Goal: Information Seeking & Learning: Understand process/instructions

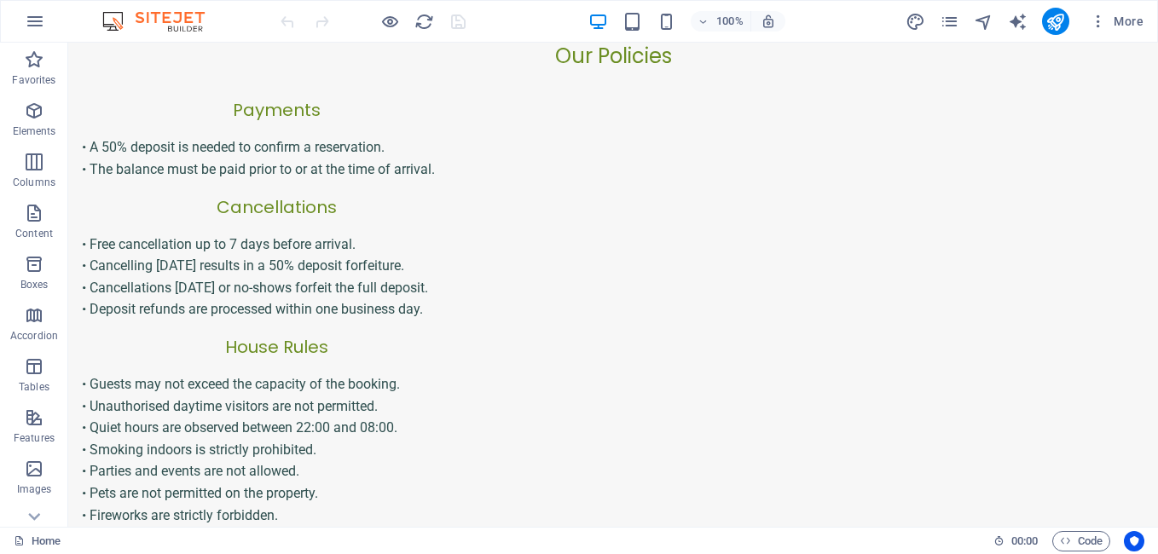
scroll to position [746, 0]
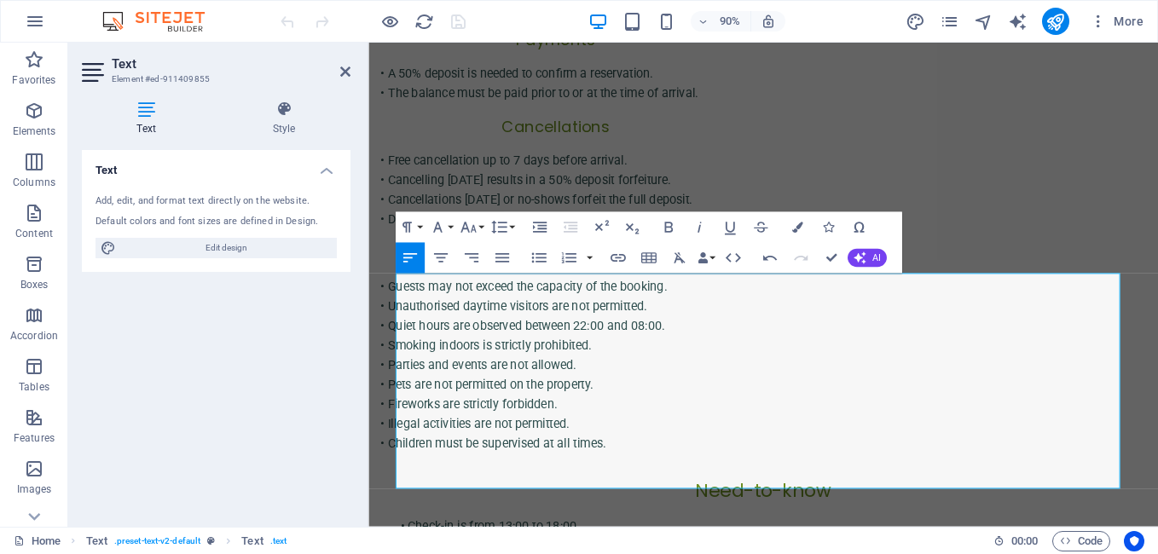
scroll to position [805, 0]
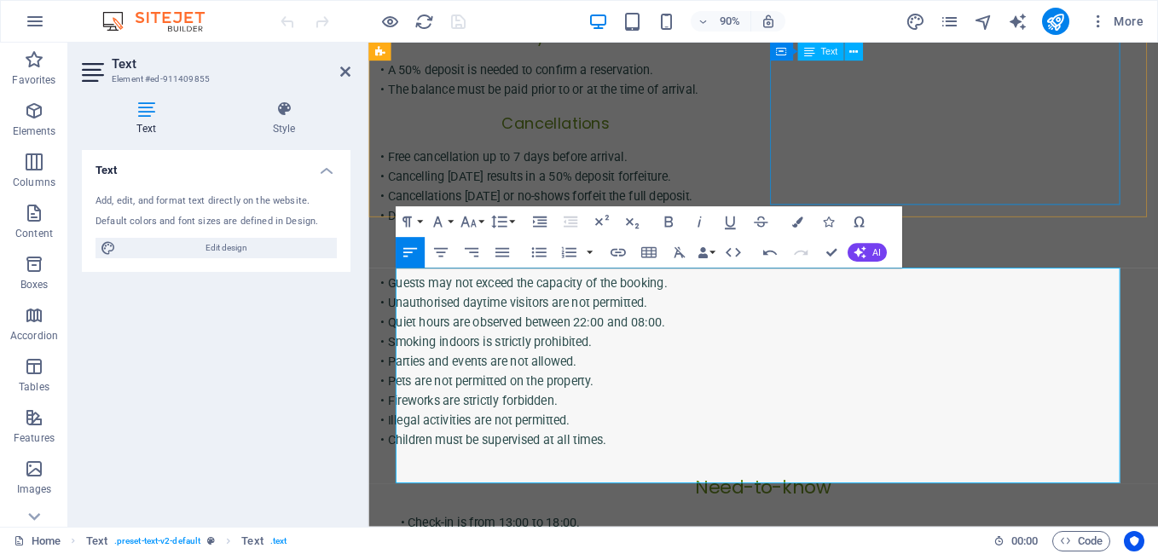
click at [771, 299] on div "• Guests may not exceed the capacity of the booking. • Unauthorised daytime vis…" at bounding box center [576, 397] width 389 height 196
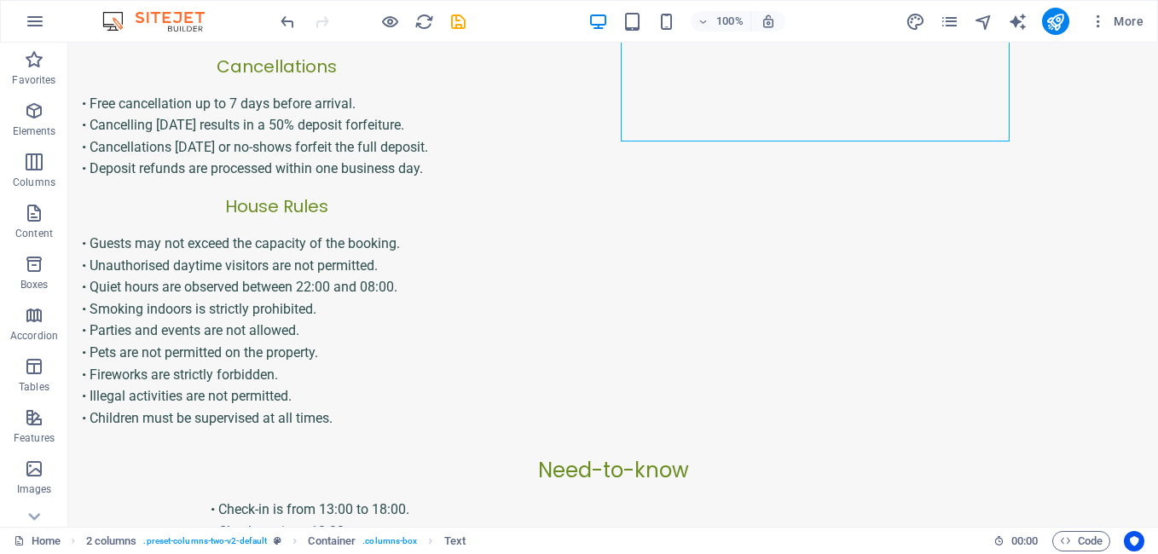
scroll to position [890, 0]
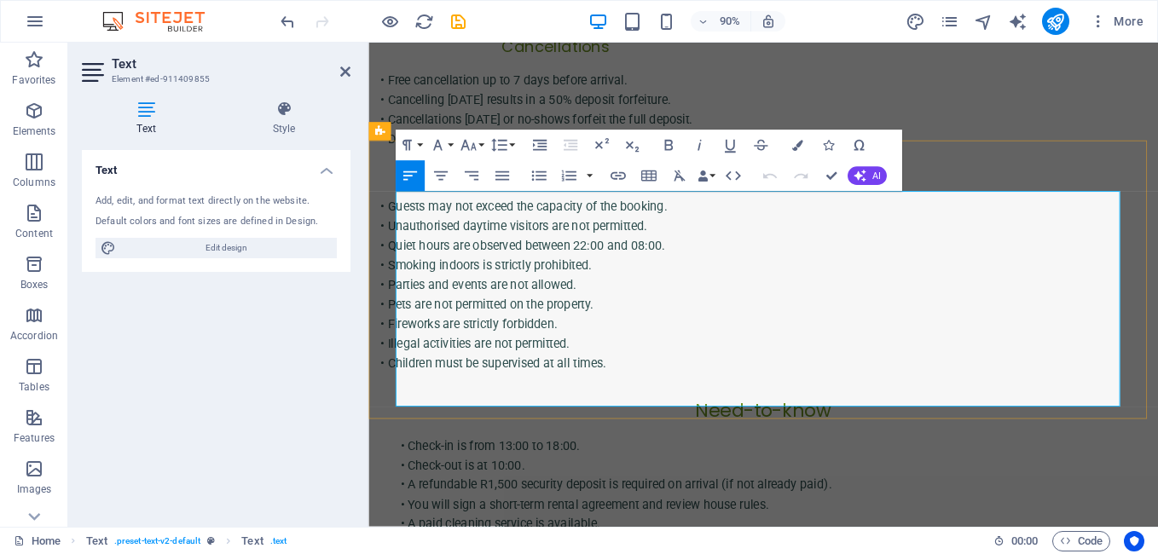
click at [408, 546] on p "• You will sign a short-term rental agreement and review house rules." at bounding box center [807, 557] width 805 height 22
click at [1007, 546] on p "• For everyone's peace of mind, guests will sign a short-term rental agreement …" at bounding box center [807, 557] width 805 height 22
click at [1011, 546] on p "• For everyone's peace of mind, guests will sign a short-term rental agreement …" at bounding box center [807, 557] width 805 height 22
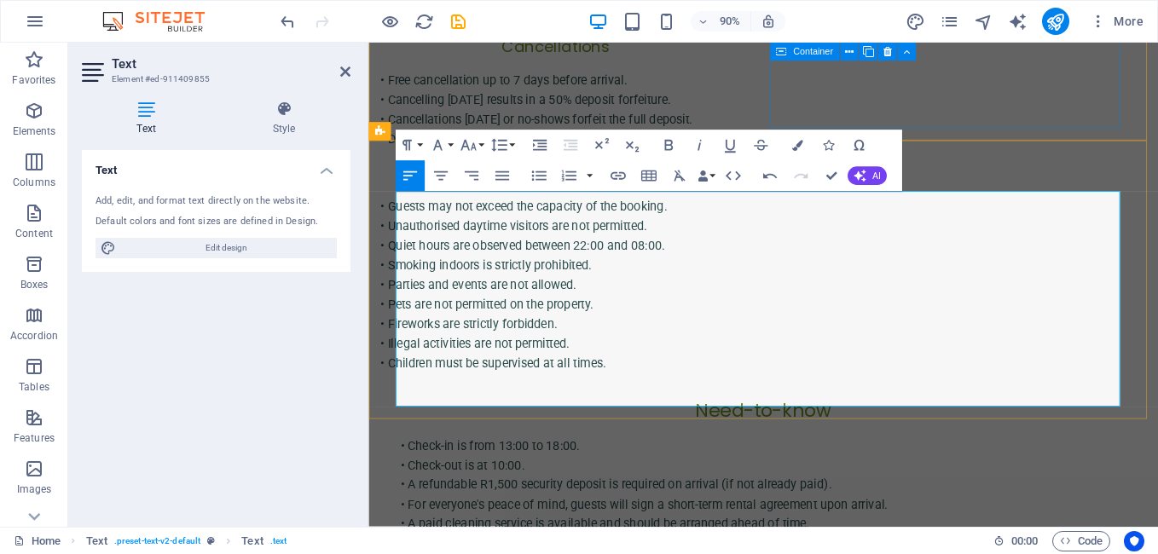
click at [475, 480] on p "• Check-in is from 13:00 to 18:00." at bounding box center [807, 491] width 805 height 22
click at [649, 480] on p "• Check-in is available from 13:00 to 18:00." at bounding box center [807, 491] width 805 height 22
click at [813, 480] on p "• Check-in is available from 13:00 to 18:00 and check-out is at 10:00 ." at bounding box center [807, 491] width 805 height 22
click at [558, 502] on p "• Check-out is at 10:00." at bounding box center [807, 513] width 805 height 22
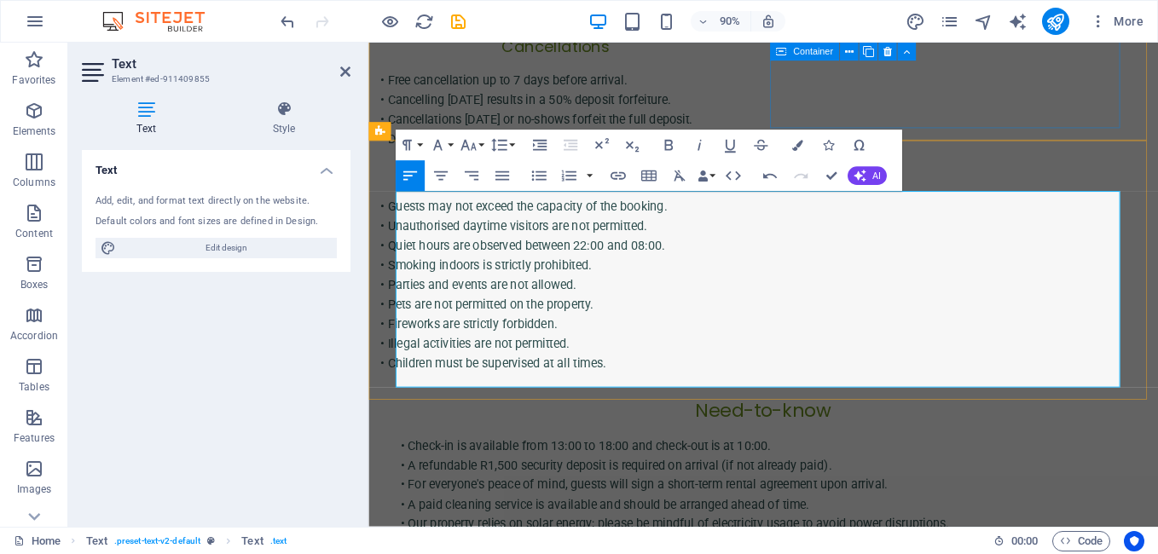
click at [873, 502] on p "• A refundable R1,500 security deposit is required on arrival (if not already p…" at bounding box center [807, 513] width 805 height 22
click at [899, 502] on p "• A refundable R1,500 security deposit is required on arrival (if not paid alre…" at bounding box center [807, 513] width 805 height 22
click at [654, 523] on p "• For everyone's peace of mind, guests will sign a short-term rental agreement …" at bounding box center [807, 534] width 805 height 22
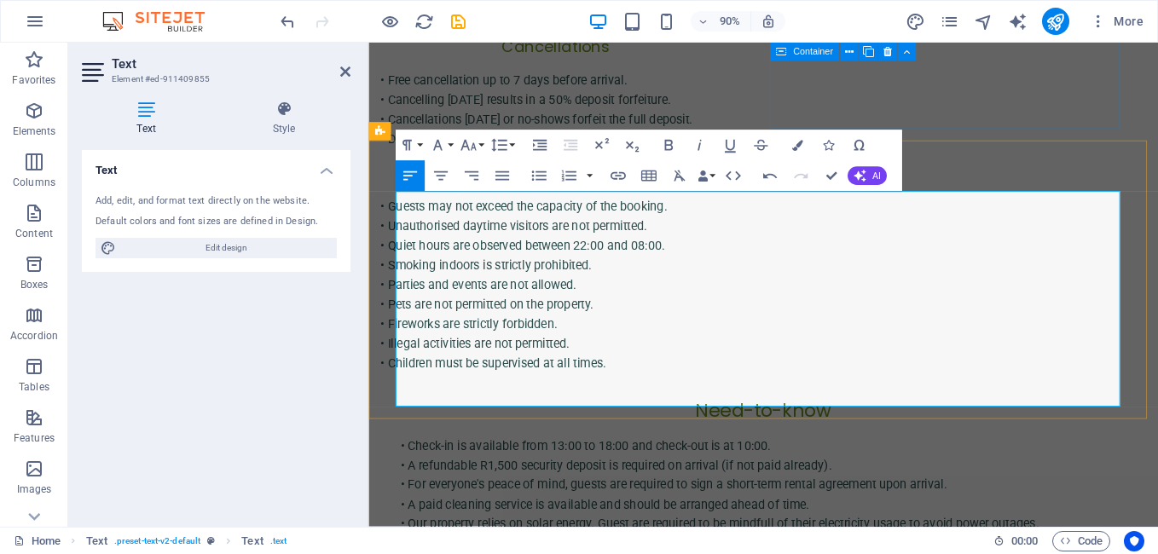
click at [887, 502] on p "• A refundable R1,500 security deposit is required on arrival (if not paid alre…" at bounding box center [807, 513] width 805 height 22
click at [819, 480] on p "• Check-in is available from 13:00 to 18:00 and check-out is at 10:00." at bounding box center [807, 491] width 805 height 22
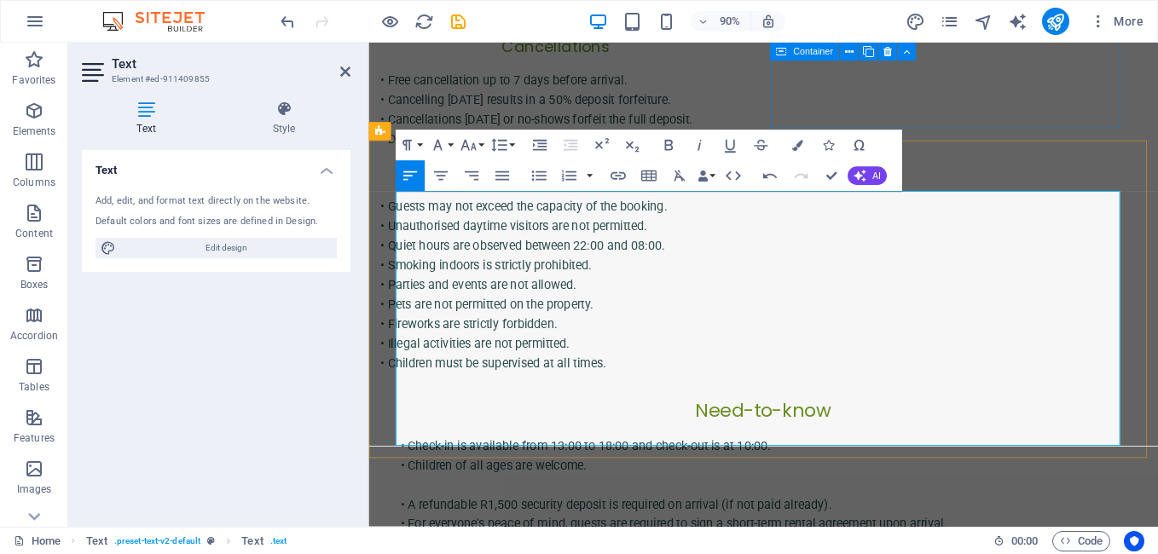
click at [655, 523] on p at bounding box center [807, 534] width 805 height 22
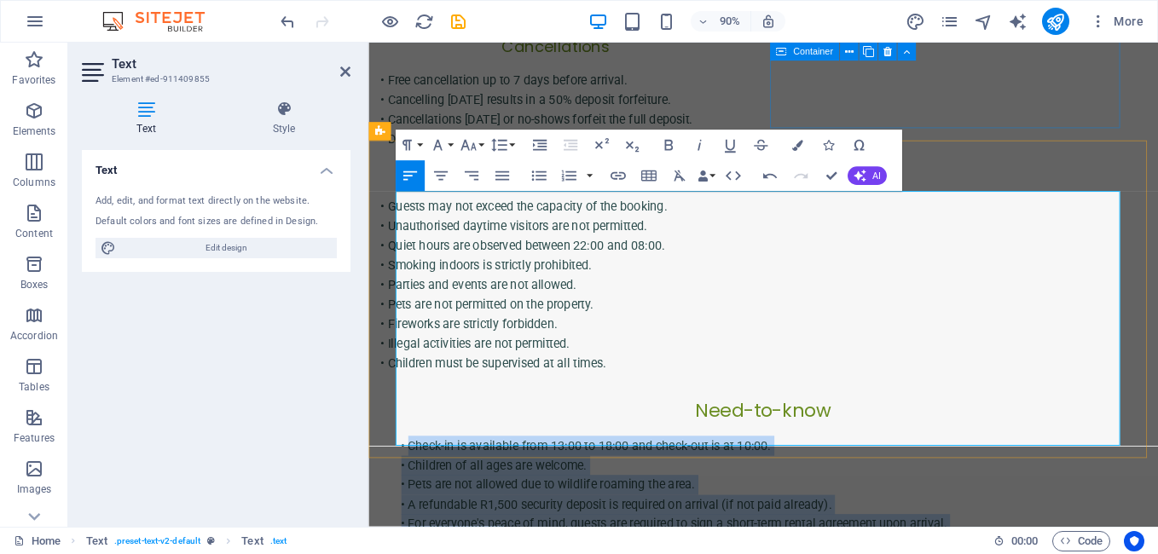
drag, startPoint x: 405, startPoint y: 217, endPoint x: 653, endPoint y: 475, distance: 357.5
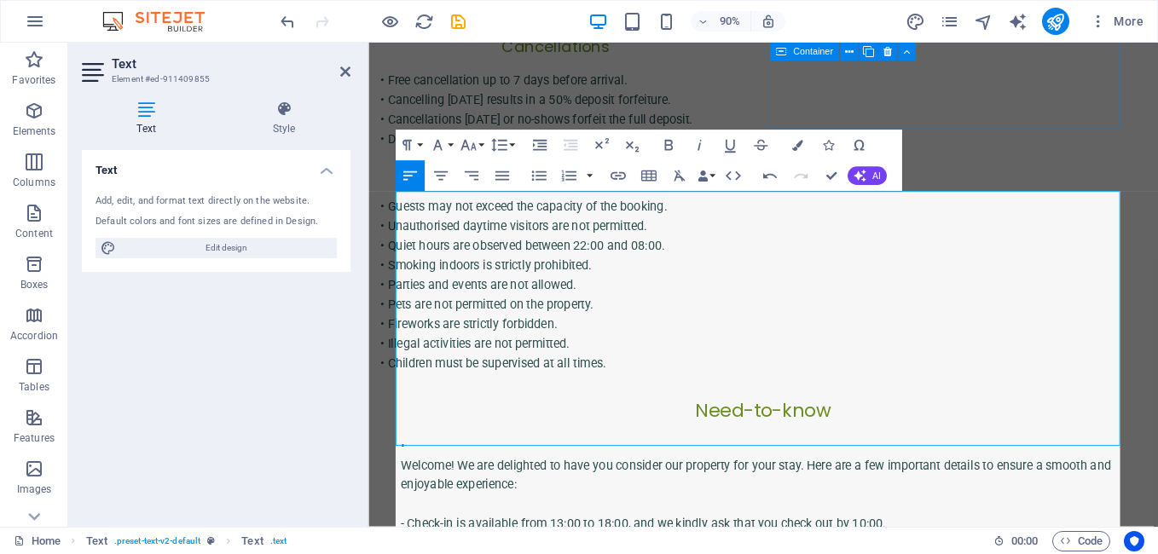
scroll to position [24770, 3]
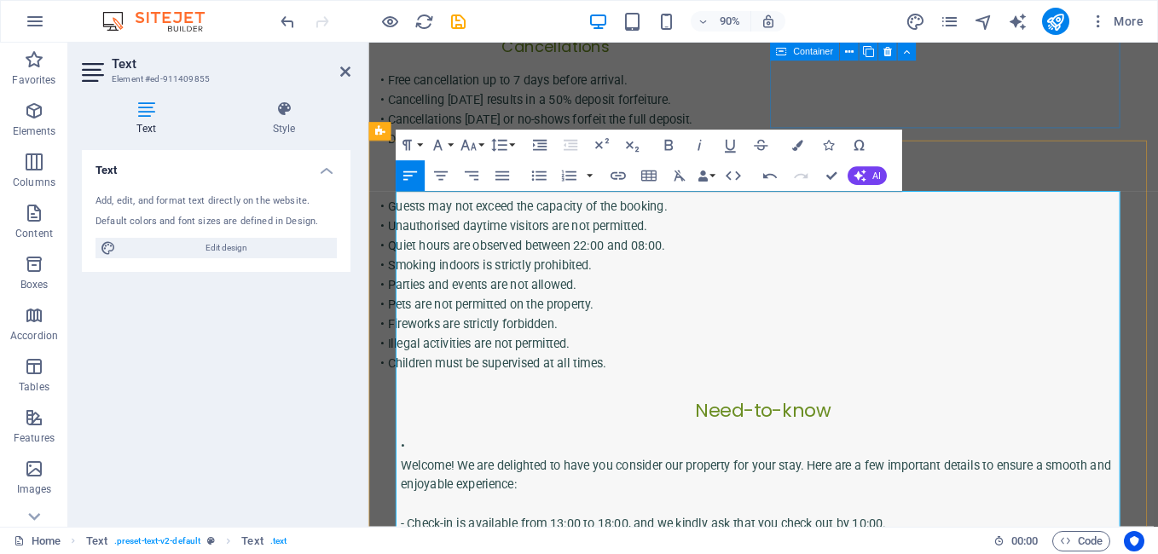
click at [452, 480] on p "•" at bounding box center [807, 491] width 805 height 22
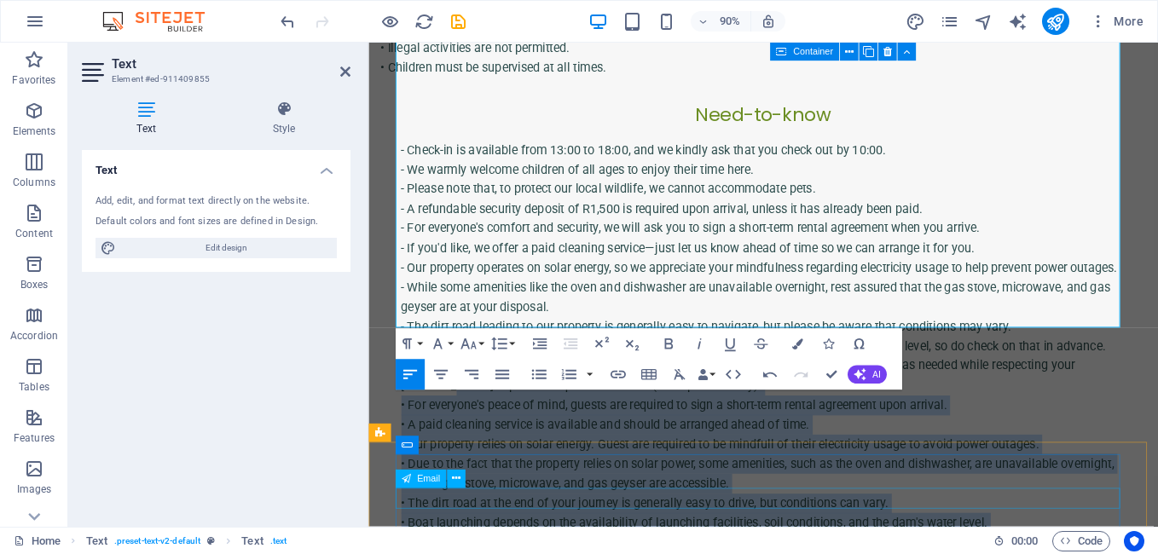
scroll to position [1240, 0]
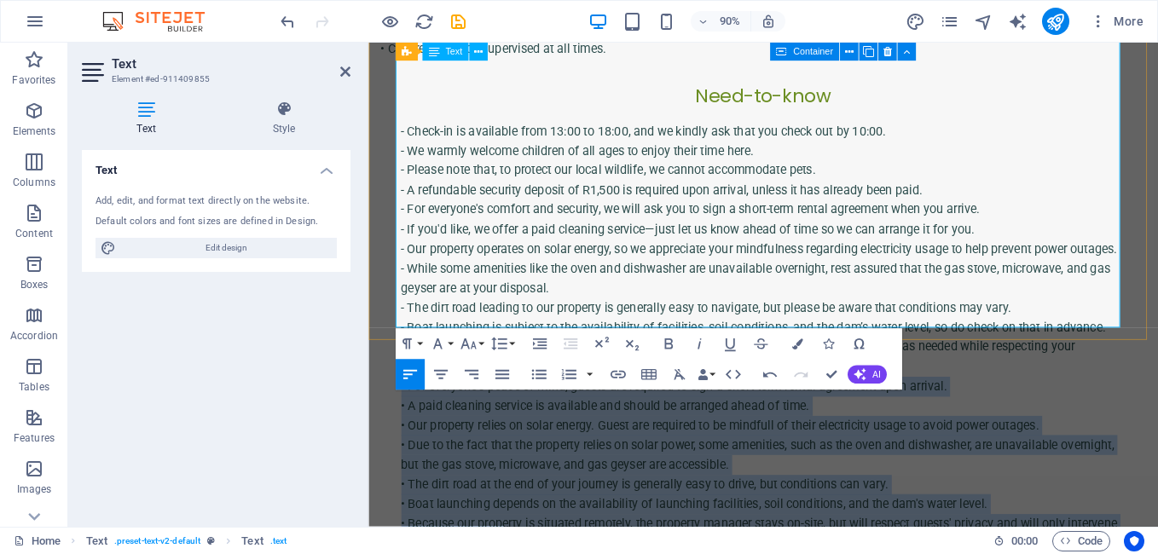
drag, startPoint x: 442, startPoint y: 500, endPoint x: 551, endPoint y: 340, distance: 193.4
click at [551, 340] on div "- Check-in is available from 13:00 to 18:00, and we kindly ask that you check o…" at bounding box center [807, 370] width 805 height 480
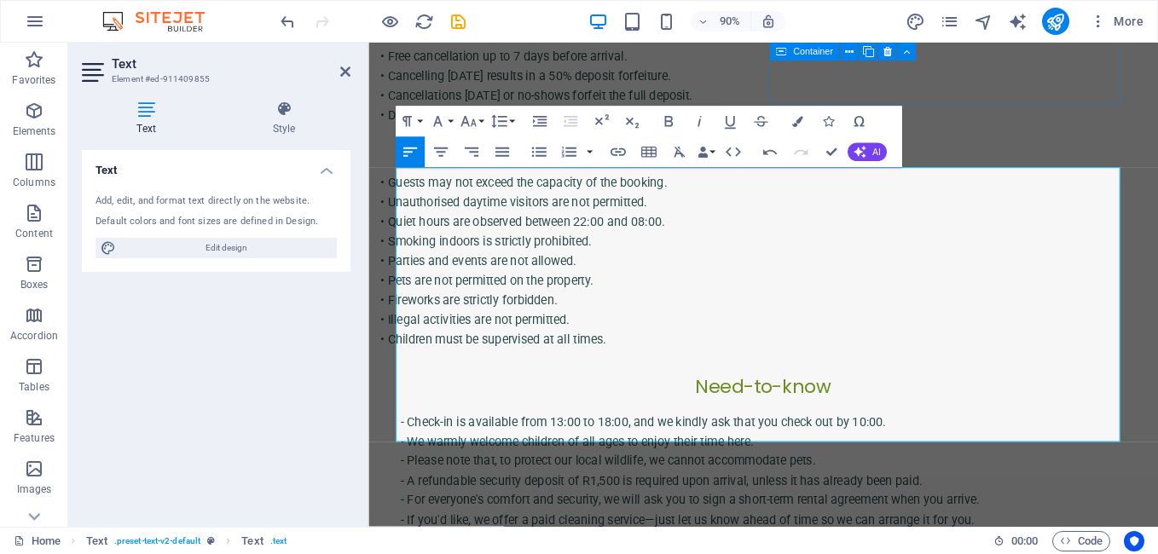
scroll to position [905, 0]
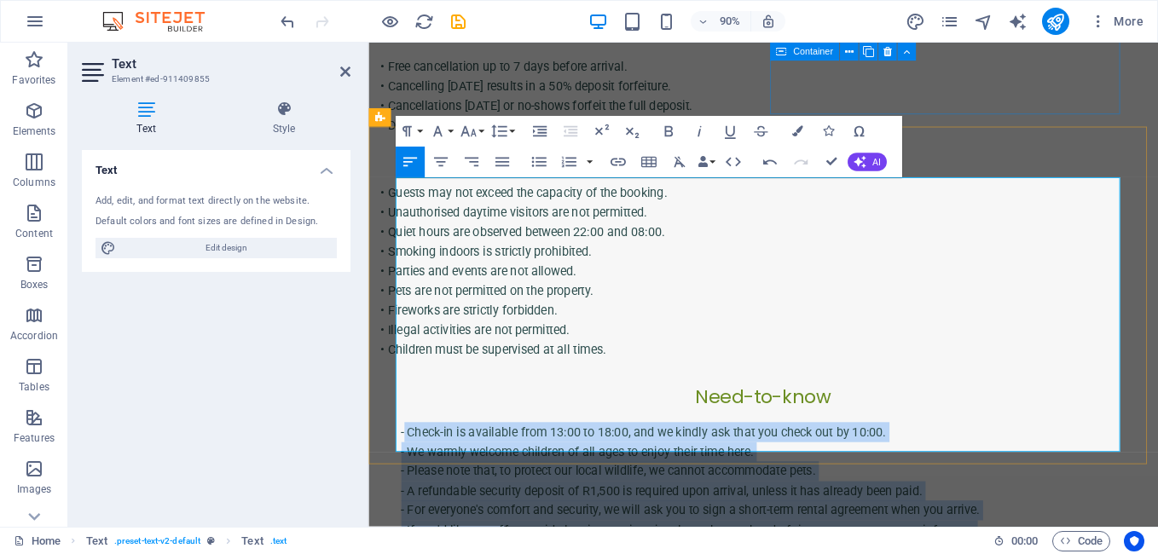
drag, startPoint x: 403, startPoint y: 200, endPoint x: 881, endPoint y: 481, distance: 553.7
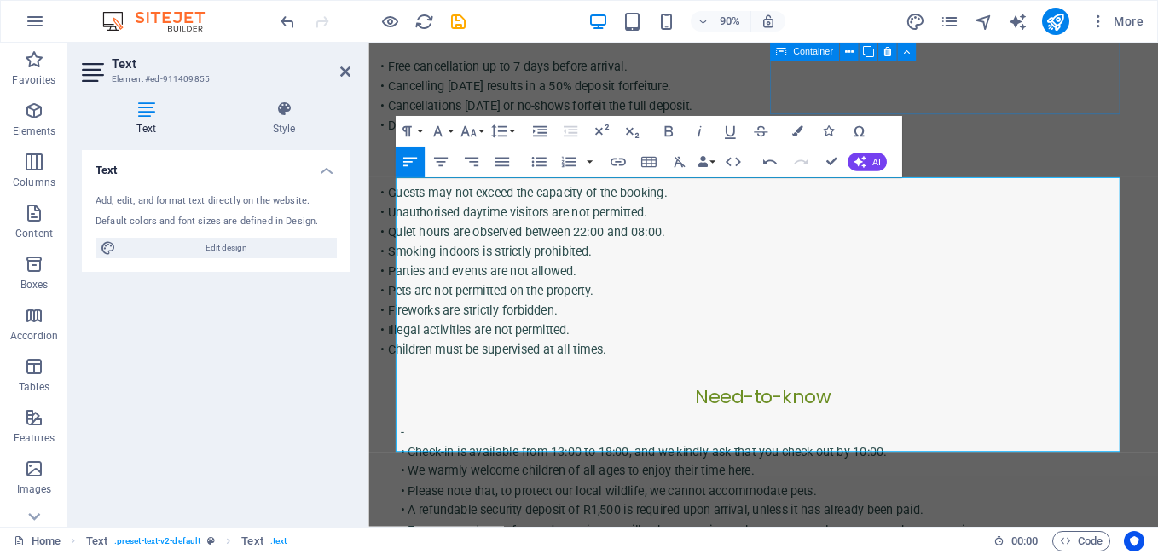
scroll to position [19555, 2]
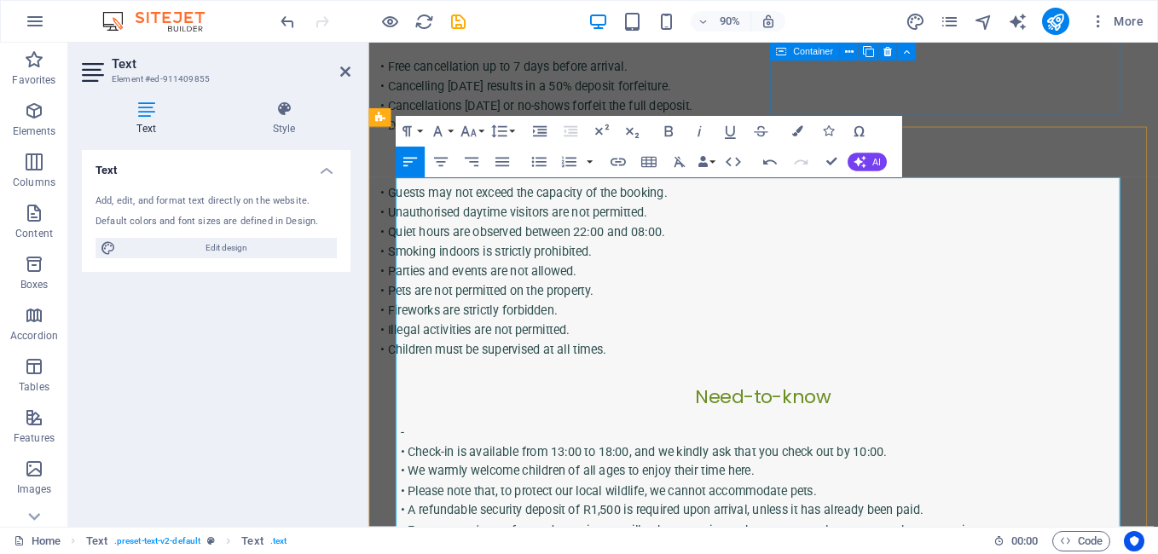
click at [478, 465] on p "-" at bounding box center [807, 476] width 805 height 22
click at [478, 465] on p "​ • Check-in is available from 13:00 to 18:00, and we kindly ask that you check…" at bounding box center [807, 486] width 805 height 43
click at [995, 508] on p "• We warmly welcome children of all ages to enjoy their time here." at bounding box center [807, 519] width 805 height 22
click at [405, 465] on p "​ • Check-in is available from 13:00 to 18:00, and we kindly ask that you check…" at bounding box center [807, 486] width 805 height 43
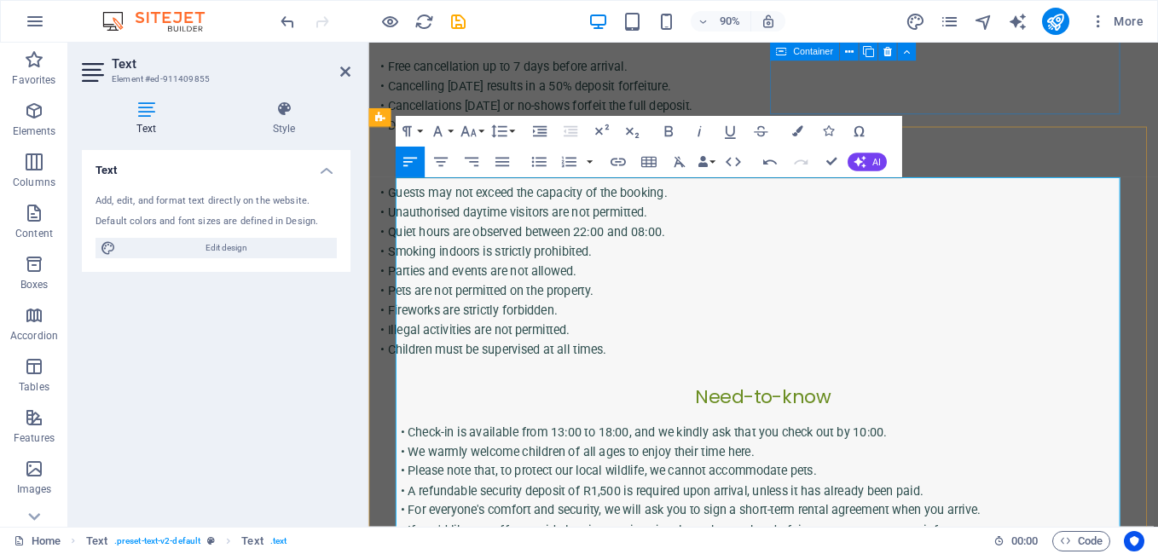
click at [966, 465] on p "• Check-in is available from 13:00 to 18:00, and we kindly ask that you check o…" at bounding box center [807, 476] width 805 height 22
click at [860, 508] on p "• Please note that, to protect our local wildlife, we cannot accommodate pets." at bounding box center [807, 519] width 805 height 22
click at [976, 530] on p "• A refundable security deposit of R1,500 is required upon arrival, unless it h…" at bounding box center [807, 541] width 805 height 22
click at [859, 508] on p "• Please note that, to protect our local wildlife, we cannot accommodate pets." at bounding box center [807, 519] width 805 height 22
click at [407, 508] on p "• Pets are not allowed due to wildlife roaming the area ." at bounding box center [807, 519] width 805 height 22
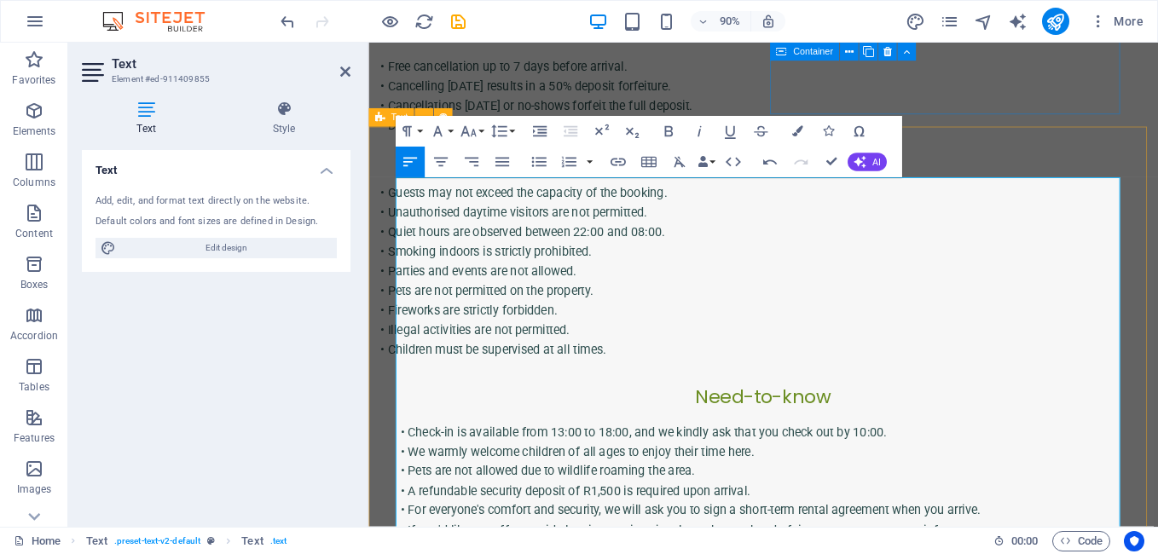
drag, startPoint x: 740, startPoint y: 248, endPoint x: 390, endPoint y: 244, distance: 349.6
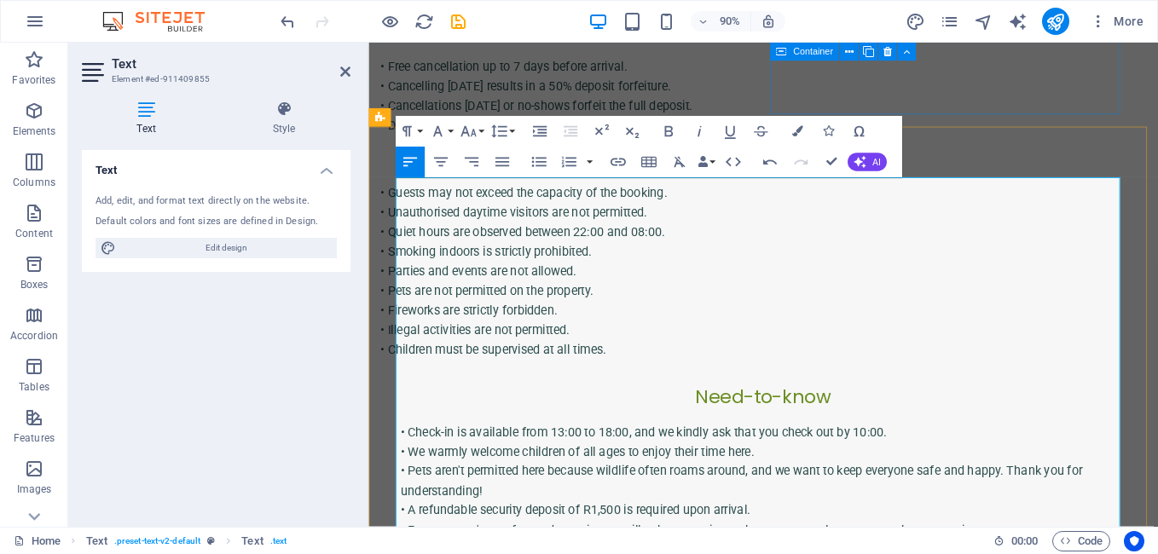
click at [512, 508] on p "• Pets aren't permitted here because wildlife often roams around, and we want t…" at bounding box center [807, 529] width 805 height 43
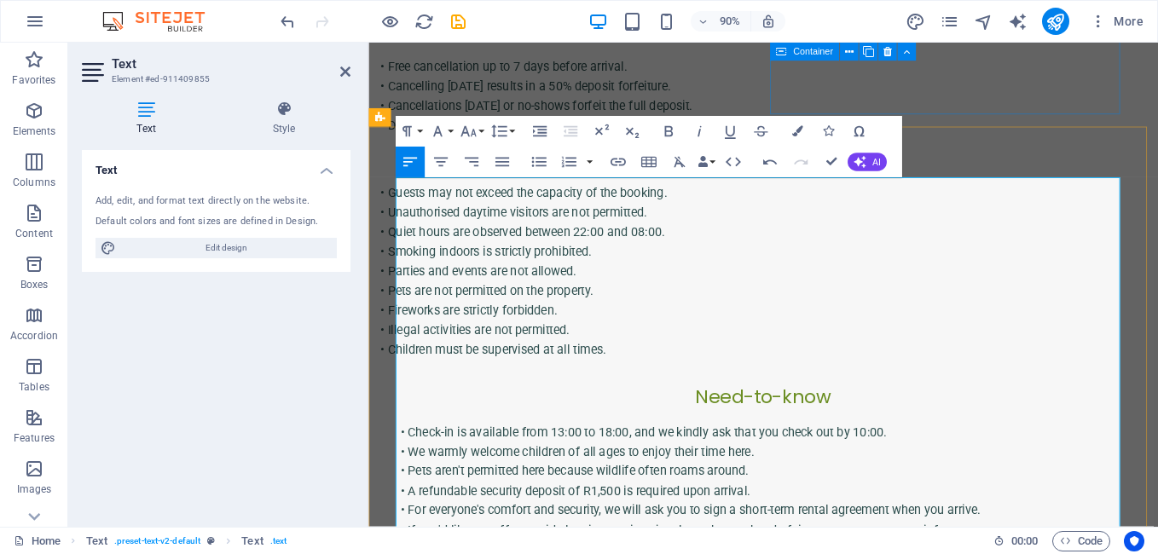
click at [971, 465] on p "• Check-in is available from 13:00 to 18:00, and we kindly ask that you check o…" at bounding box center [807, 476] width 805 height 22
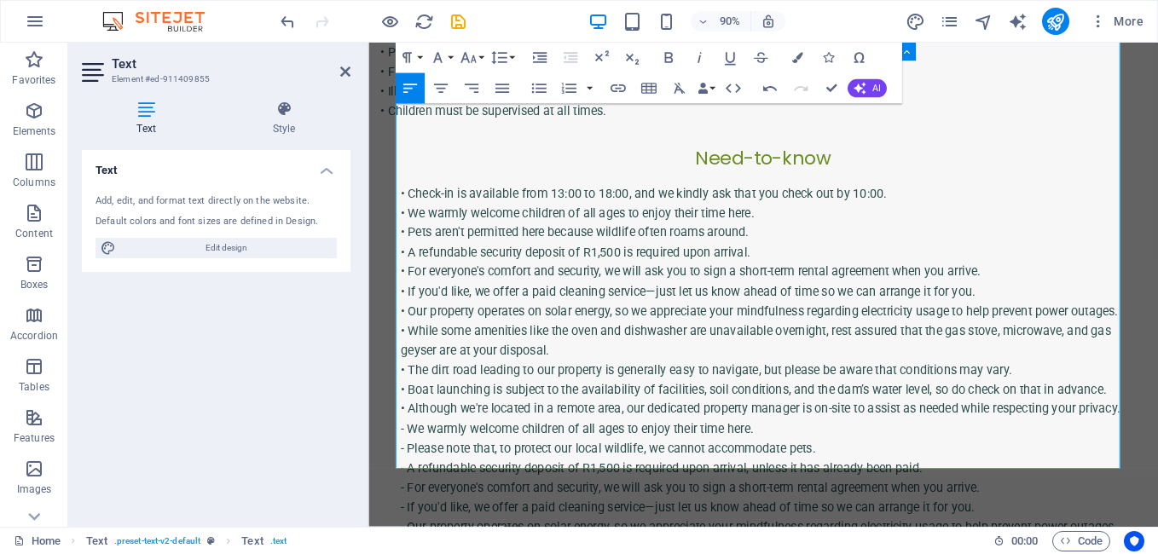
scroll to position [1179, 0]
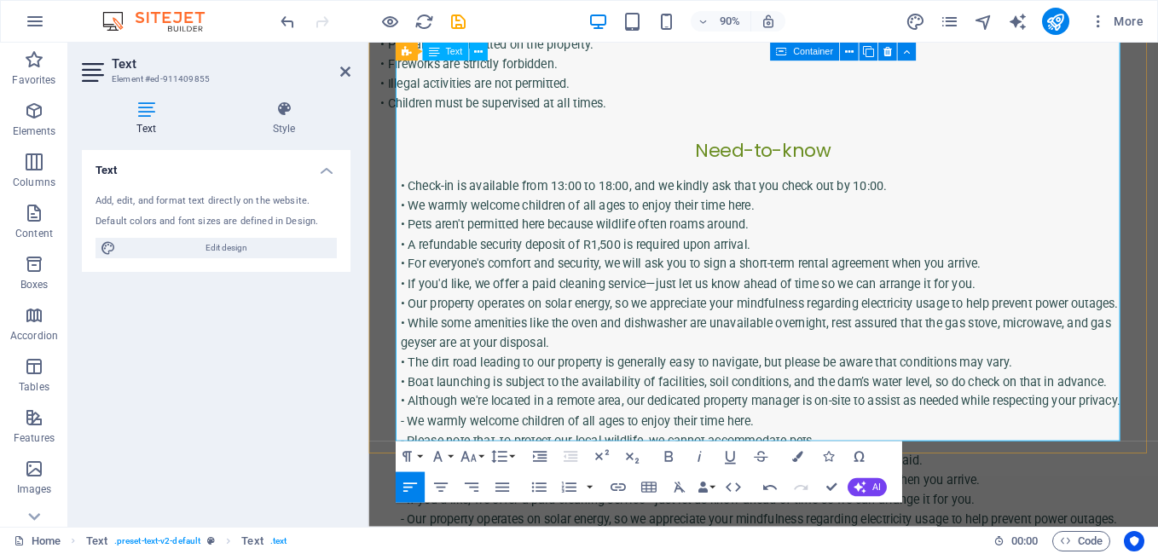
click at [448, 431] on p "• Although we're located in a remote area, our dedicated property manager is on…" at bounding box center [807, 442] width 805 height 22
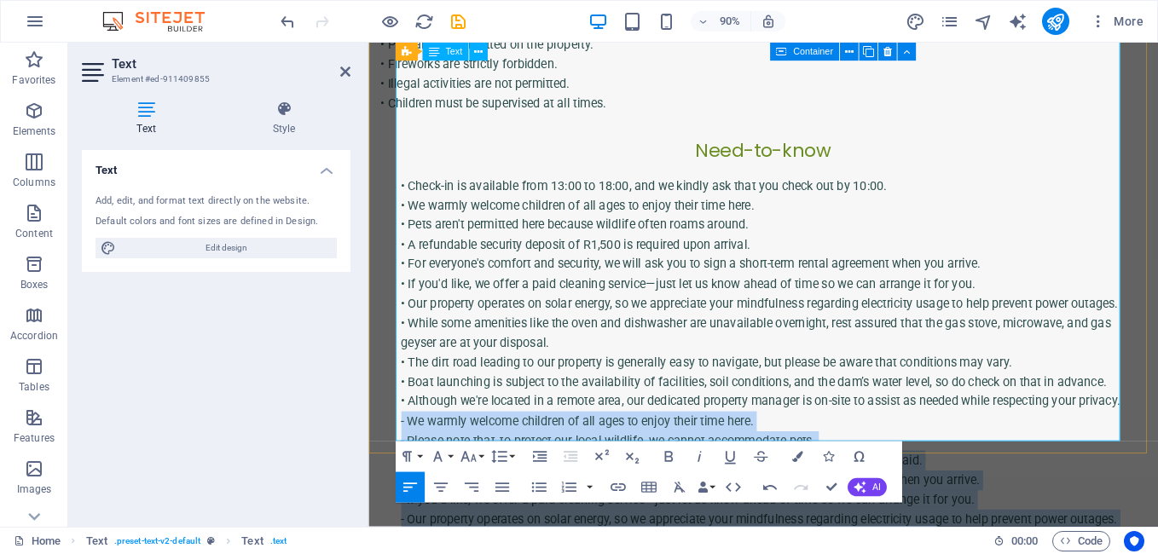
drag, startPoint x: 443, startPoint y: 211, endPoint x: 699, endPoint y: 477, distance: 368.4
click at [699, 477] on div "• Check-in is available from 13:00 to 18:00, and we kindly ask that you check o…" at bounding box center [807, 442] width 805 height 502
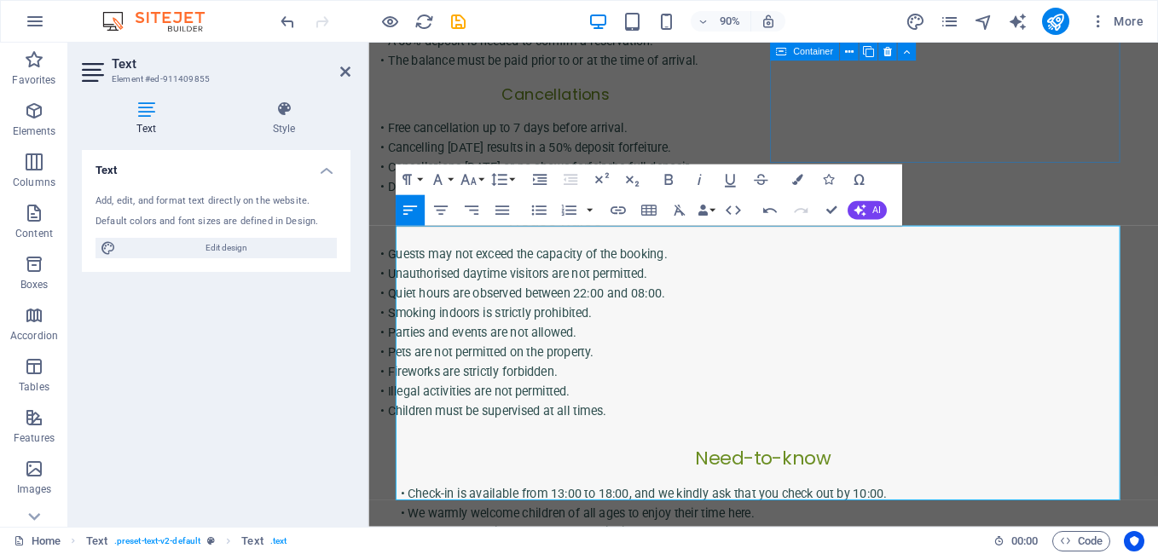
scroll to position [824, 0]
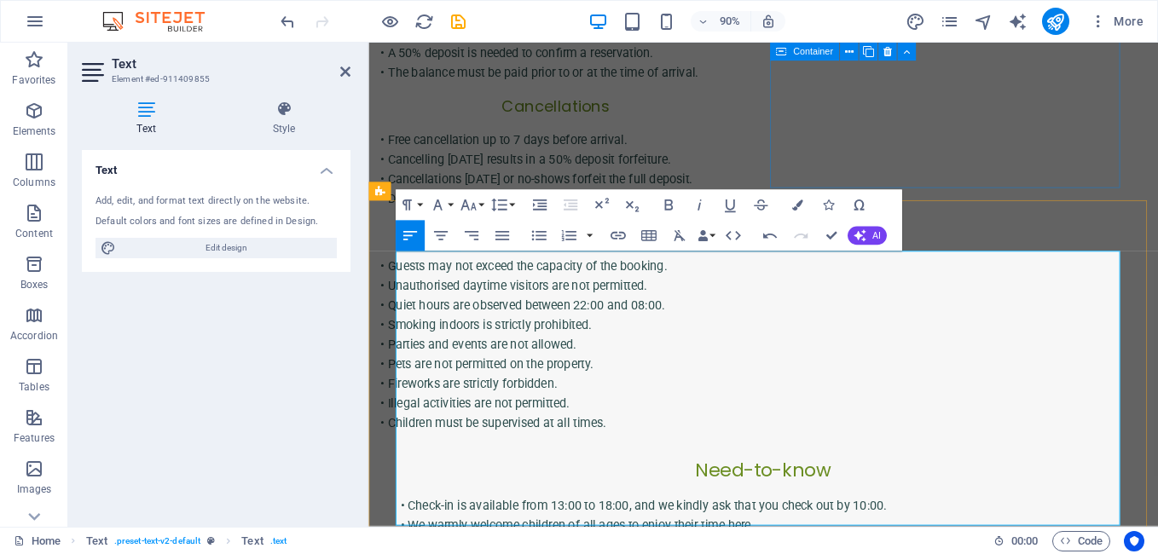
drag, startPoint x: 398, startPoint y: 327, endPoint x: 808, endPoint y: 325, distance: 410.1
drag, startPoint x: 398, startPoint y: 326, endPoint x: 797, endPoint y: 326, distance: 399.0
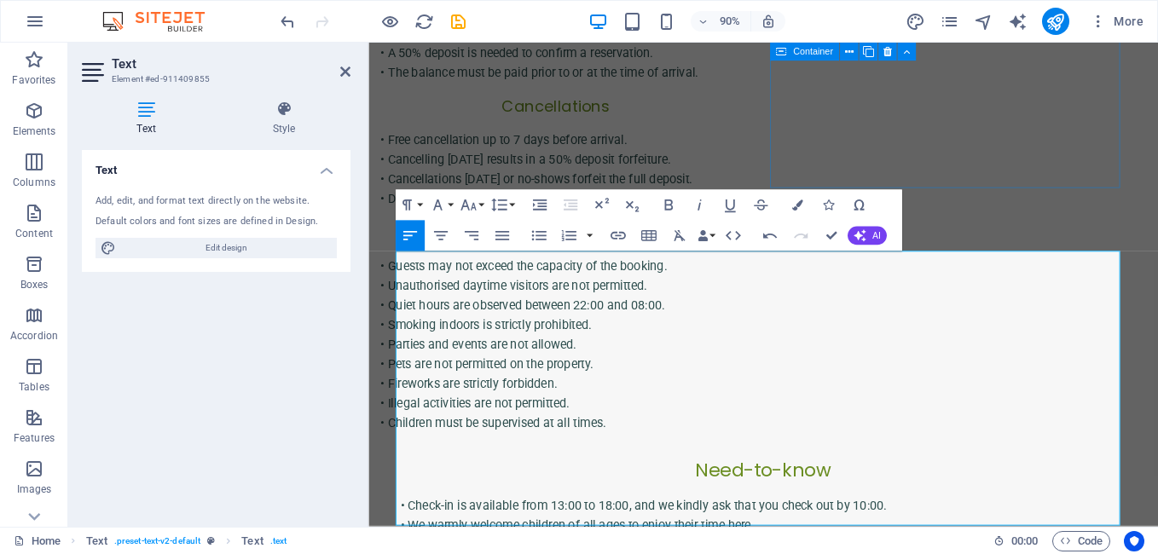
scroll to position [587, 3]
drag, startPoint x: 398, startPoint y: 326, endPoint x: 847, endPoint y: 334, distance: 449.4
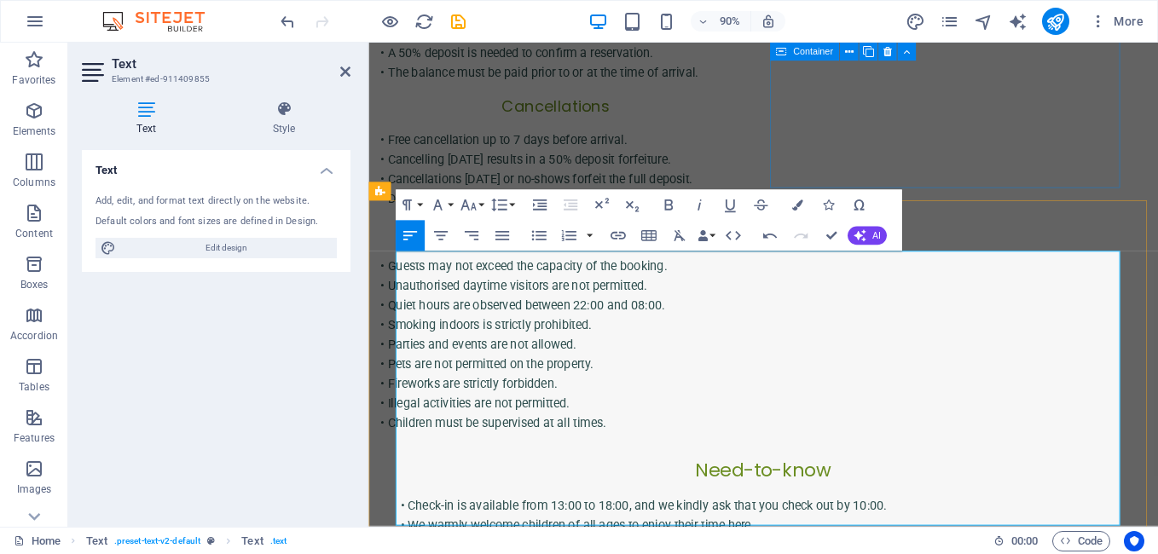
drag, startPoint x: 398, startPoint y: 325, endPoint x: 899, endPoint y: 317, distance: 500.5
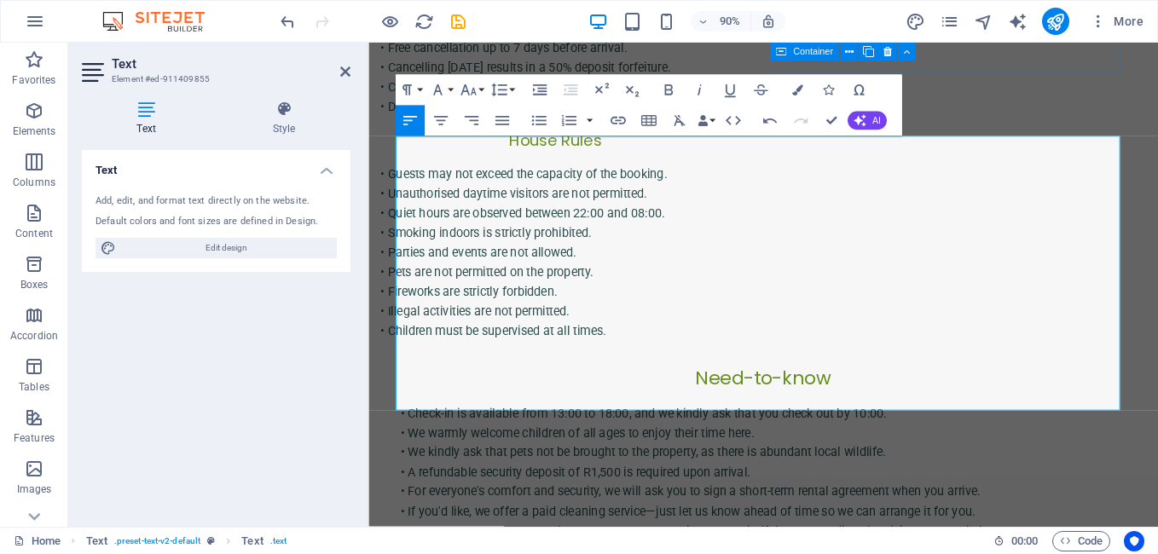
scroll to position [994, 0]
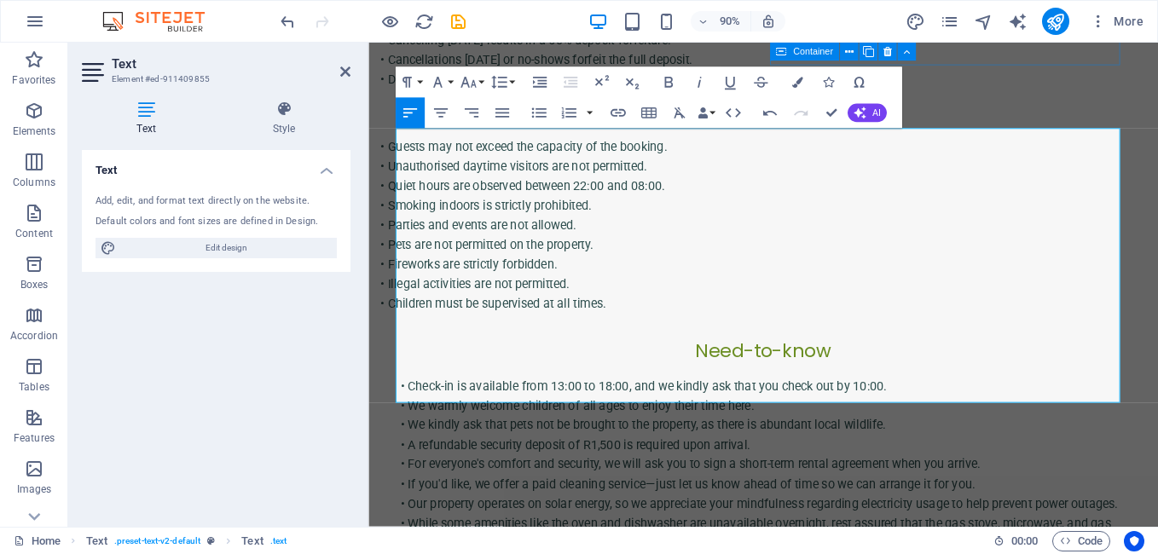
scroll to position [960, 0]
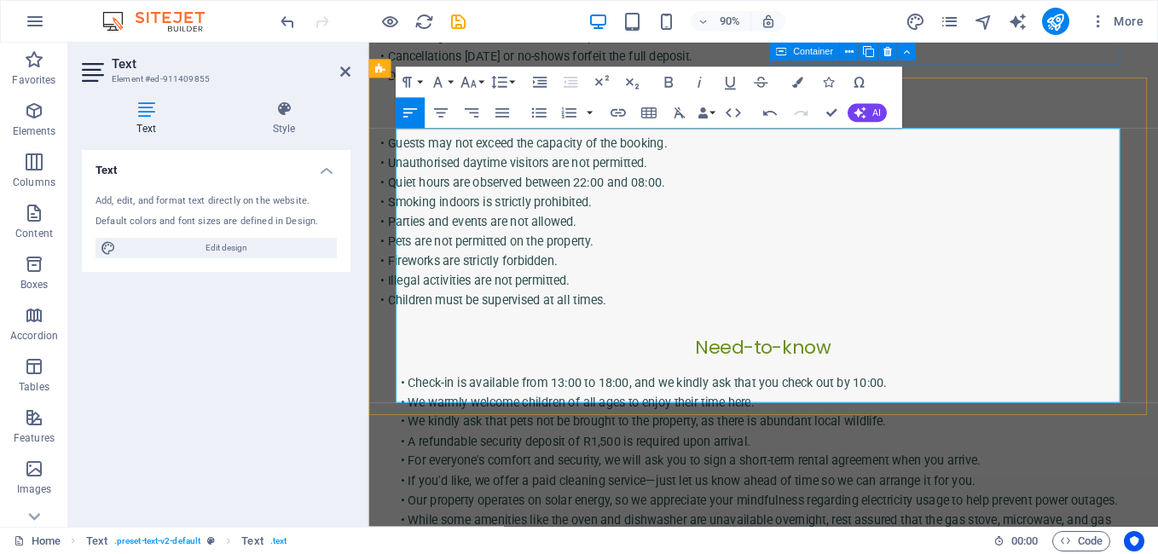
drag, startPoint x: 398, startPoint y: 408, endPoint x: 635, endPoint y: 425, distance: 237.7
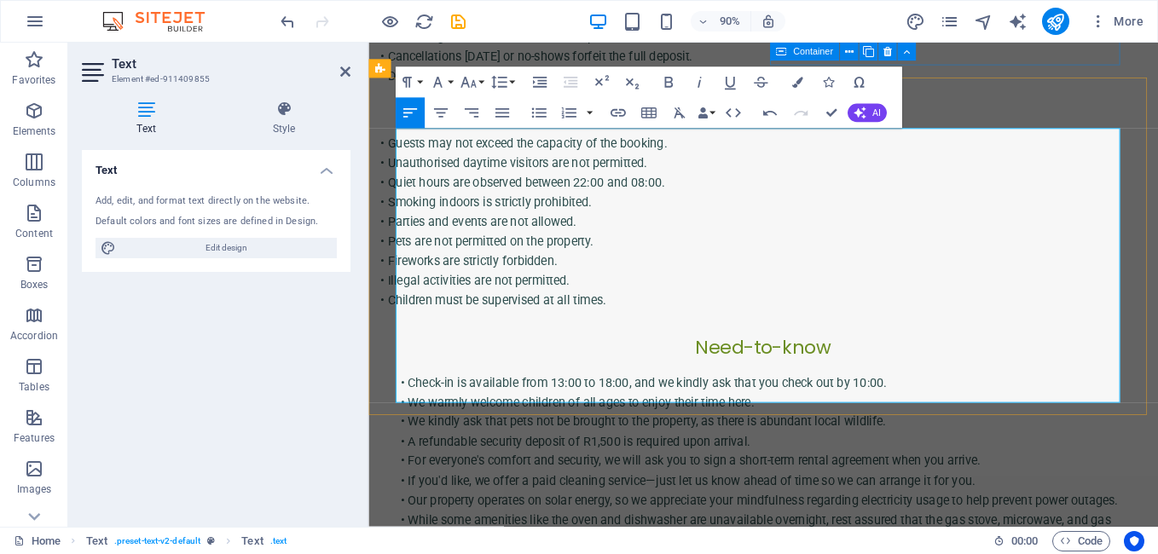
drag, startPoint x: 397, startPoint y: 411, endPoint x: 691, endPoint y: 436, distance: 294.3
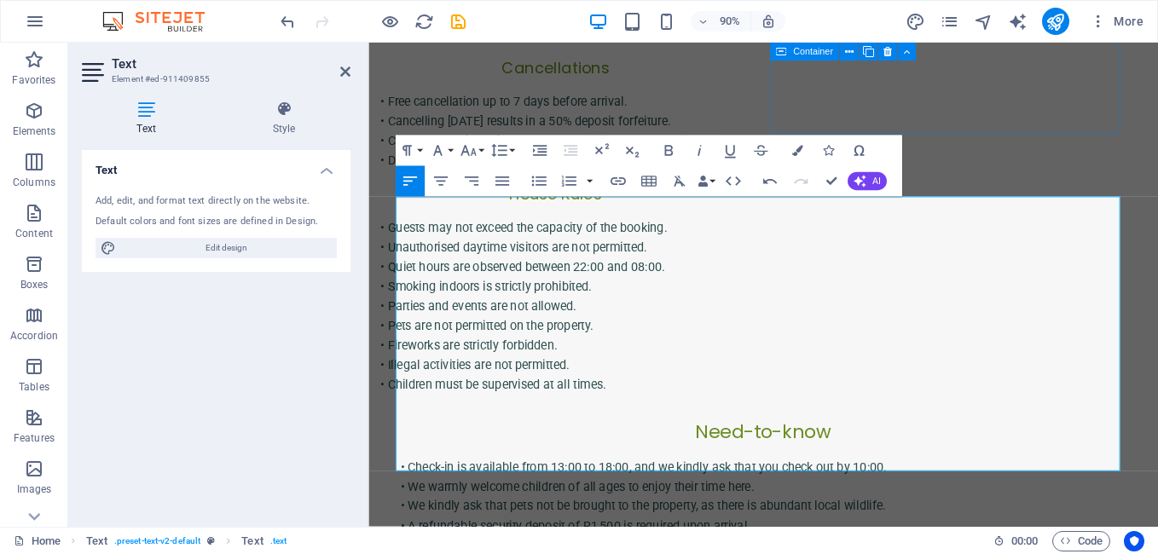
scroll to position [867, 0]
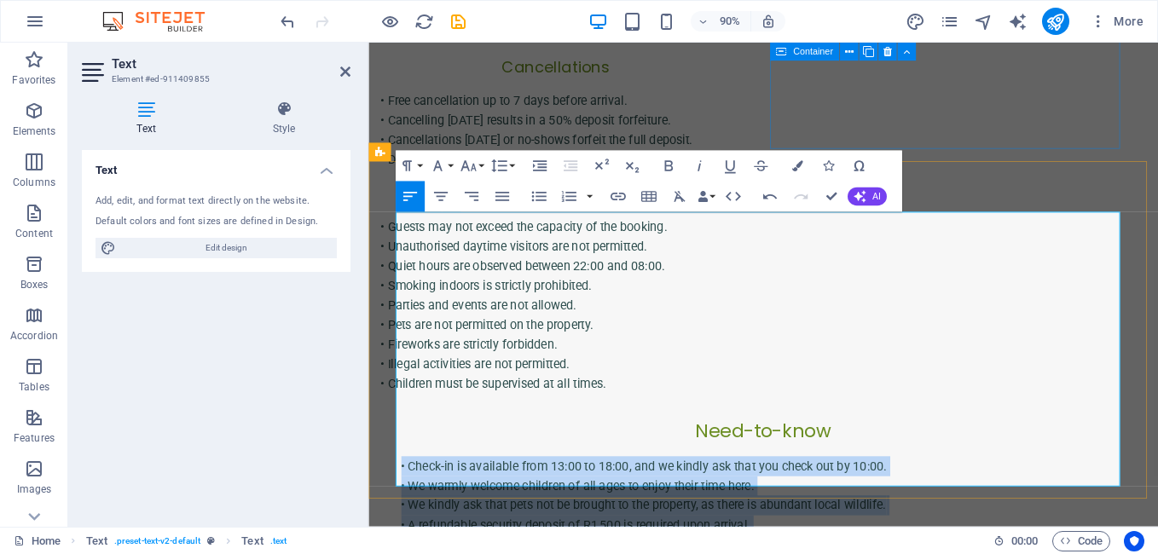
drag, startPoint x: 398, startPoint y: 238, endPoint x: 674, endPoint y: 523, distance: 396.7
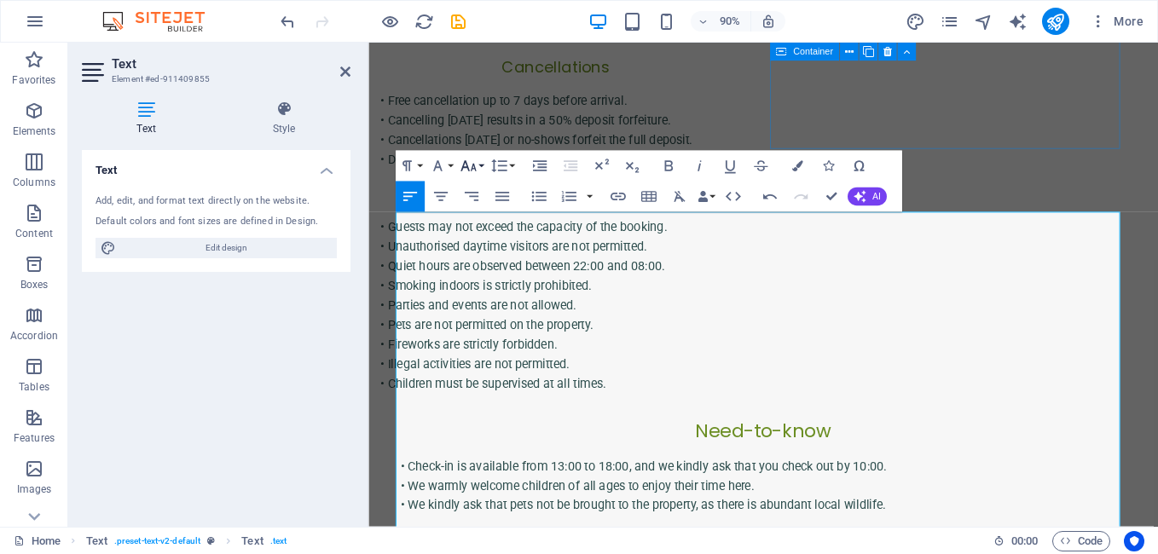
scroll to position [18734, 3]
click at [941, 546] on p "• We kindly ask that pets not be brought to the property, as there is abundant …" at bounding box center [807, 557] width 805 height 22
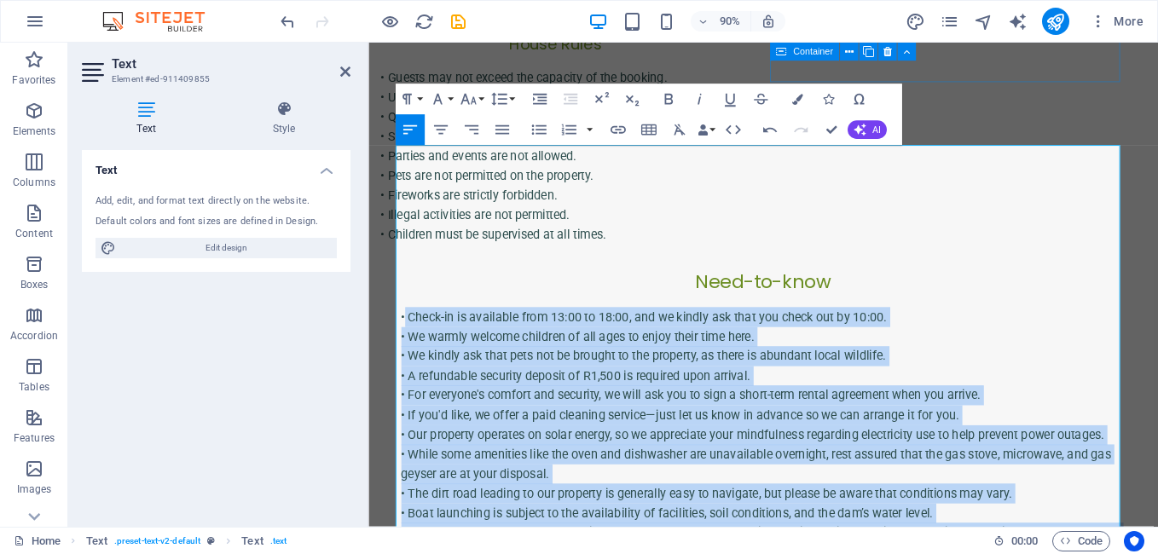
scroll to position [1160, 0]
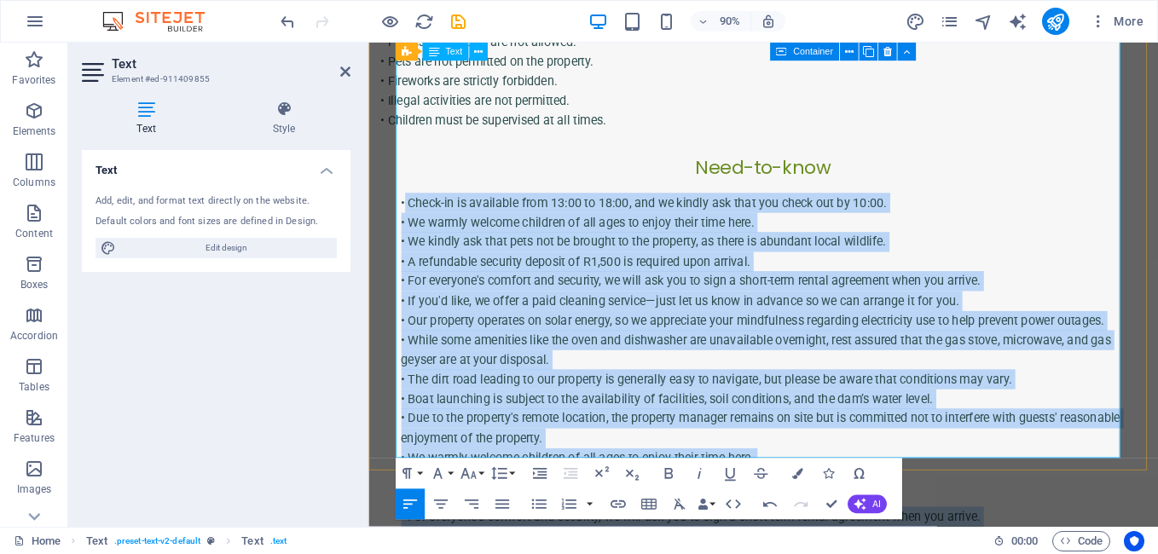
drag, startPoint x: 404, startPoint y: 234, endPoint x: 862, endPoint y: 457, distance: 509.0
click at [862, 457] on div "• Check-in is available from 13:00 to 18:00, and we kindly ask that you check o…" at bounding box center [807, 483] width 805 height 546
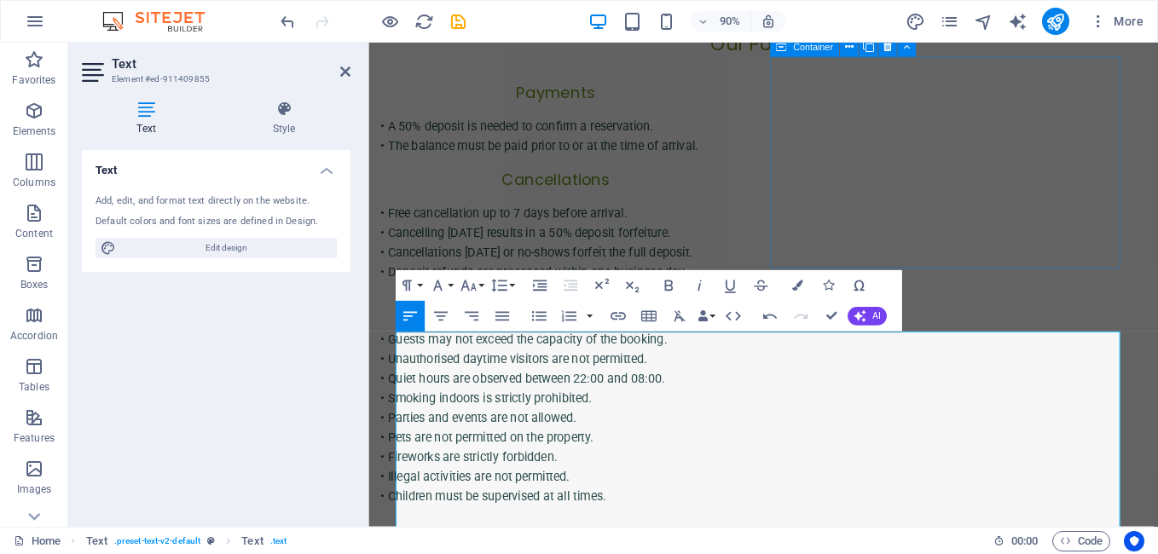
scroll to position [734, 0]
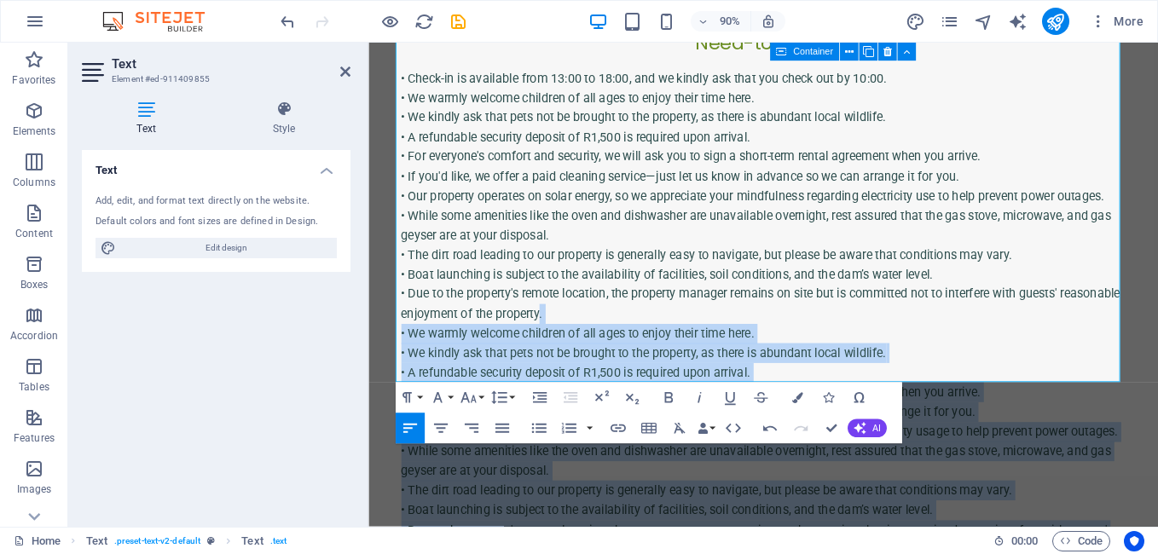
scroll to position [1321, 0]
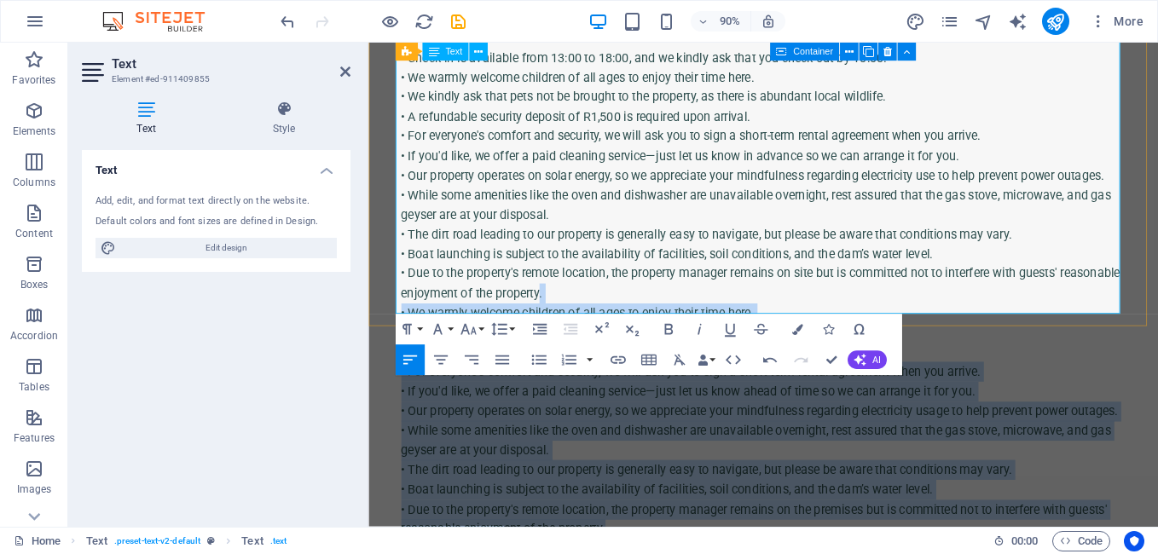
drag, startPoint x: 625, startPoint y: 330, endPoint x: 874, endPoint y: 327, distance: 249.0
click at [874, 327] on div "• Check-in is available from 13:00 to 18:00, and we kindly ask that you check o…" at bounding box center [807, 322] width 805 height 546
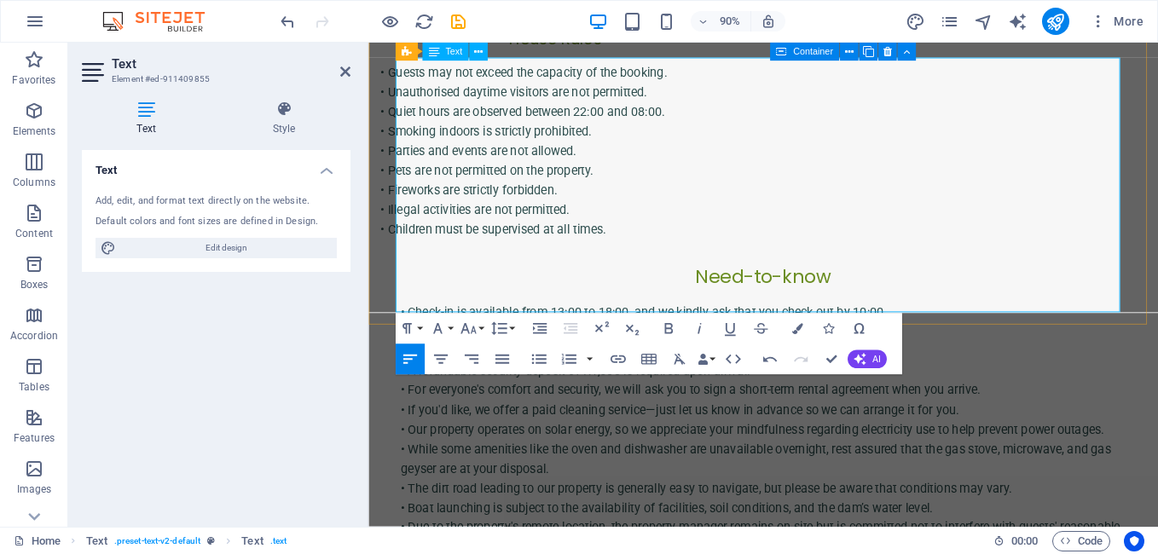
scroll to position [1029, 0]
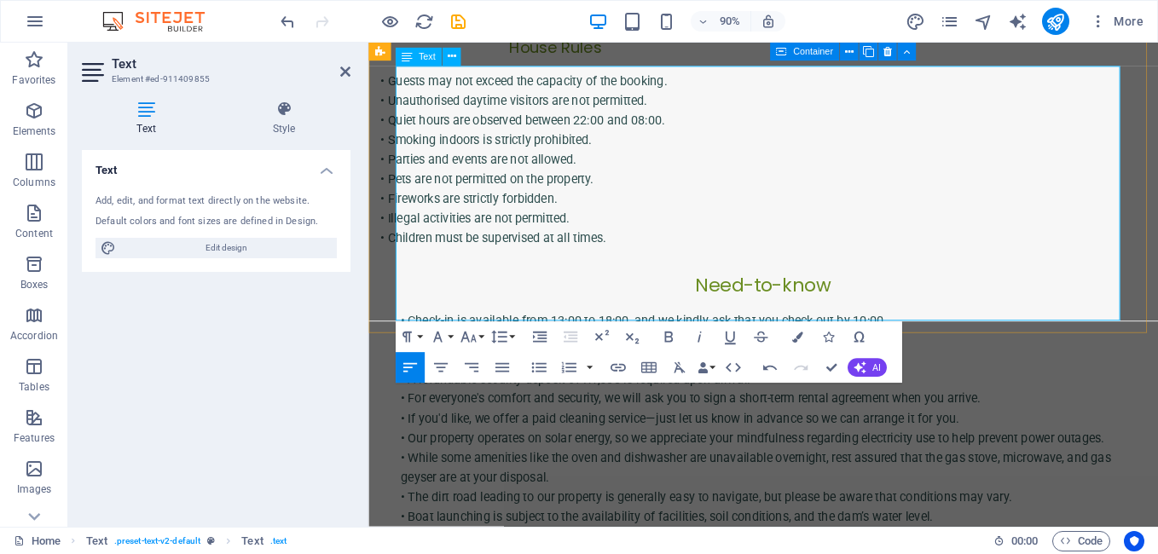
click at [959, 363] on p "• We warmly welcome children of all ages to enjoy their time here." at bounding box center [807, 374] width 805 height 22
click at [963, 384] on p "• We kindly ask that pets not be brought to the property, as there is abundant …" at bounding box center [807, 395] width 805 height 22
click at [957, 407] on p "• A refundable security deposit of R1,500 is required upon arrival." at bounding box center [807, 418] width 805 height 22
click at [671, 428] on p "• For everyone's comfort and security, we will ask you to sign a short-term ren…" at bounding box center [807, 439] width 805 height 22
click at [690, 428] on p "• For everyone's comfort and security, we will ask you to sign a short-term ren…" at bounding box center [807, 439] width 805 height 22
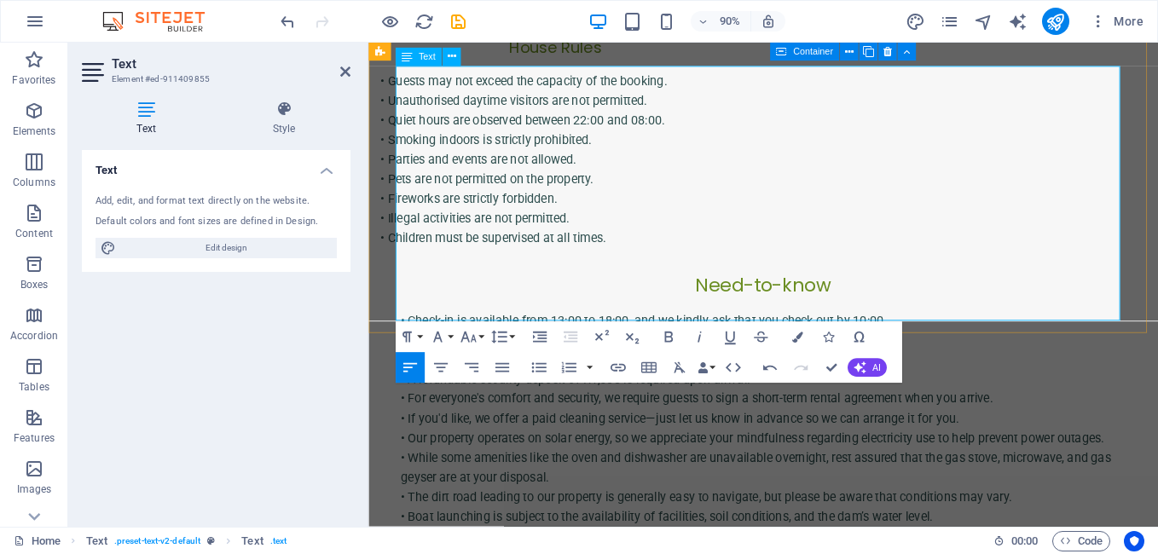
click at [1022, 428] on p "• For everyone's comfort and security, we require guests to sign a short-term r…" at bounding box center [807, 439] width 805 height 22
click at [1061, 428] on p "• For everyone's comfort and security, we require guests to sign a short-term r…" at bounding box center [807, 439] width 805 height 22
click at [487, 450] on p "• If you'd like, we offer a paid cleaning service—just let us know in advance s…" at bounding box center [807, 461] width 805 height 22
click at [950, 450] on p "• Wee offer a paid cleaning service—just let us know in advance so we can arran…" at bounding box center [807, 461] width 805 height 22
click at [432, 450] on p "• Wee offer a paid cleaning service, which should be arranged ahead of time ." at bounding box center [807, 461] width 805 height 22
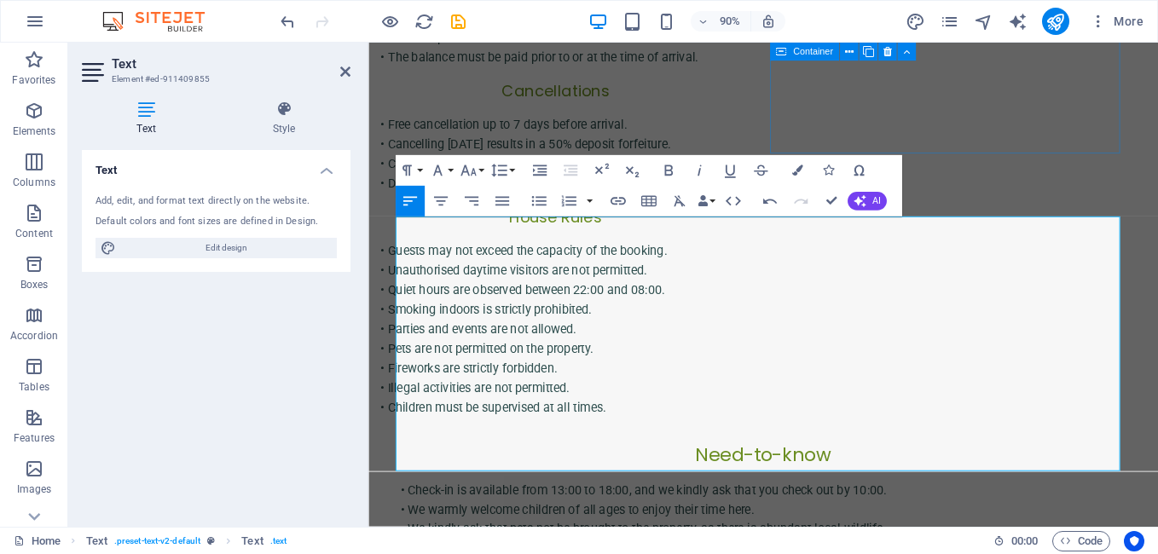
scroll to position [834, 0]
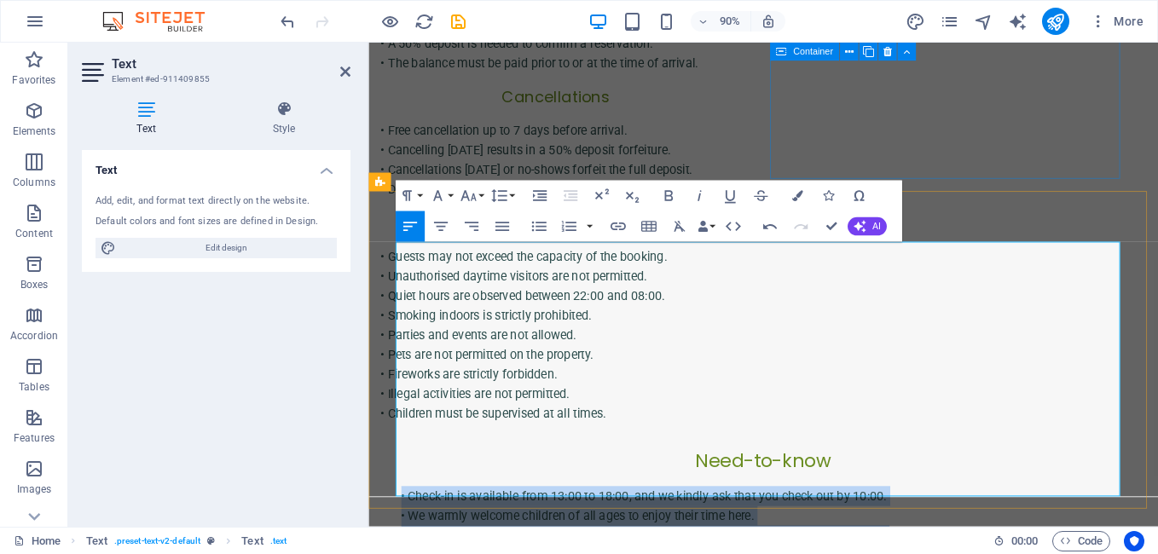
drag, startPoint x: 397, startPoint y: 271, endPoint x: 808, endPoint y: 529, distance: 485.4
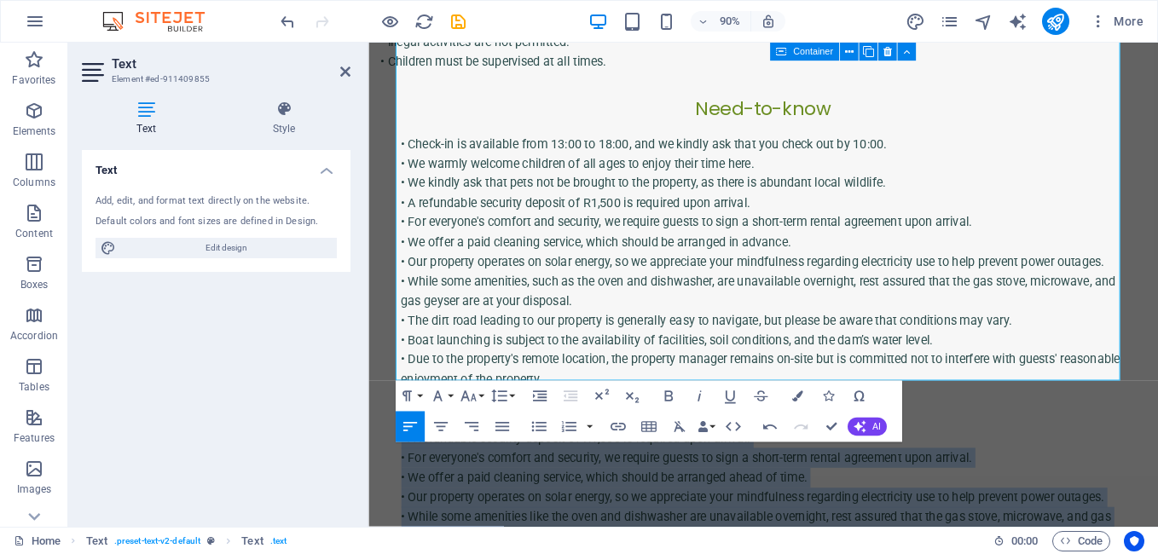
scroll to position [1234, 0]
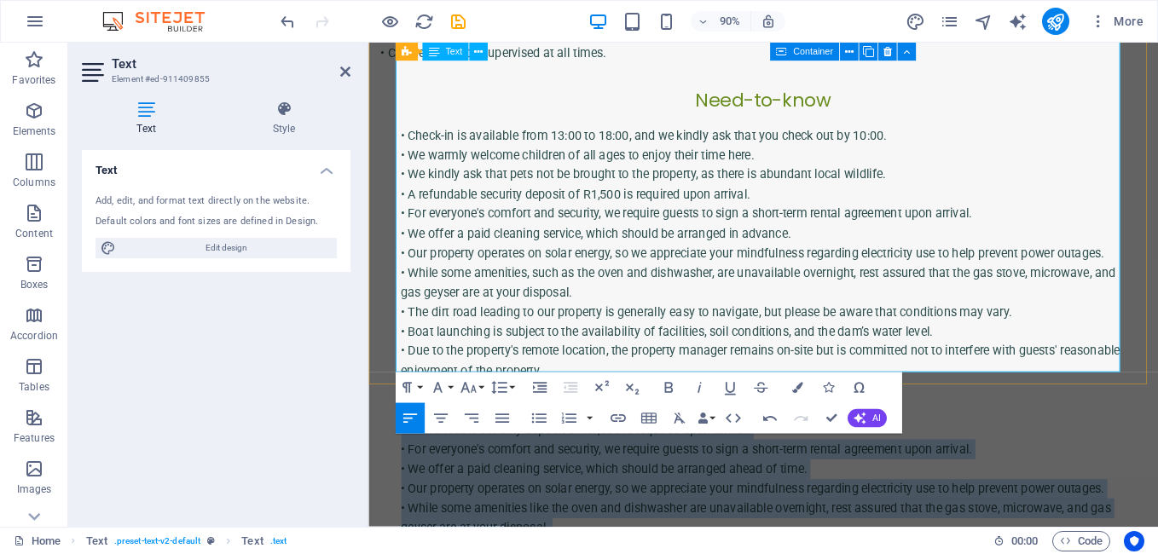
drag, startPoint x: 626, startPoint y: 328, endPoint x: 762, endPoint y: 400, distance: 154.1
click at [762, 400] on div "• Check-in is available from 13:00 to 18:00, and we kindly ask that you check o…" at bounding box center [807, 409] width 805 height 546
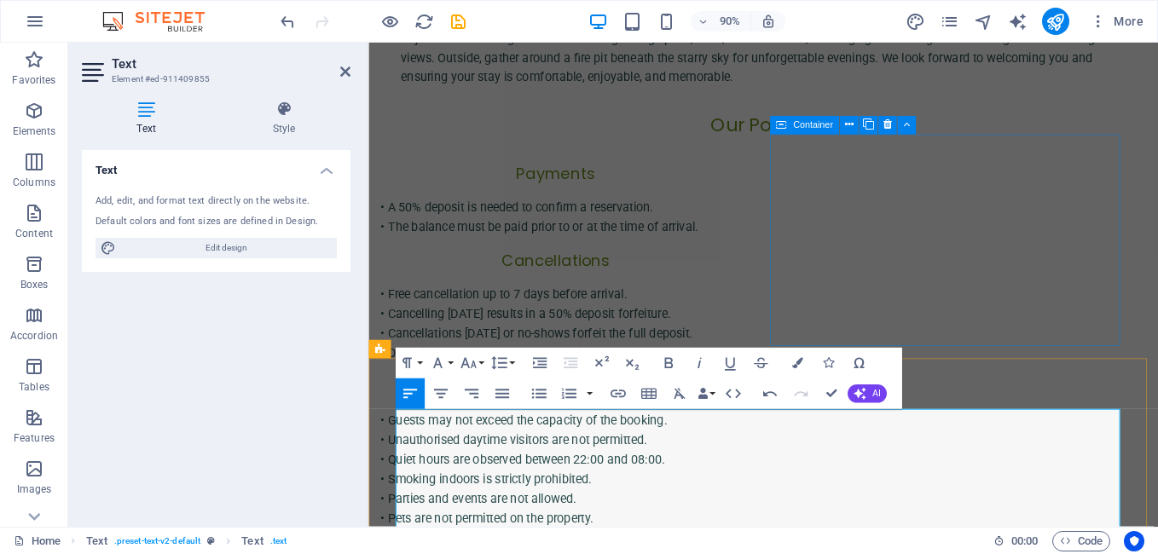
scroll to position [641, 0]
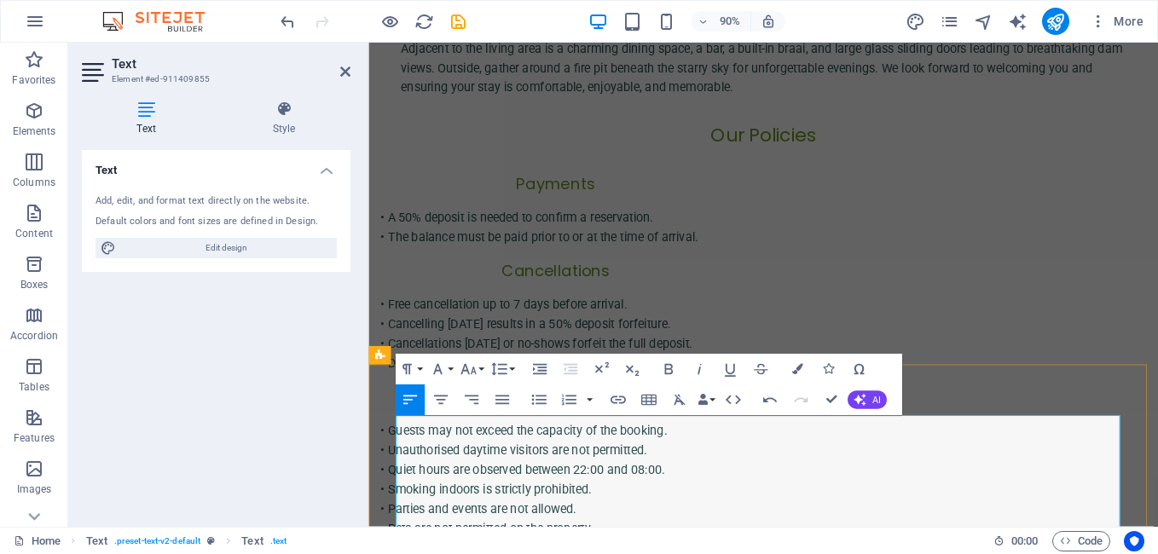
click at [626, 226] on div "• A 50% deposit is needed to confirm a reservation. • The balance must be paid …" at bounding box center [576, 247] width 389 height 43
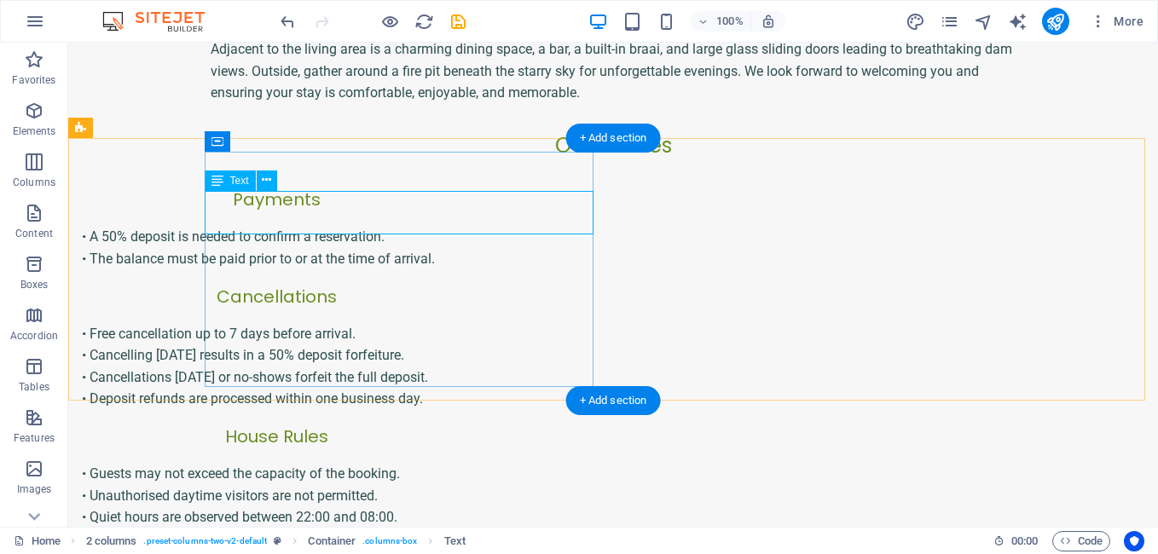
click at [471, 226] on div "• A 50% deposit is needed to confirm a reservation. • The balance must be paid …" at bounding box center [276, 247] width 389 height 43
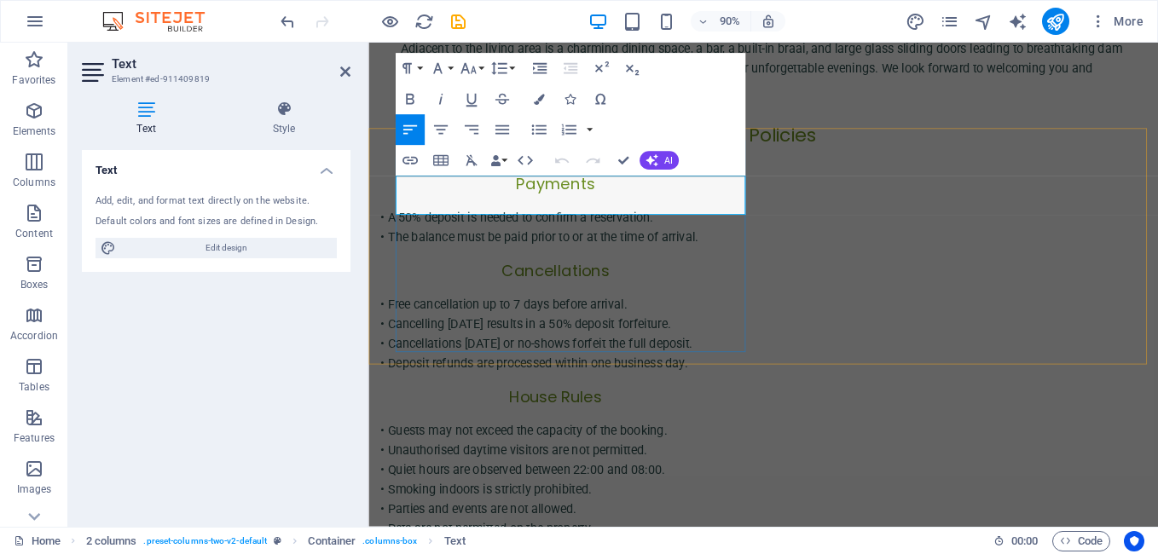
click at [708, 226] on p "• A 50% deposit is needed to confirm a reservation." at bounding box center [576, 237] width 389 height 22
click at [717, 226] on p "• A 50% deposit is needed to confirm a reservation and t he balance must be pai…" at bounding box center [576, 247] width 389 height 43
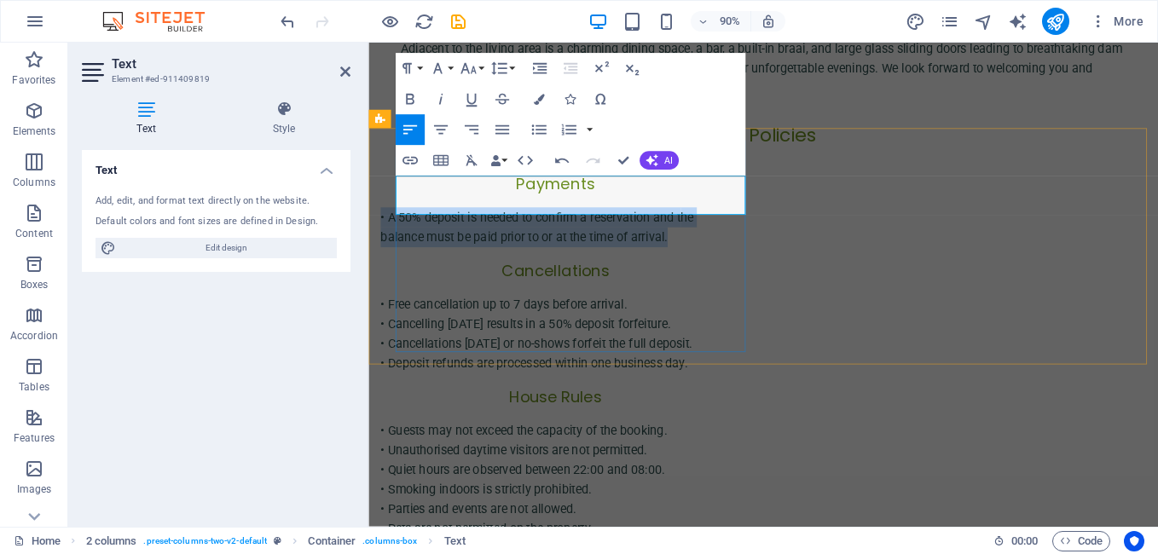
drag, startPoint x: 398, startPoint y: 199, endPoint x: 724, endPoint y: 214, distance: 326.0
click at [724, 226] on p "• A 50% deposit is needed to confirm a reservation and t he balance must be pai…" at bounding box center [576, 247] width 389 height 43
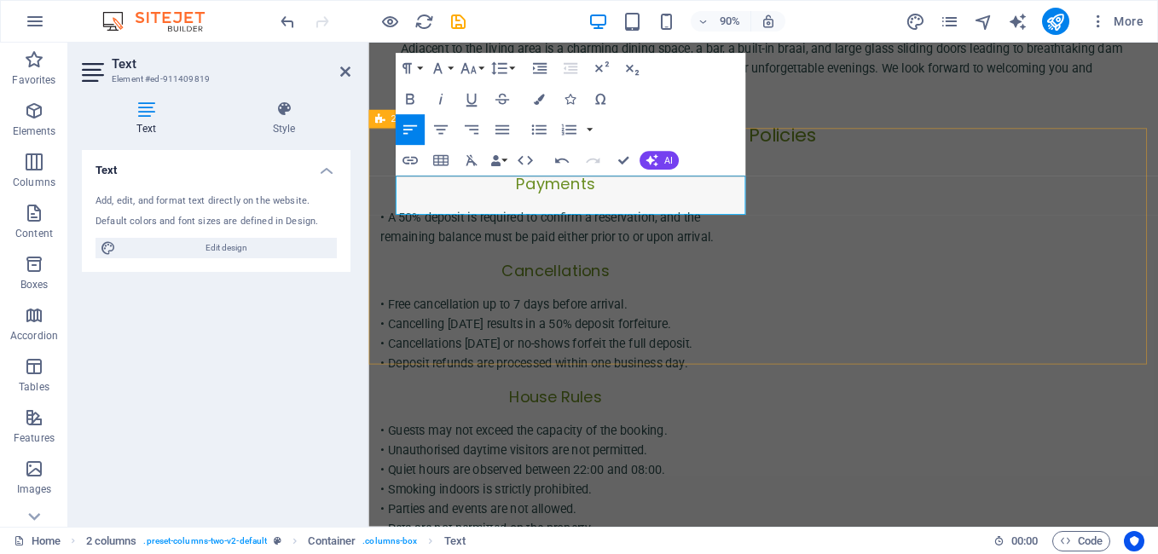
scroll to position [1428, 3]
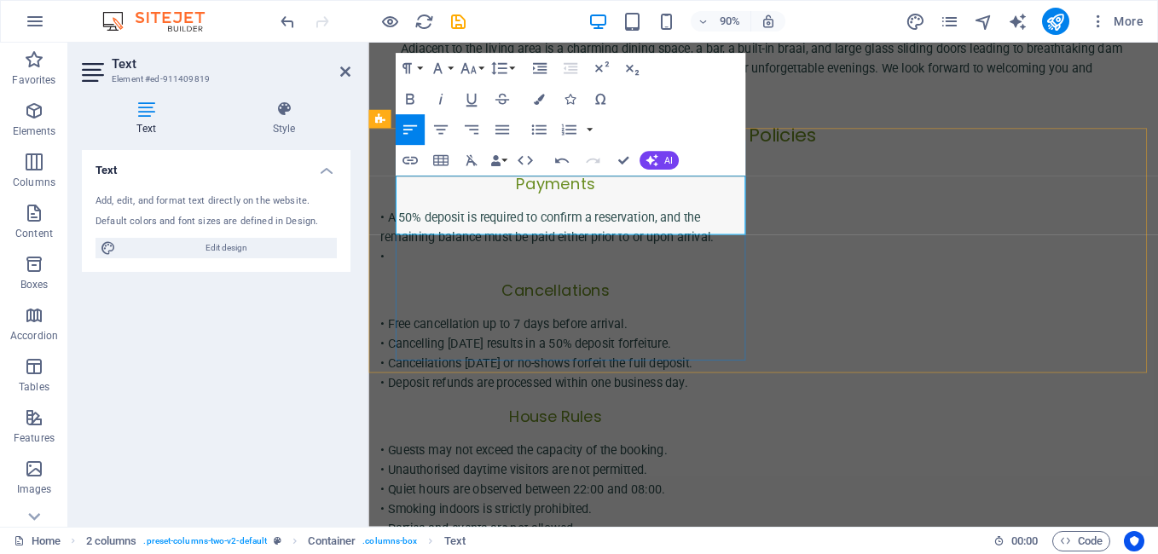
click at [397, 226] on p "• A 50% deposit is required to confirm a reservation, and the remaining balance…" at bounding box center [576, 247] width 389 height 43
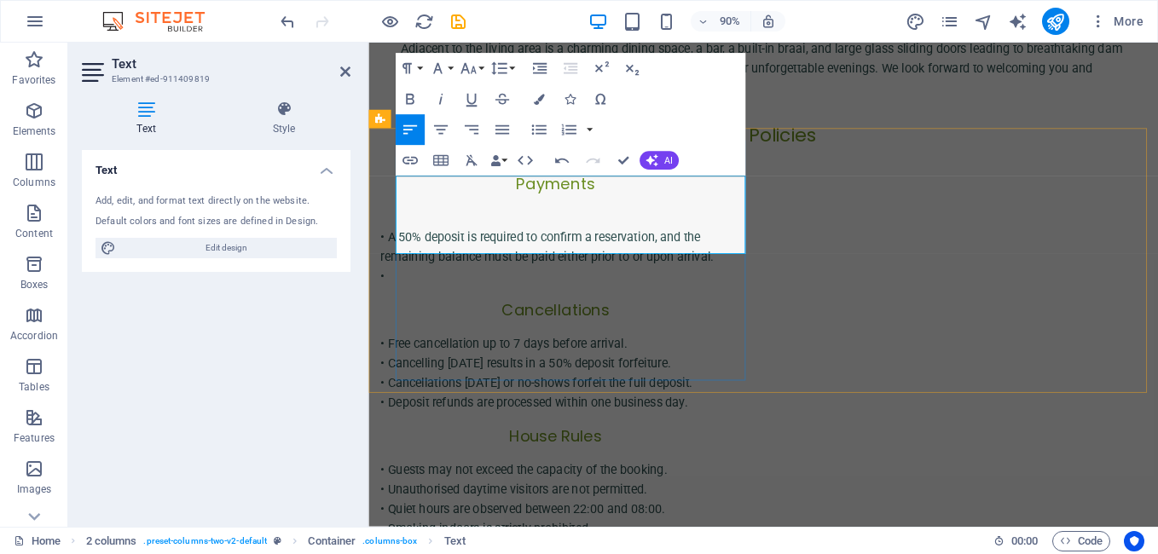
click at [397, 226] on p at bounding box center [576, 237] width 389 height 22
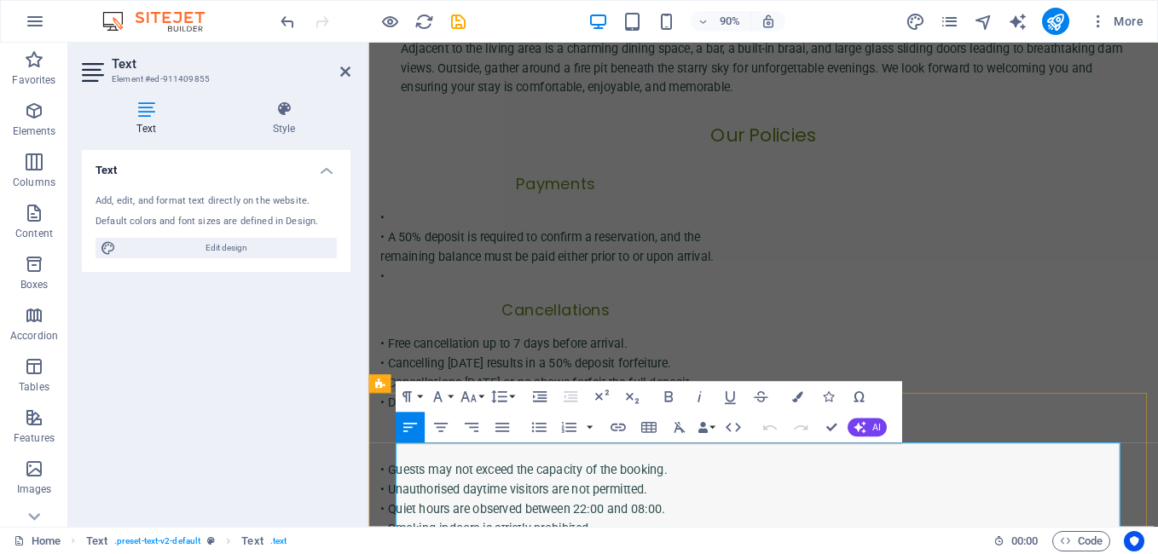
drag, startPoint x: 397, startPoint y: 496, endPoint x: 828, endPoint y: 517, distance: 431.0
click at [419, 226] on div "• • A 50% deposit is required to confirm a reservation, and the remaining balan…" at bounding box center [576, 269] width 389 height 87
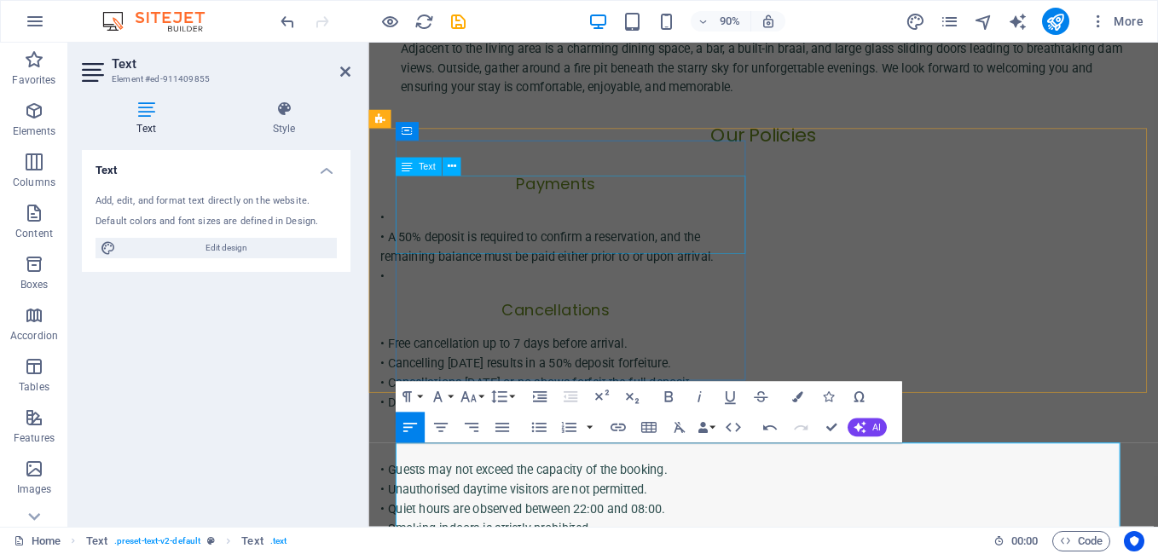
click at [419, 226] on div "• • A 50% deposit is required to confirm a reservation, and the remaining balan…" at bounding box center [576, 269] width 389 height 87
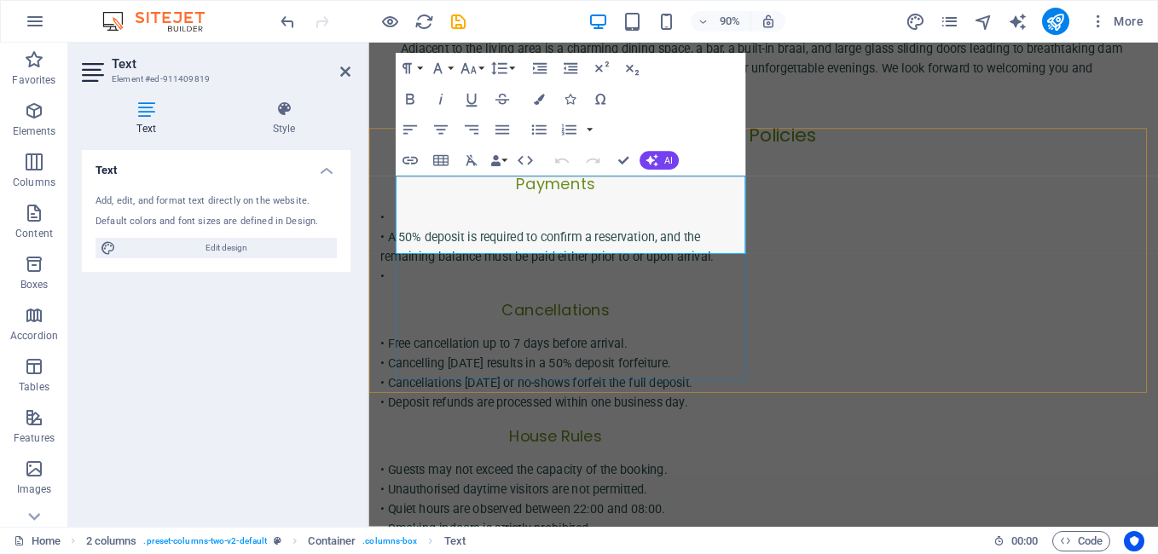
click at [419, 199] on div "Payments • • A 50% deposit is required to confirm a reservation, and the remain…" at bounding box center [576, 320] width 389 height 267
click at [419, 226] on p "•" at bounding box center [576, 237] width 389 height 22
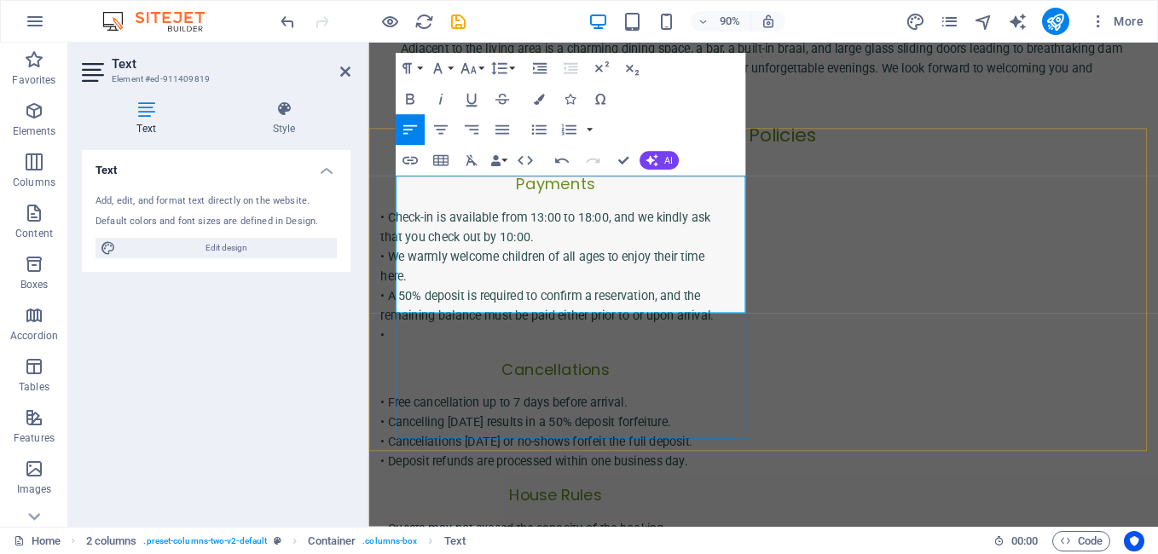
click at [506, 226] on p "• Check-in is available from 13:00 to 18:00, and we kindly ask that you check o…" at bounding box center [576, 247] width 389 height 43
click at [511, 226] on p "• Check-in is available from 13:00 to 18:00, and we kindly ask that you check o…" at bounding box center [576, 247] width 389 height 43
click at [458, 226] on p "• Check-in is available from 13:00 to 18:00, and we kindly ask that you check o…" at bounding box center [576, 247] width 389 height 43
click at [451, 226] on p "• Check-in is available from 13:00 to 18:00, and we kindly ask that you check o…" at bounding box center [576, 247] width 389 height 43
click at [721, 226] on p "• Check-in is available from 13:00 to 18:00, and check out is by 10:00." at bounding box center [576, 247] width 389 height 43
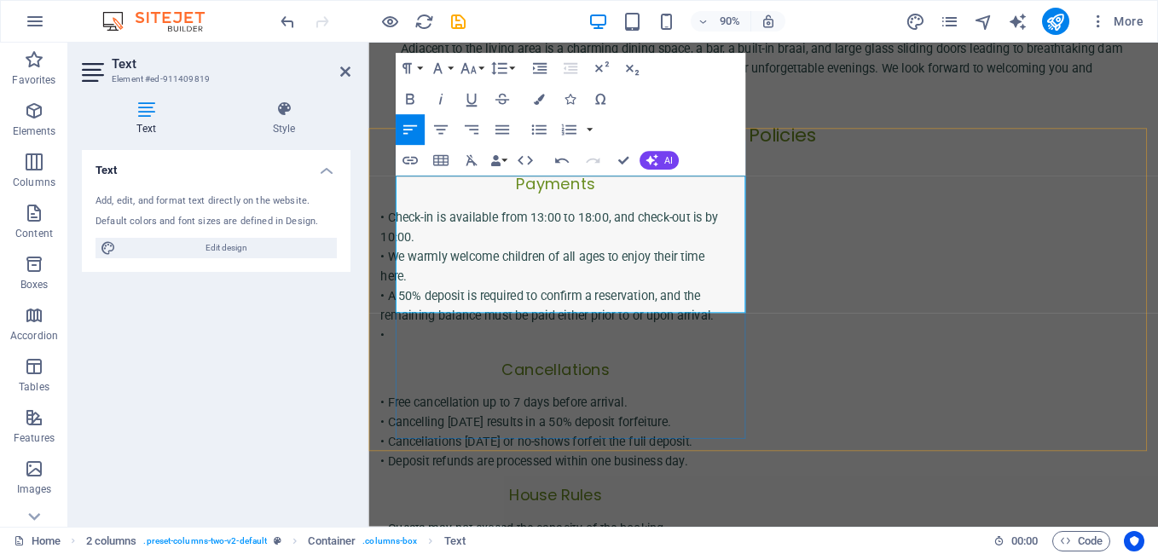
click at [574, 226] on p "• Check-in is available from 13:00 to 18:00, and check-out is by 10:00." at bounding box center [576, 247] width 389 height 43
click at [409, 270] on p "• We warmly welcome children of all ages to enjoy their time here." at bounding box center [576, 291] width 389 height 43
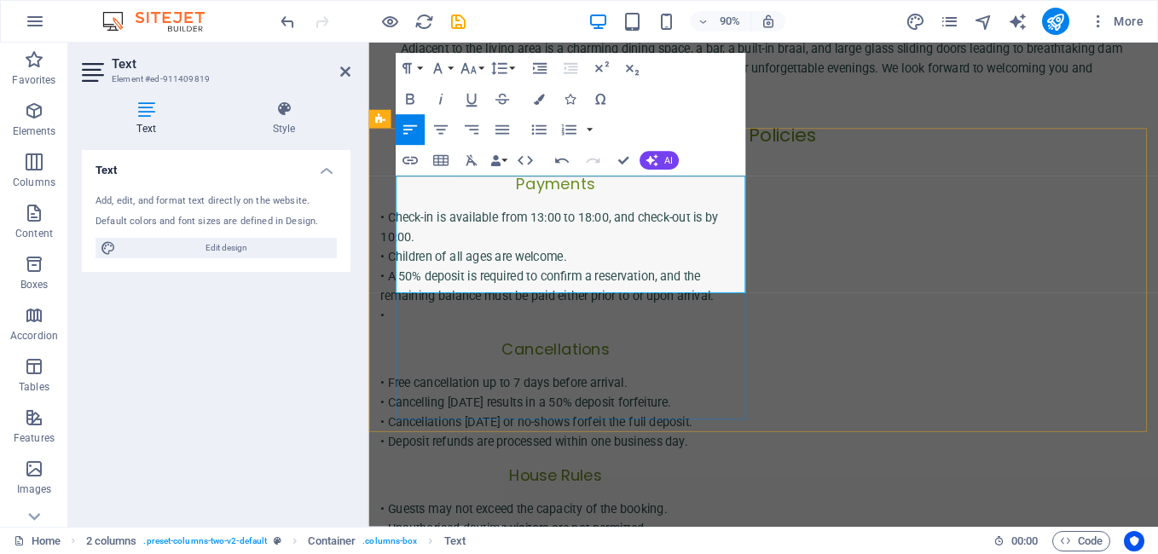
click at [447, 335] on p "•" at bounding box center [576, 346] width 389 height 22
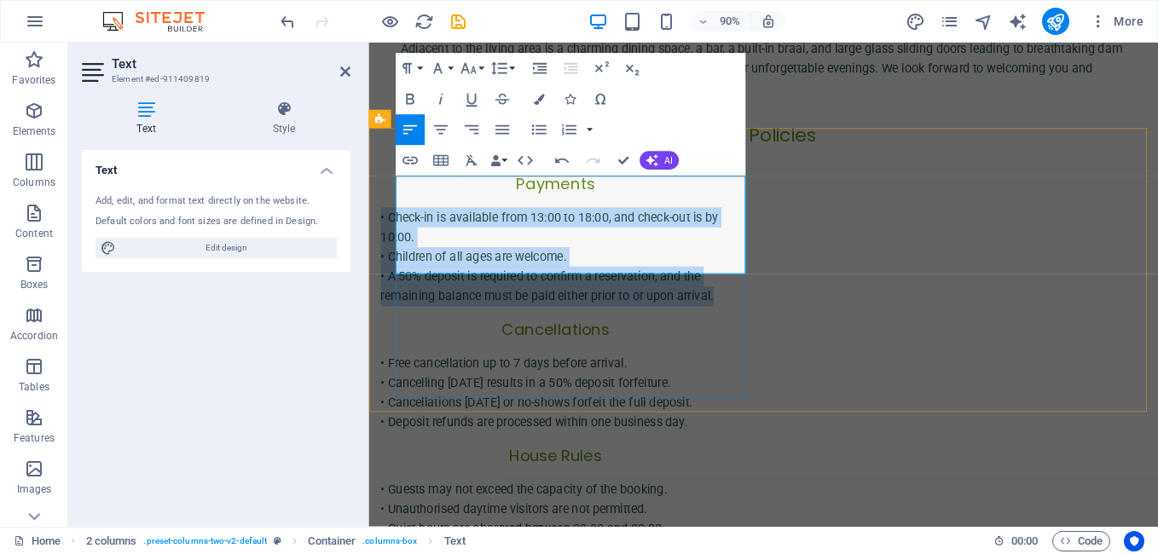
drag, startPoint x: 397, startPoint y: 199, endPoint x: 772, endPoint y: 293, distance: 386.0
click at [771, 293] on div "• Check-in is available from 13:00 to 18:00, and check-out is by 10:00. • Child…" at bounding box center [576, 280] width 389 height 109
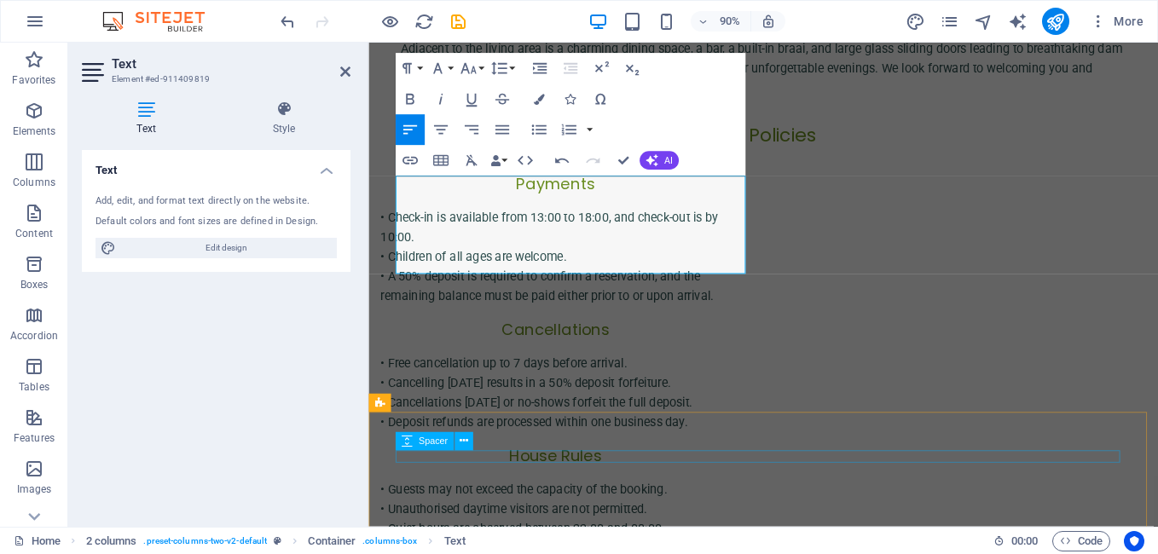
scroll to position [3051, 3]
click at [756, 292] on p "• A 50% deposit is required to confirm a reservation, with the remaining balanc…" at bounding box center [576, 313] width 389 height 43
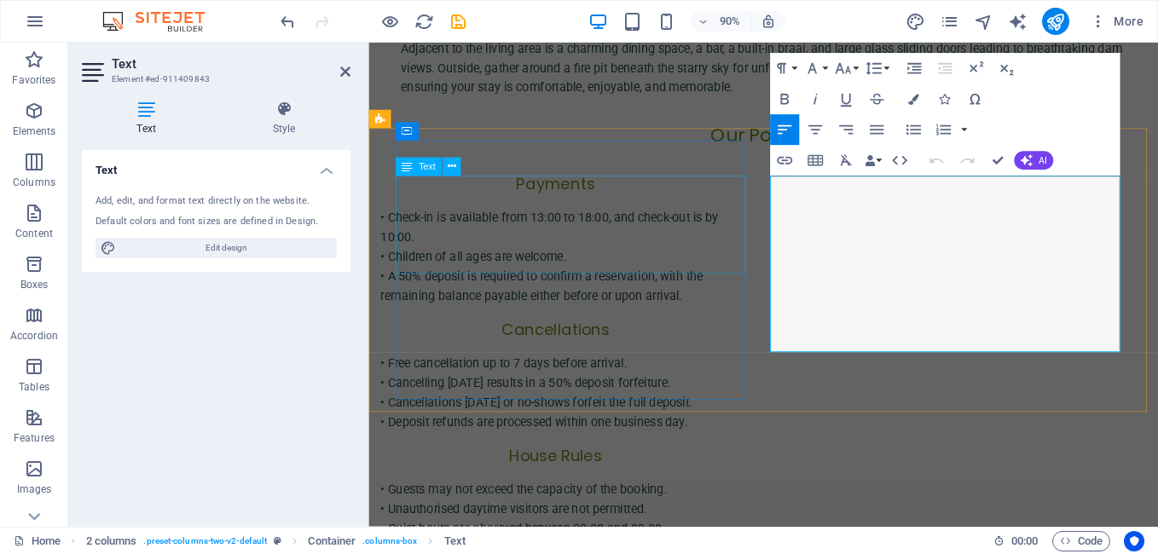
click at [749, 280] on div "• Check-in is available from 13:00 to 18:00, and check-out is by 10:00. • Child…" at bounding box center [576, 280] width 389 height 109
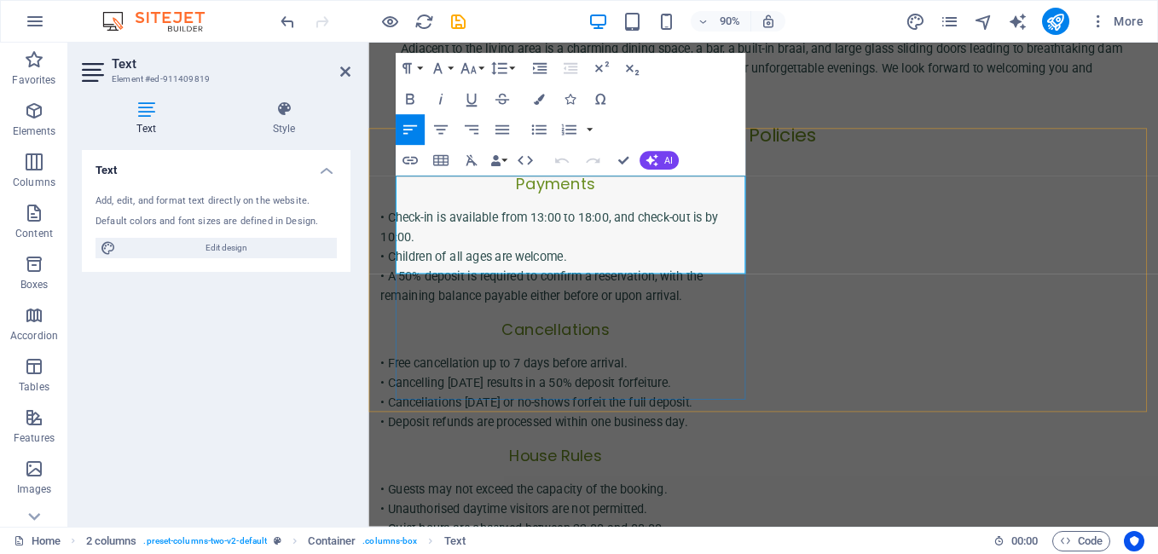
click at [746, 292] on p "• A 50% deposit is required to confirm a reservation, with the remaining balanc…" at bounding box center [576, 313] width 389 height 43
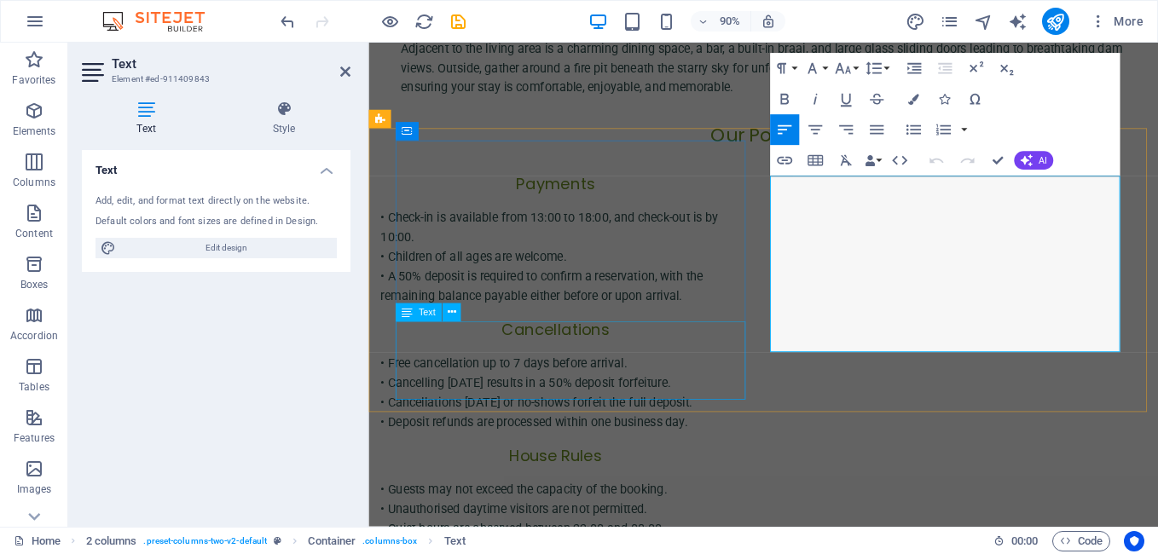
click at [702, 388] on div "• Free cancellation up to 7 days before arrival. • Cancelling [DATE] results in…" at bounding box center [576, 431] width 389 height 87
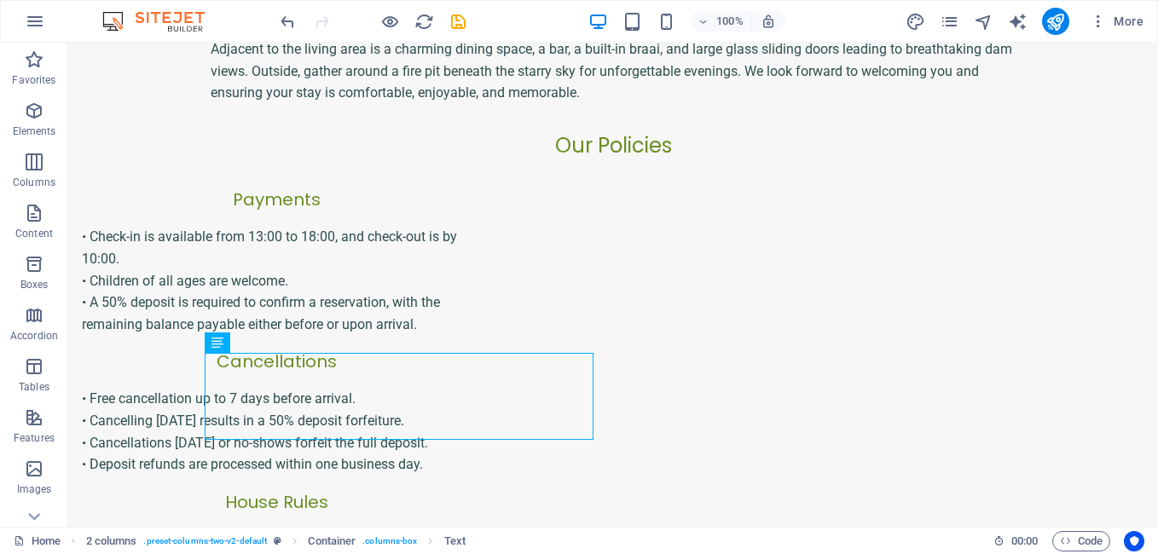
scroll to position [690, 0]
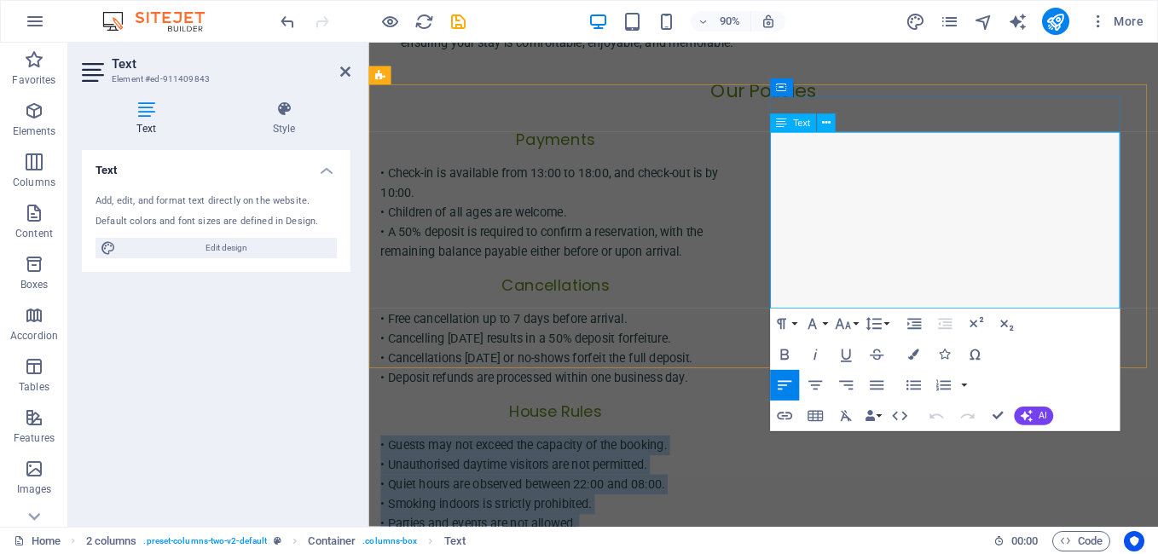
drag, startPoint x: 813, startPoint y: 152, endPoint x: 1081, endPoint y: 330, distance: 321.6
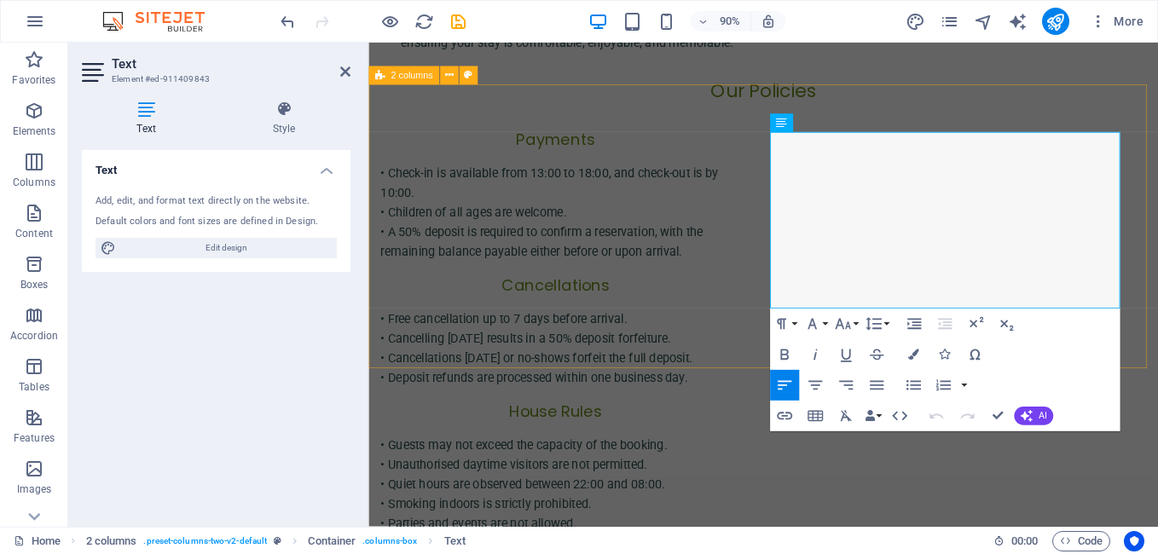
click at [793, 263] on div "Payments • Check-in is available from 13:00 to 18:00, and check-out is by 10:00…" at bounding box center [806, 406] width 877 height 565
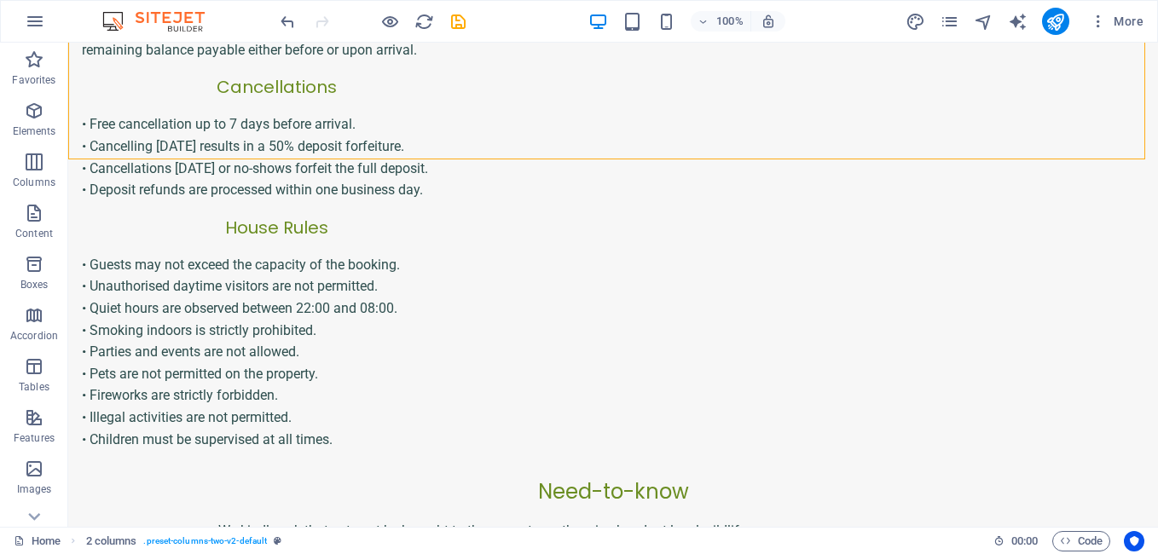
scroll to position [939, 0]
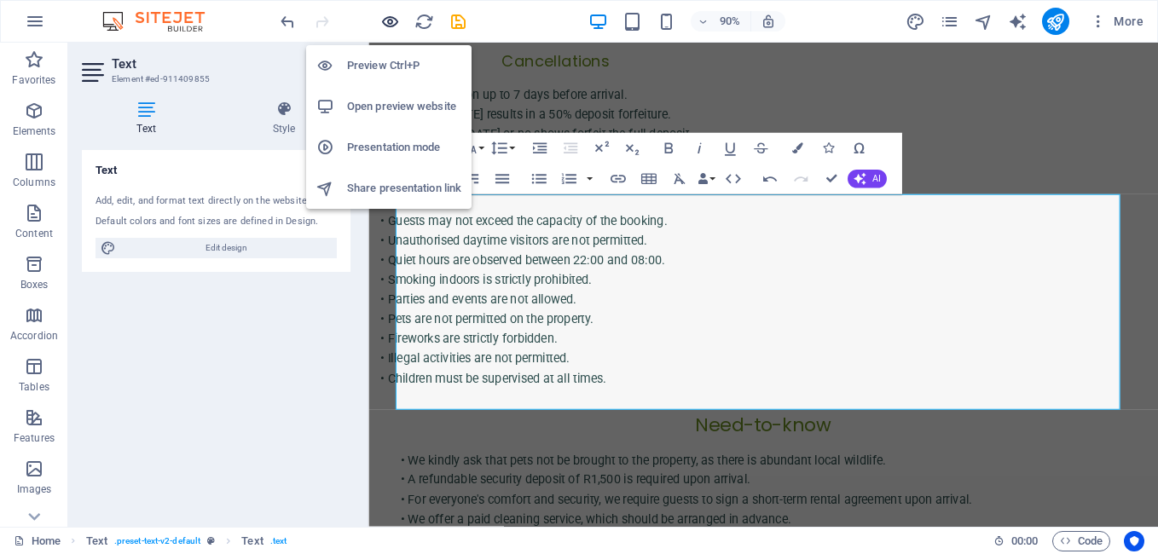
click at [389, 20] on icon "button" at bounding box center [390, 22] width 20 height 20
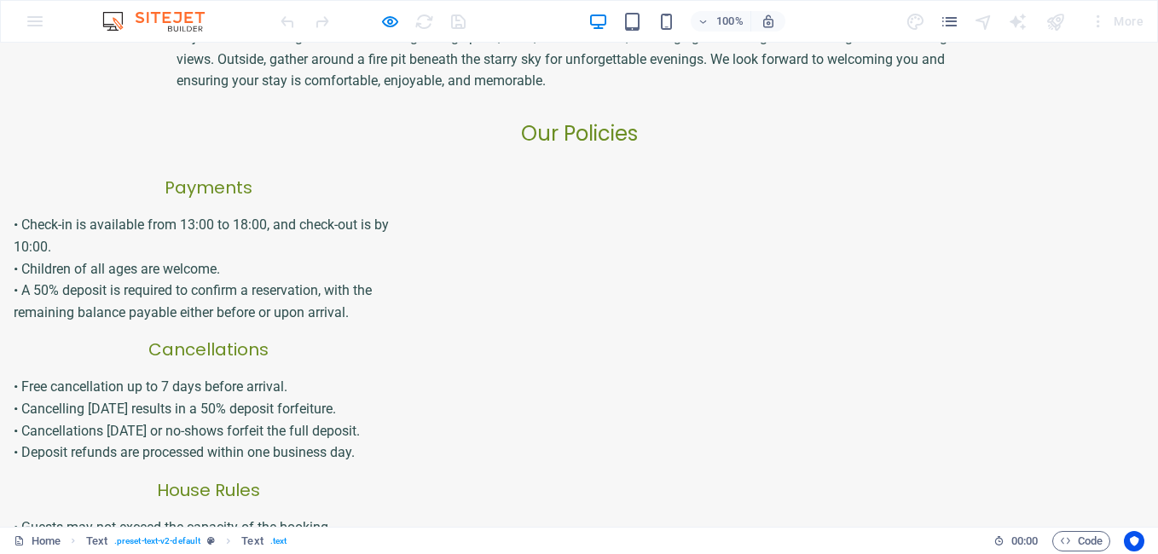
scroll to position [625, 0]
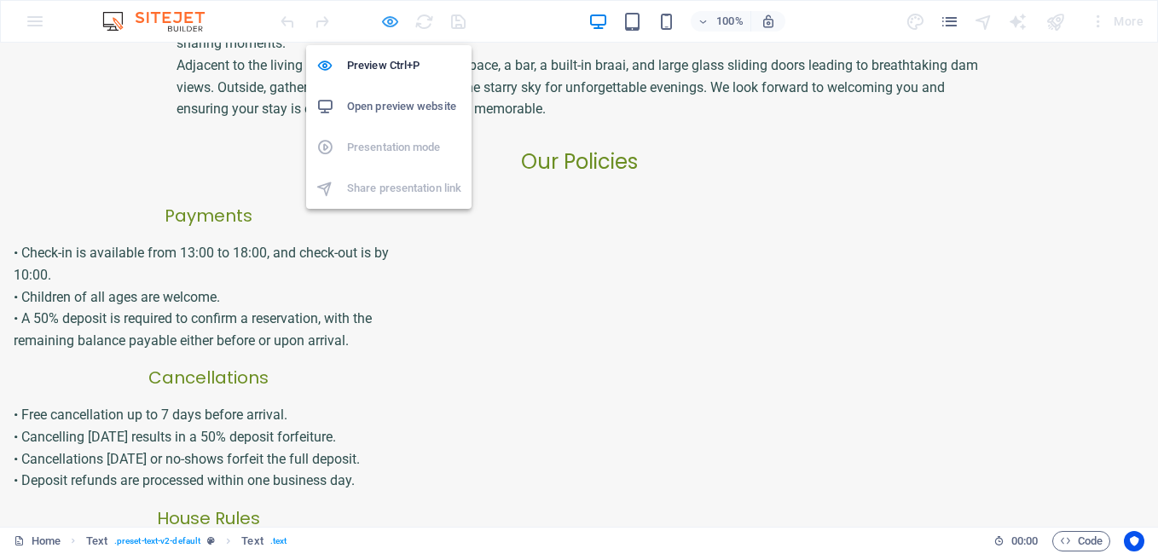
click at [388, 25] on icon "button" at bounding box center [390, 22] width 20 height 20
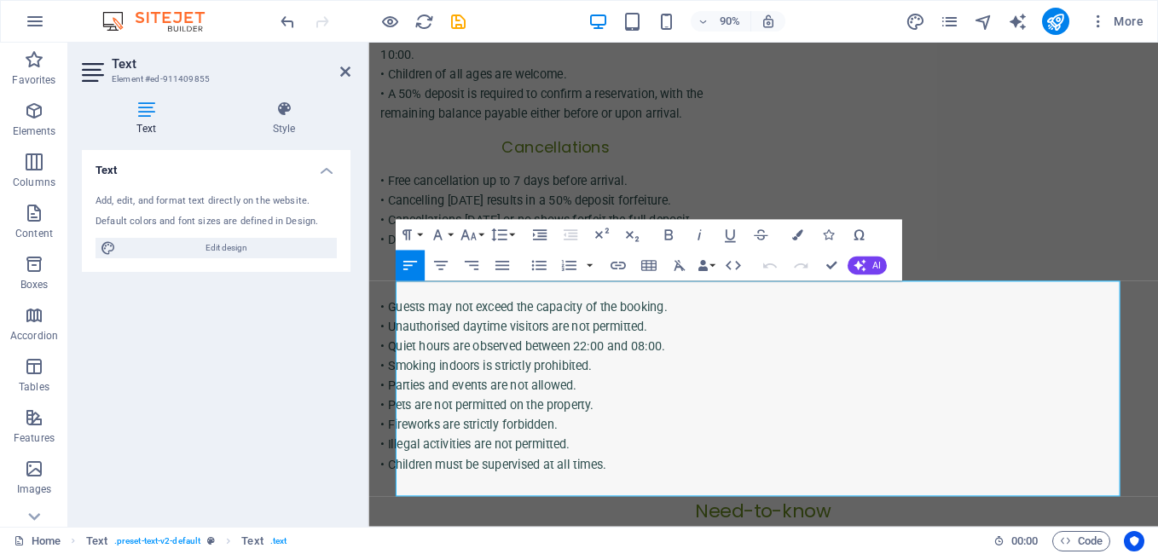
scroll to position [844, 0]
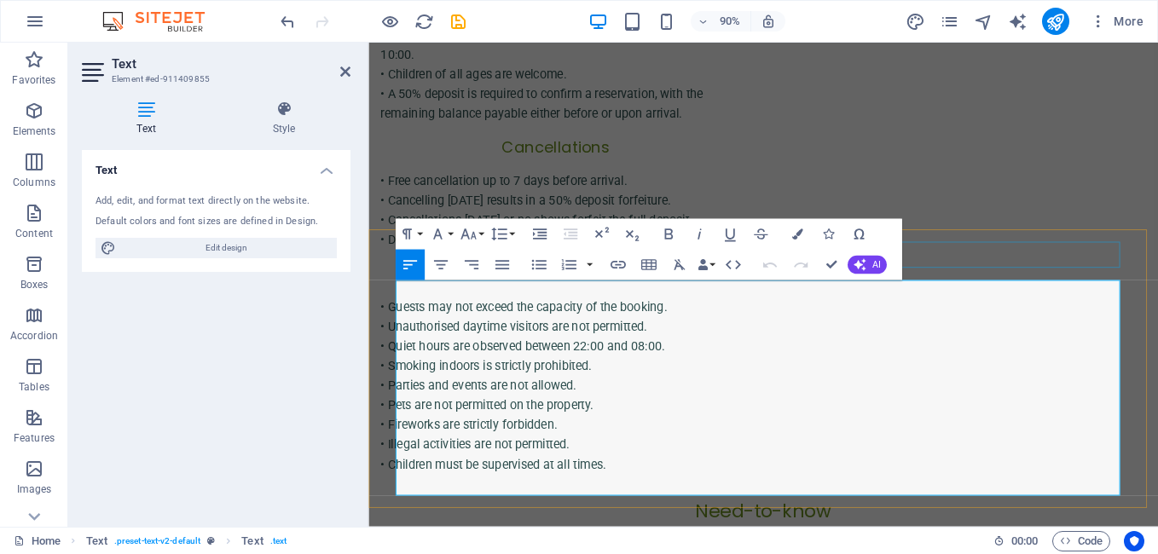
click at [1037, 549] on div "Need-to-know" at bounding box center [807, 563] width 805 height 29
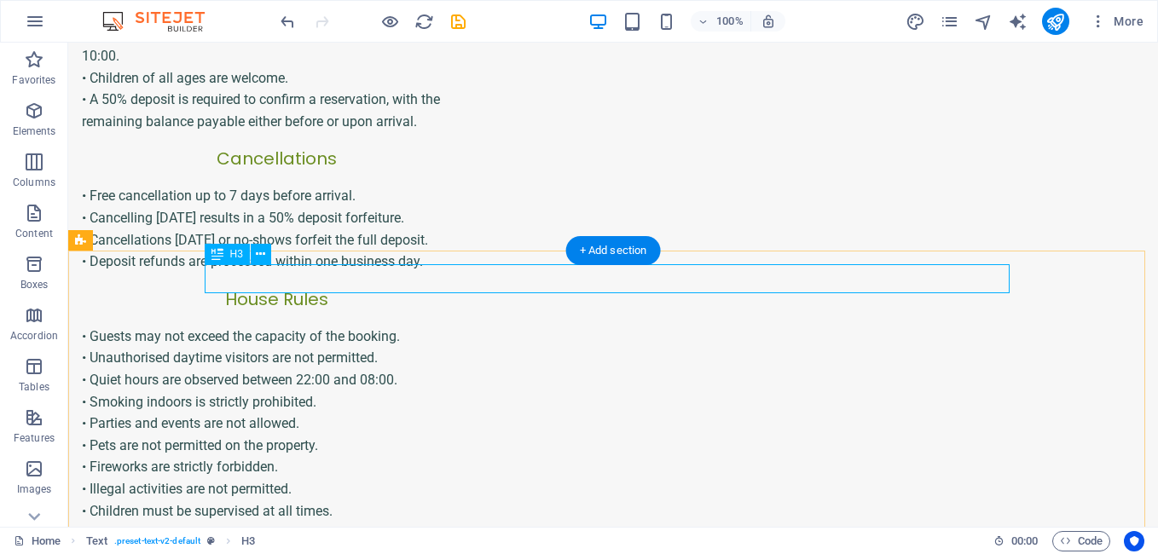
click at [769, 549] on div "Need-to-know" at bounding box center [613, 563] width 805 height 29
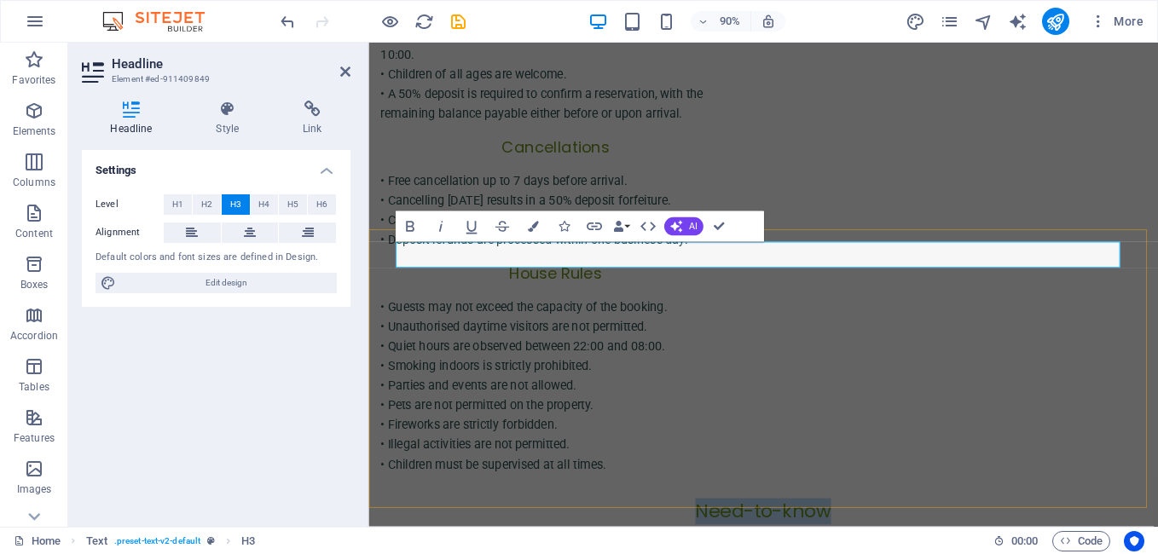
click at [898, 549] on h3 "Need-to-know" at bounding box center [807, 563] width 805 height 29
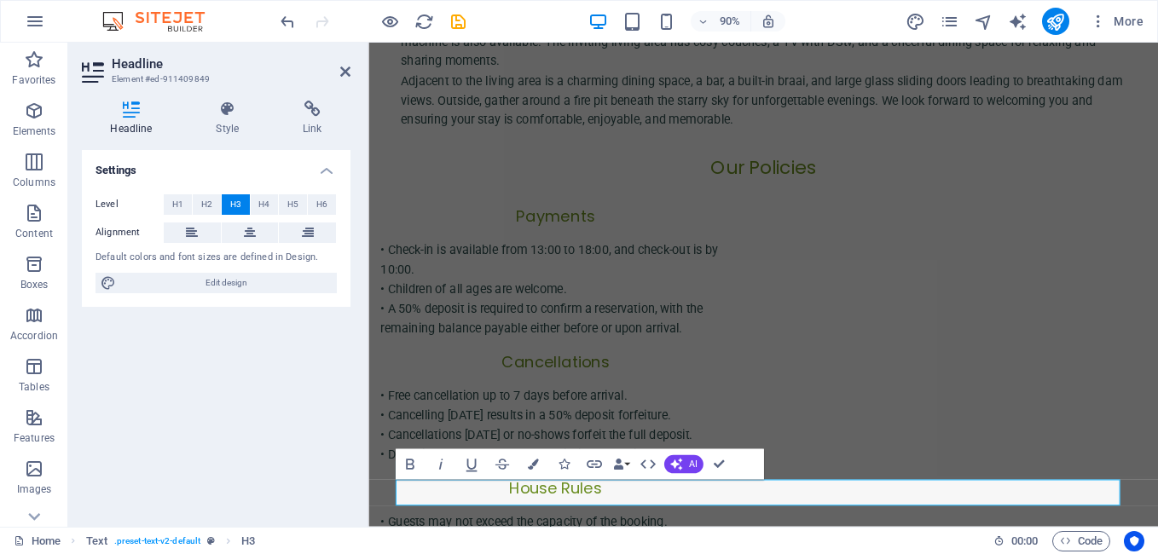
scroll to position [574, 0]
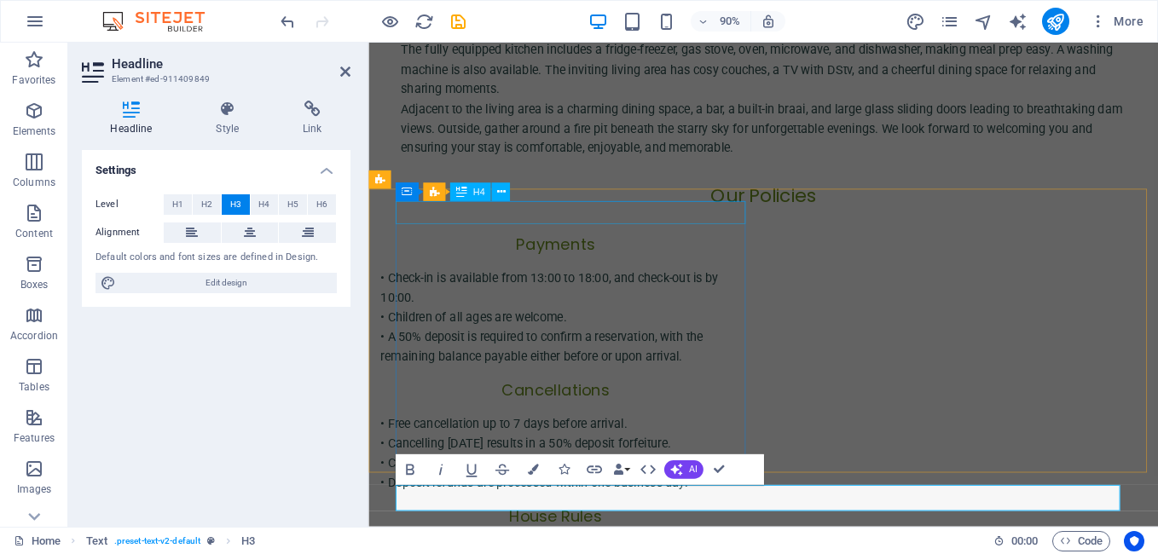
click at [579, 254] on div "Payments" at bounding box center [576, 267] width 389 height 26
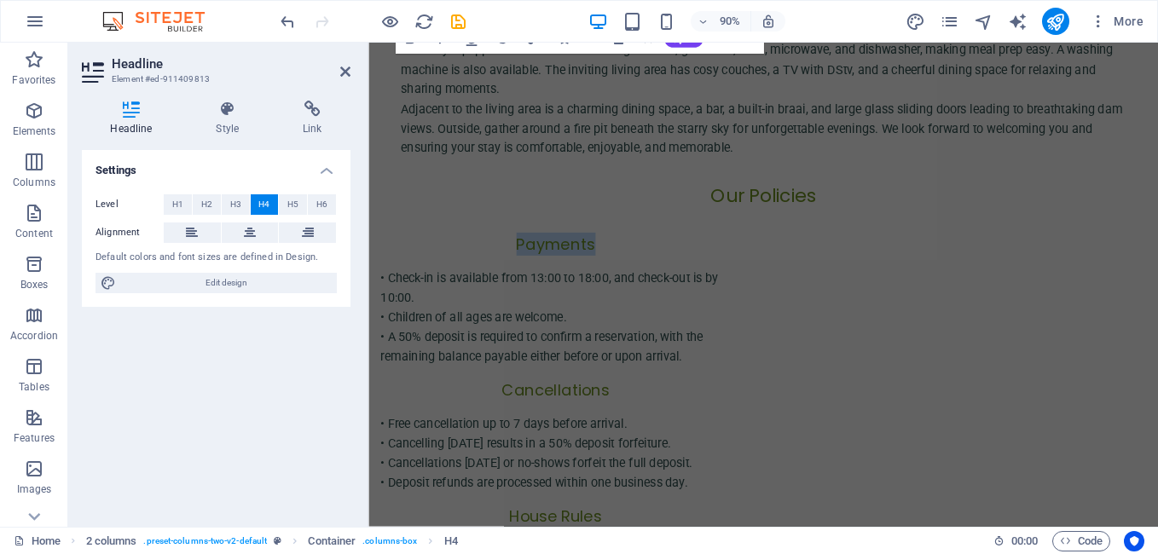
scroll to position [494, 0]
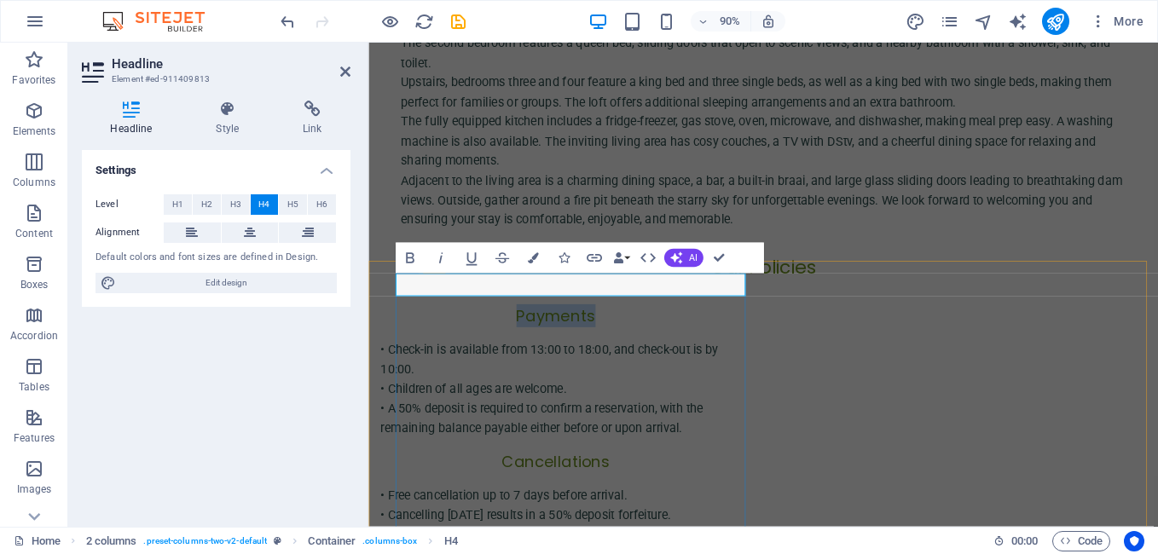
click at [548, 334] on h4 "Payments" at bounding box center [576, 347] width 389 height 26
click at [696, 334] on h4 "Booking and Payments" at bounding box center [576, 347] width 389 height 26
click at [997, 279] on div "Our Policies" at bounding box center [807, 293] width 805 height 29
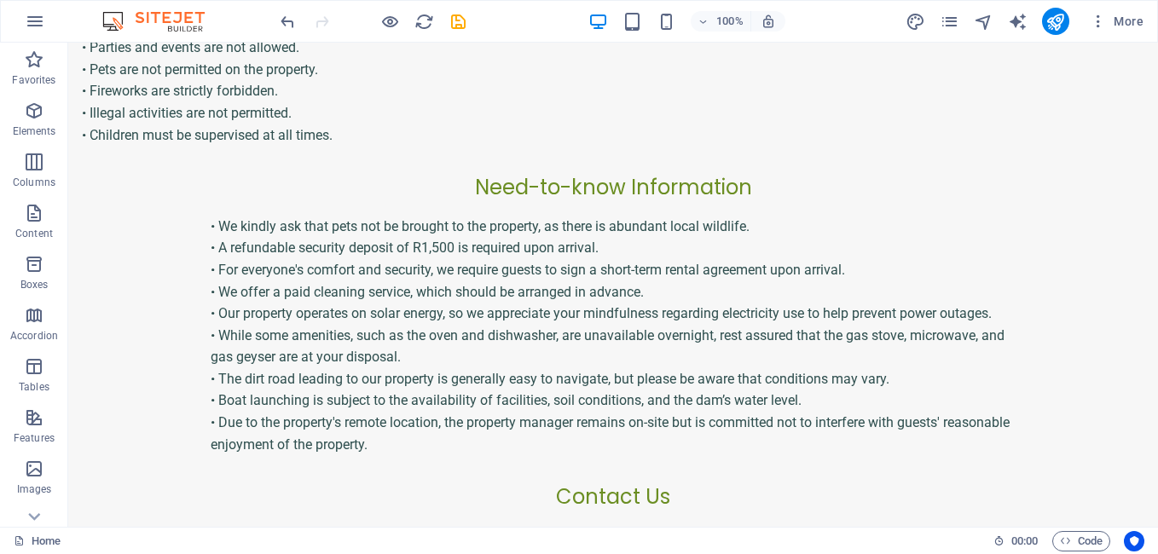
scroll to position [1228, 0]
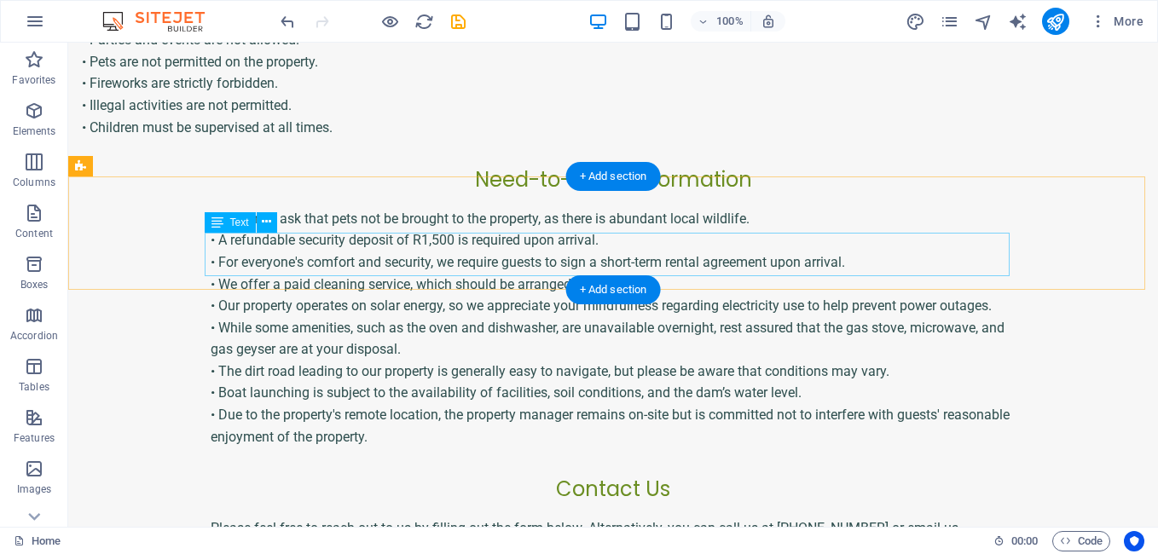
click at [795, 517] on div "Please feel free to reach out to us by filling out the form below. Alternativel…" at bounding box center [613, 538] width 805 height 43
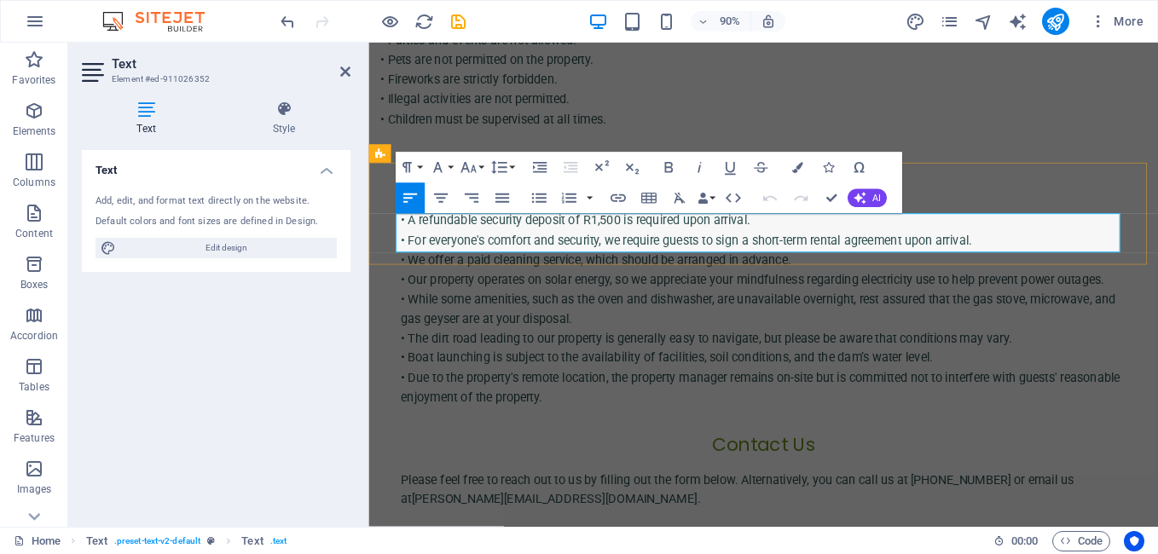
click at [992, 517] on p "Please feel free to reach out to us by filling out the form below. Alternativel…" at bounding box center [807, 538] width 805 height 43
click at [1138, 208] on div "• We kindly ask that pets not be brought to the property, as there is abundant …" at bounding box center [807, 328] width 805 height 240
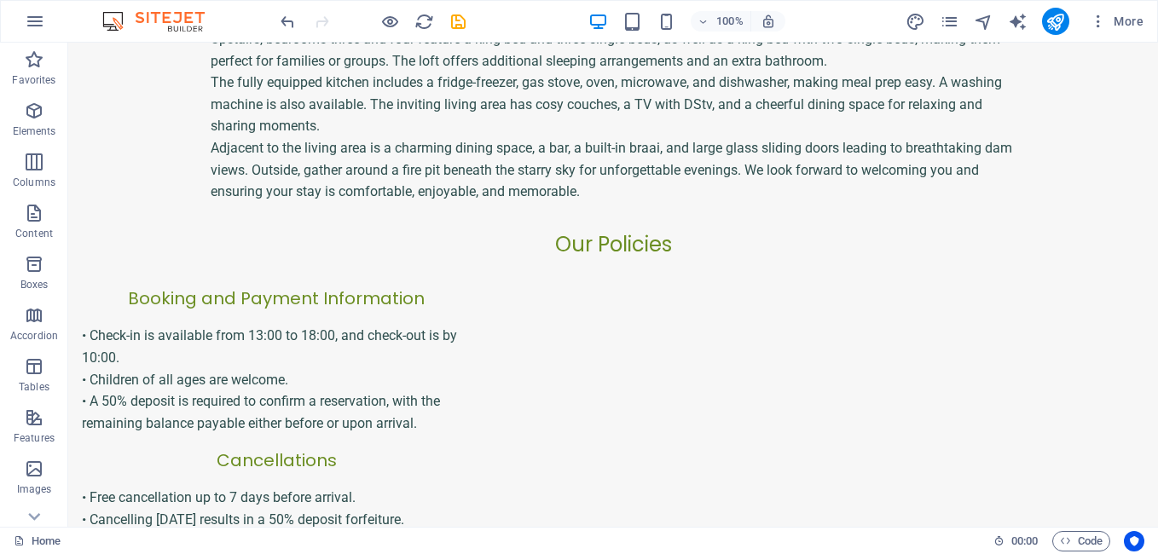
scroll to position [554, 0]
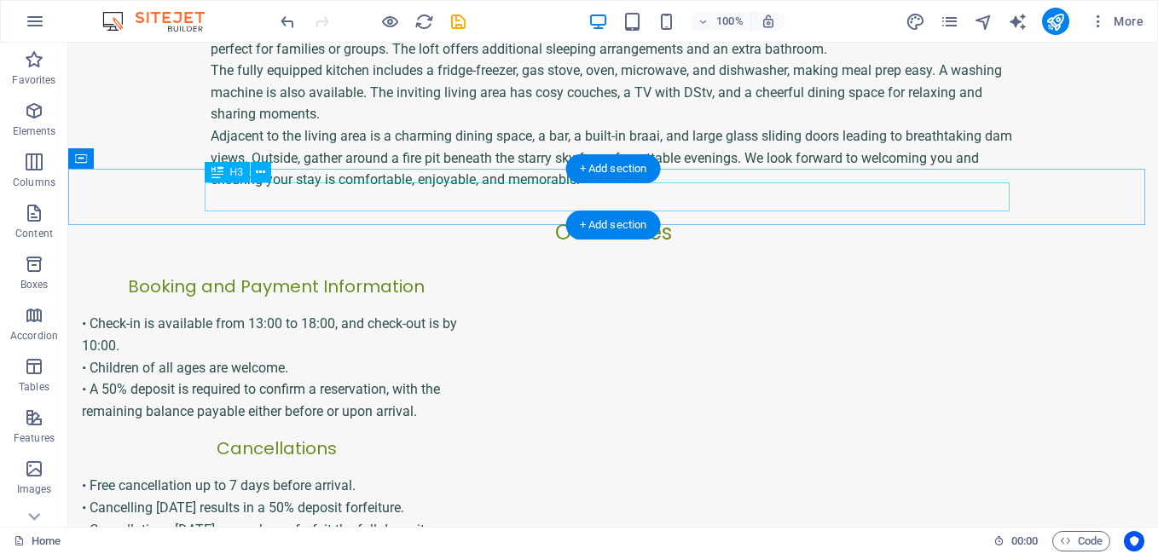
click at [674, 218] on div "Our Policies" at bounding box center [613, 232] width 805 height 29
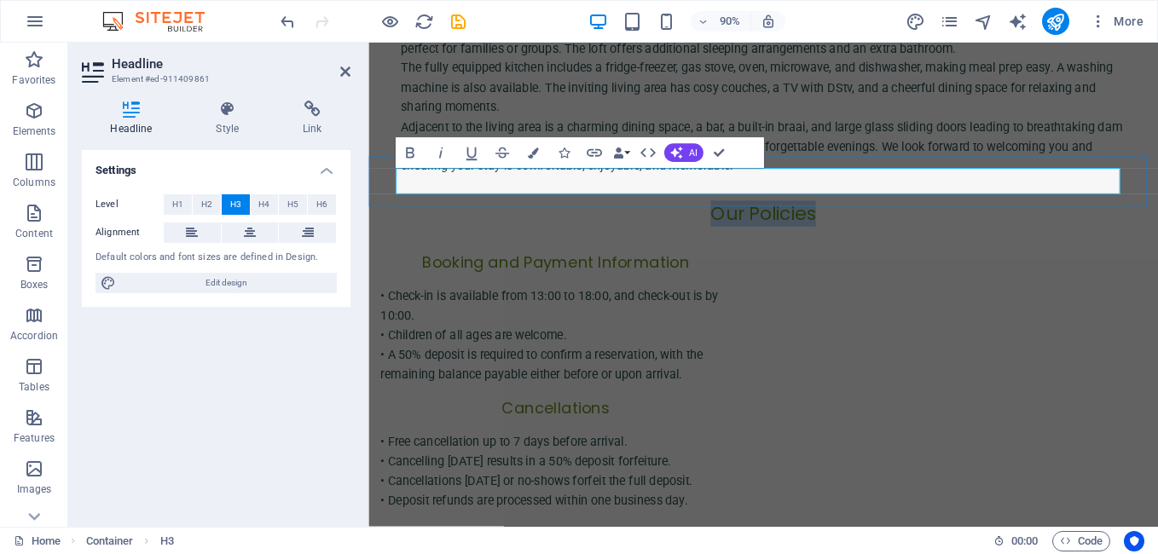
click at [727, 218] on h3 "Our Policies" at bounding box center [807, 232] width 805 height 29
drag, startPoint x: 741, startPoint y: 195, endPoint x: 877, endPoint y: 197, distance: 136.4
click at [877, 218] on h3 "Our Policies" at bounding box center [807, 232] width 805 height 29
click at [754, 274] on div "Booking and Payment Information" at bounding box center [576, 287] width 389 height 26
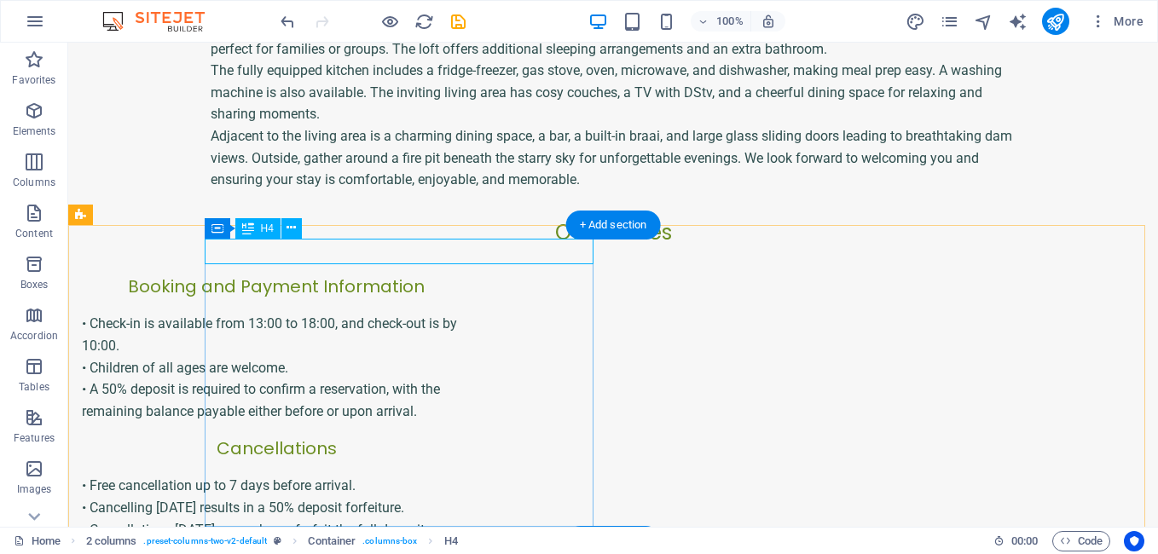
click at [471, 274] on div "Booking and Payment Information" at bounding box center [276, 287] width 389 height 26
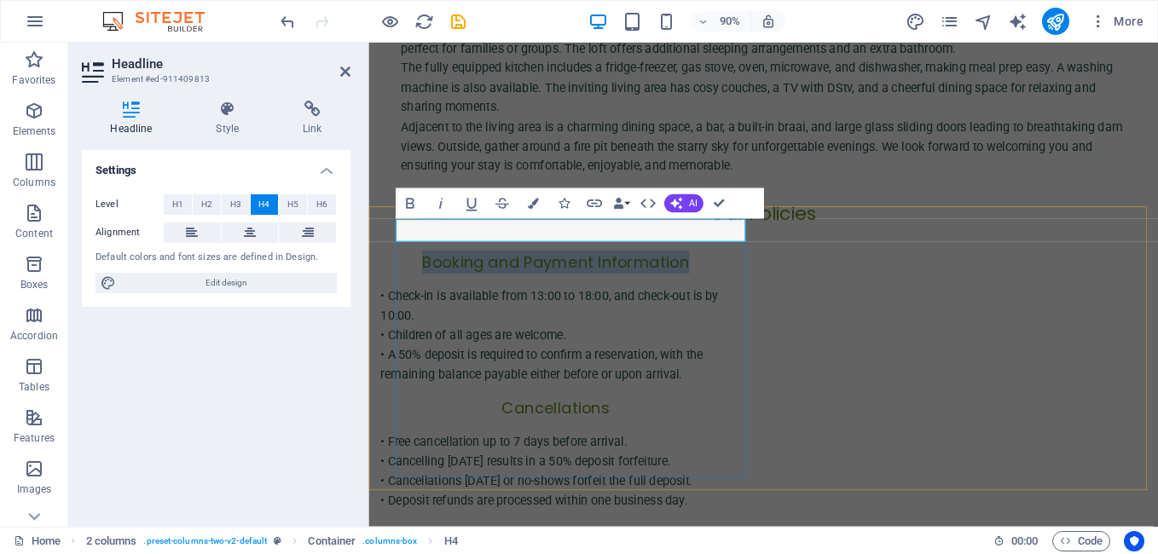
drag, startPoint x: 451, startPoint y: 251, endPoint x: 739, endPoint y: 257, distance: 288.2
click at [739, 274] on h4 "Booking and Payment Information" at bounding box center [576, 287] width 389 height 26
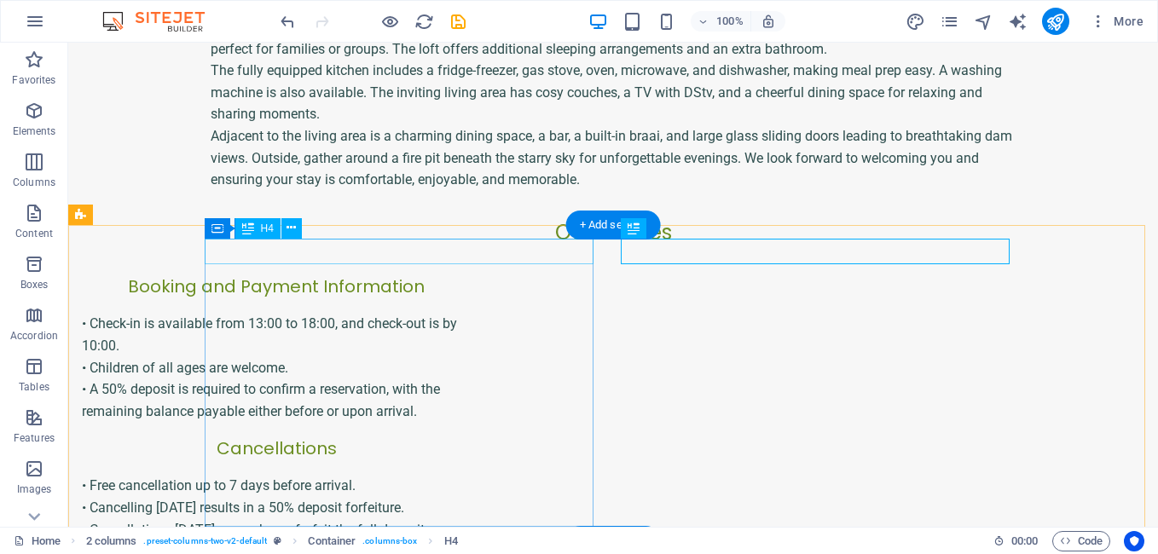
click at [471, 274] on div "Booking and Payment Information" at bounding box center [276, 287] width 389 height 26
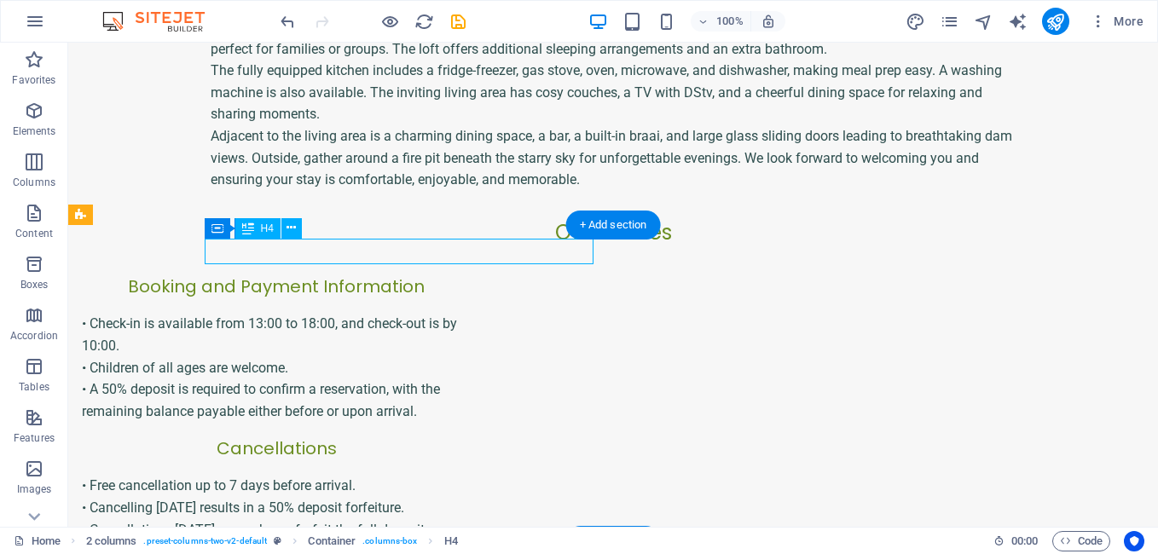
click at [471, 274] on div "Booking and Payment Information" at bounding box center [276, 287] width 389 height 26
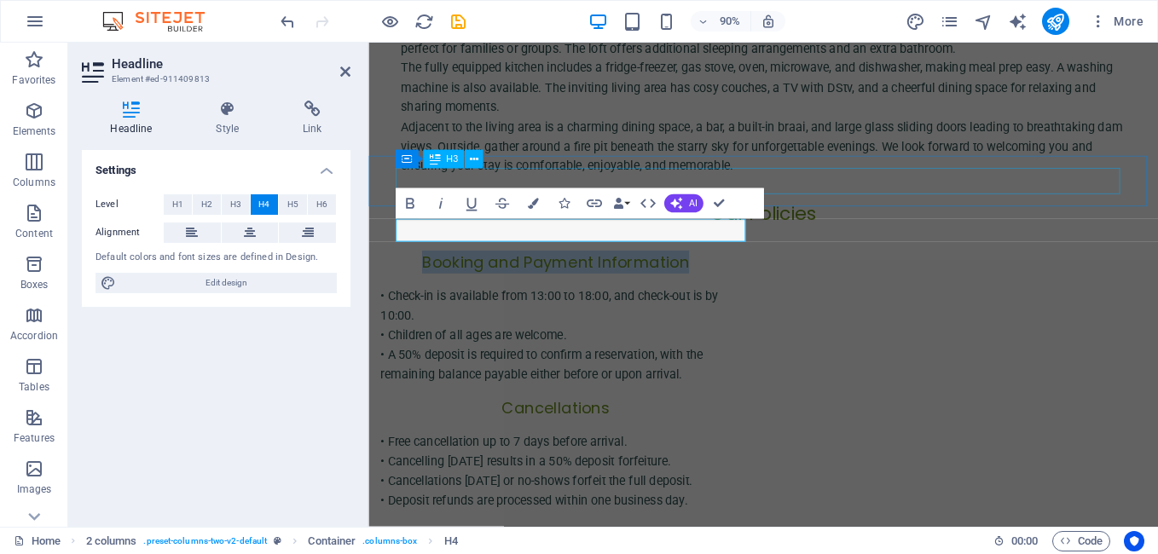
click at [1047, 218] on div "Our Policies" at bounding box center [807, 232] width 805 height 29
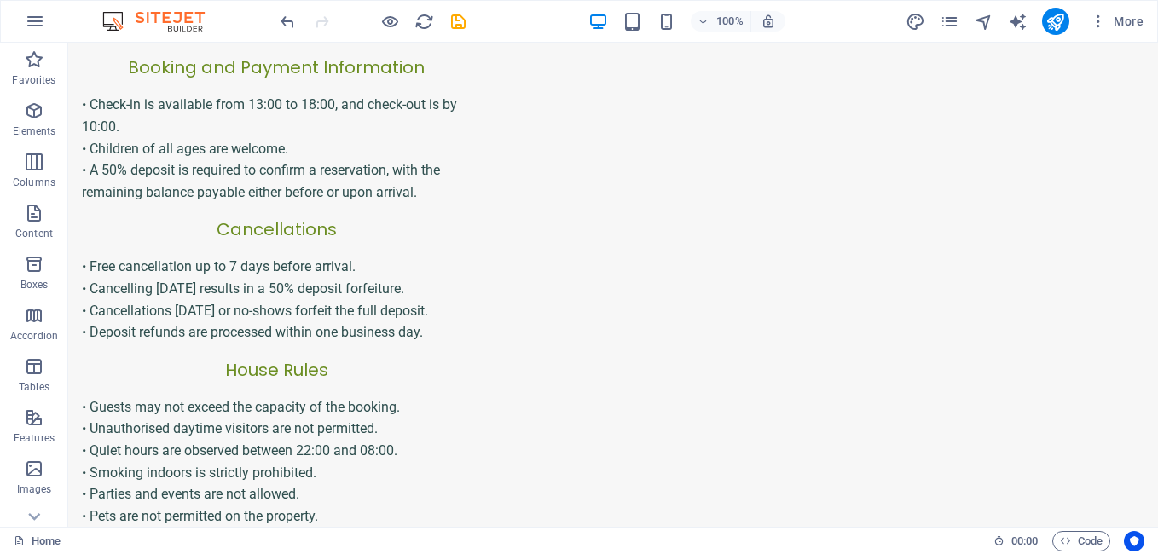
scroll to position [778, 0]
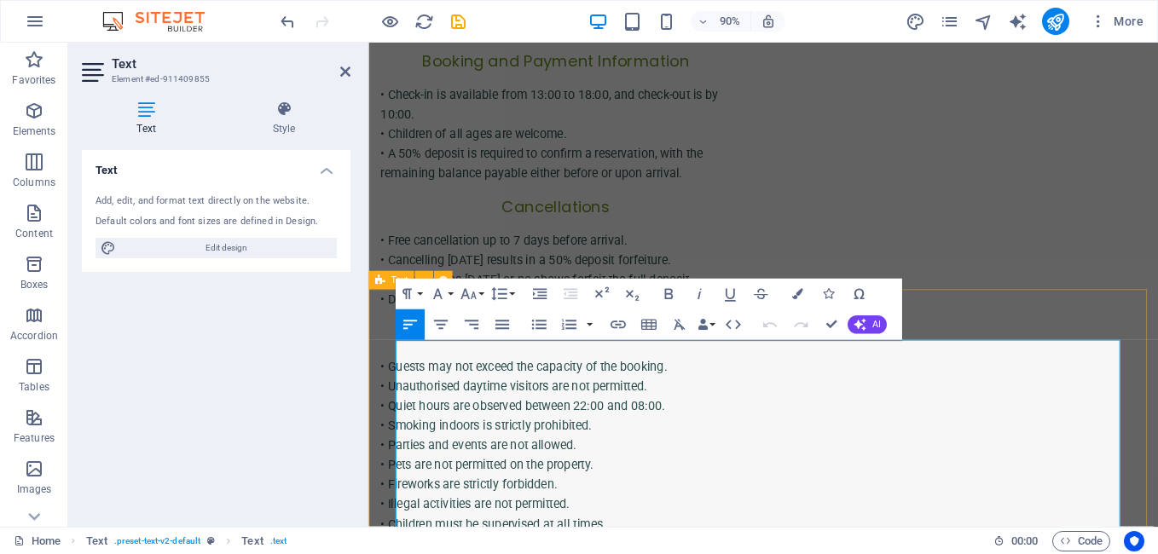
drag, startPoint x: 789, startPoint y: 407, endPoint x: 396, endPoint y: 408, distance: 393.9
click at [542, 140] on div "• Check-in is available from 13:00 to 18:00, and check-out is by 10:00. • Child…" at bounding box center [576, 144] width 389 height 109
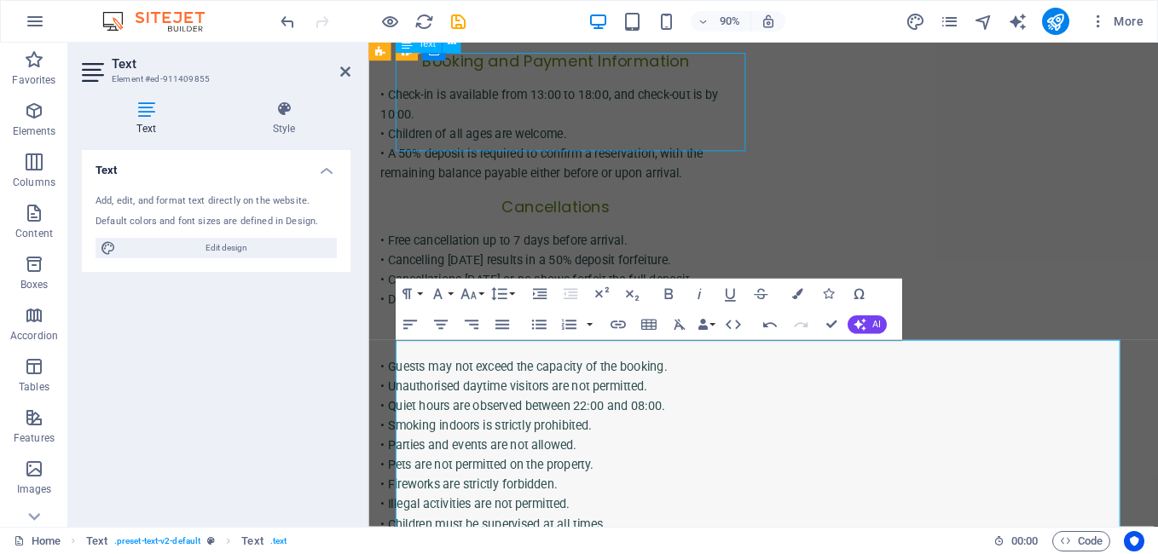
click at [542, 140] on div "• Check-in is available from 13:00 to 18:00, and check-out is by 10:00. • Child…" at bounding box center [576, 144] width 389 height 109
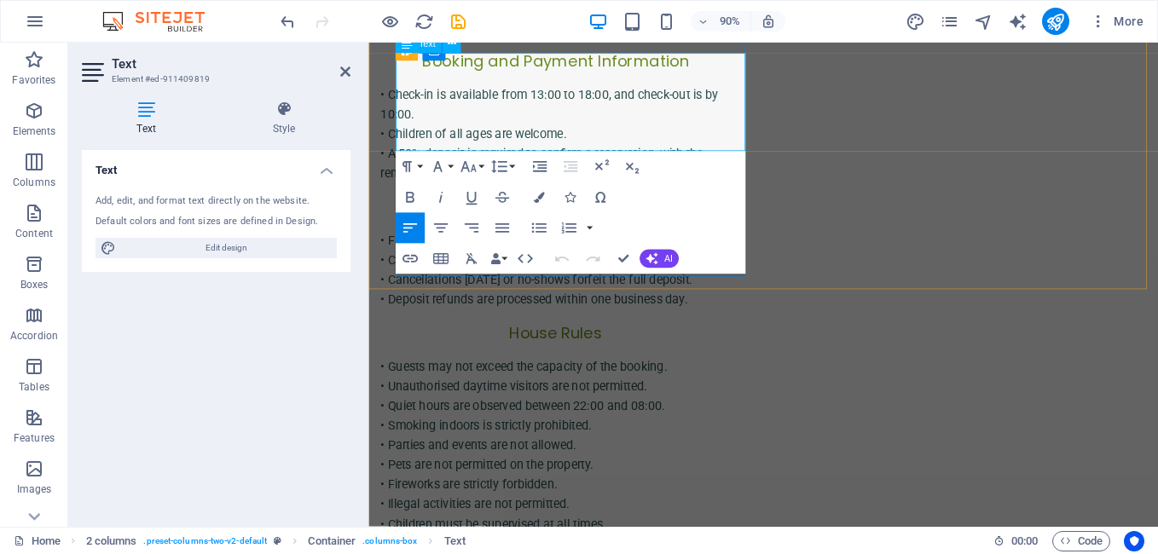
click at [742, 155] on p "• A 50% deposit is required to confirm a reservation, with the remaining balanc…" at bounding box center [576, 176] width 389 height 43
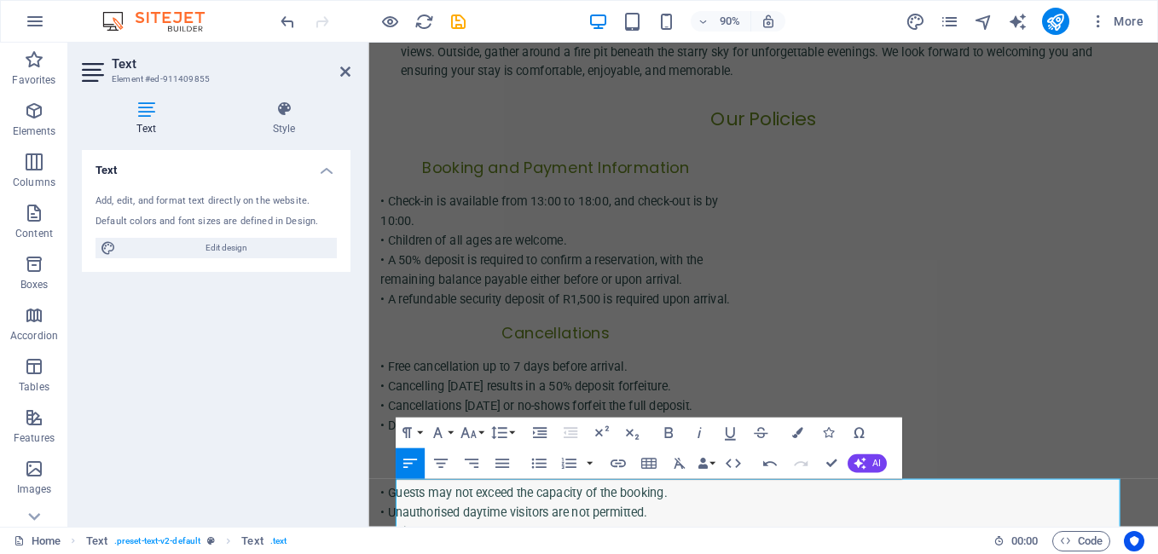
scroll to position [652, 0]
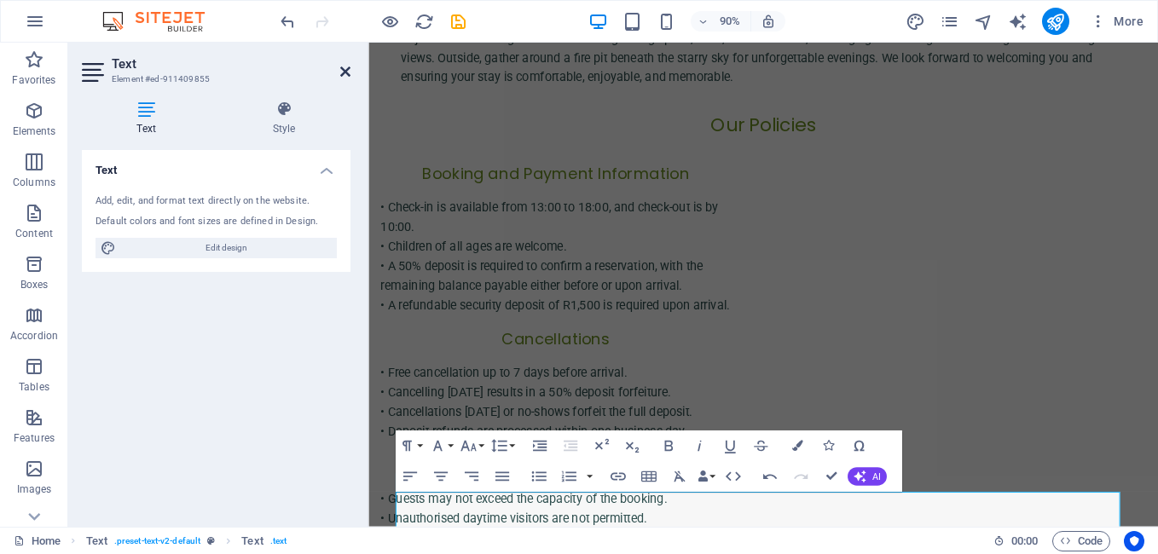
click at [342, 74] on icon at bounding box center [345, 72] width 10 height 14
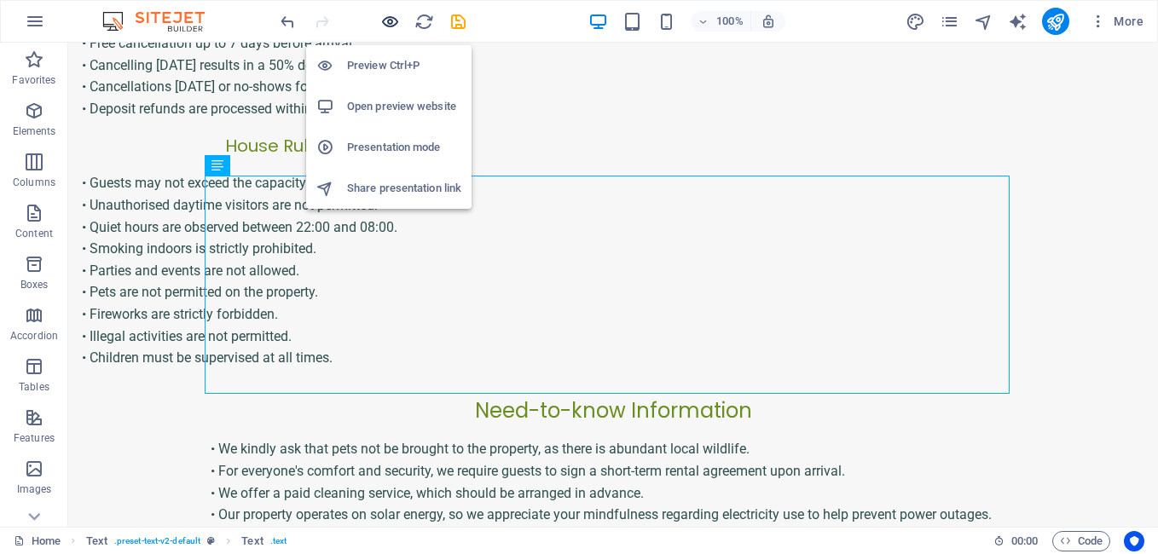
click at [387, 23] on icon "button" at bounding box center [390, 22] width 20 height 20
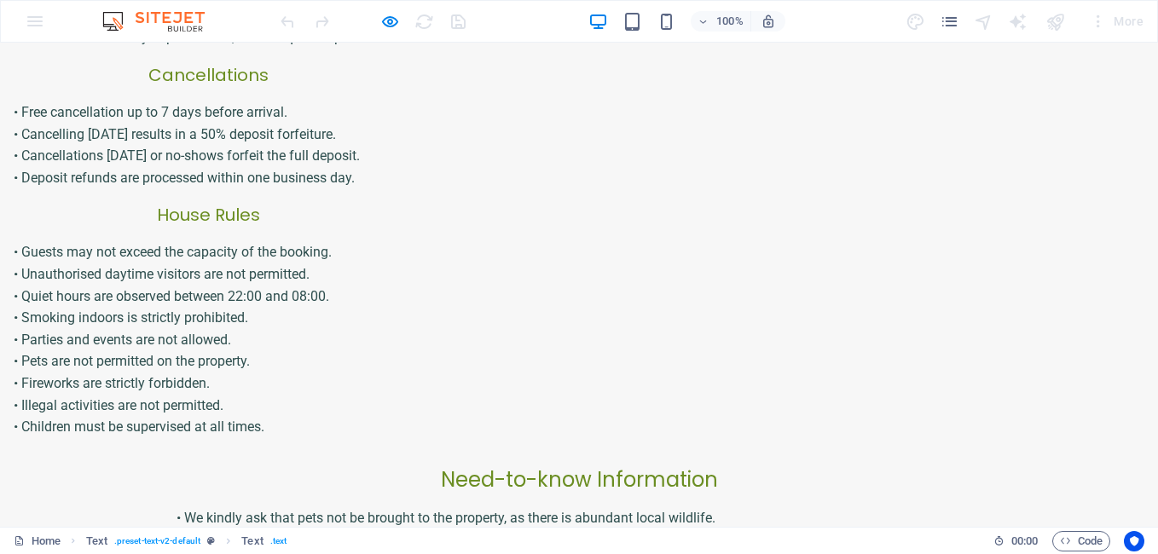
scroll to position [958, 0]
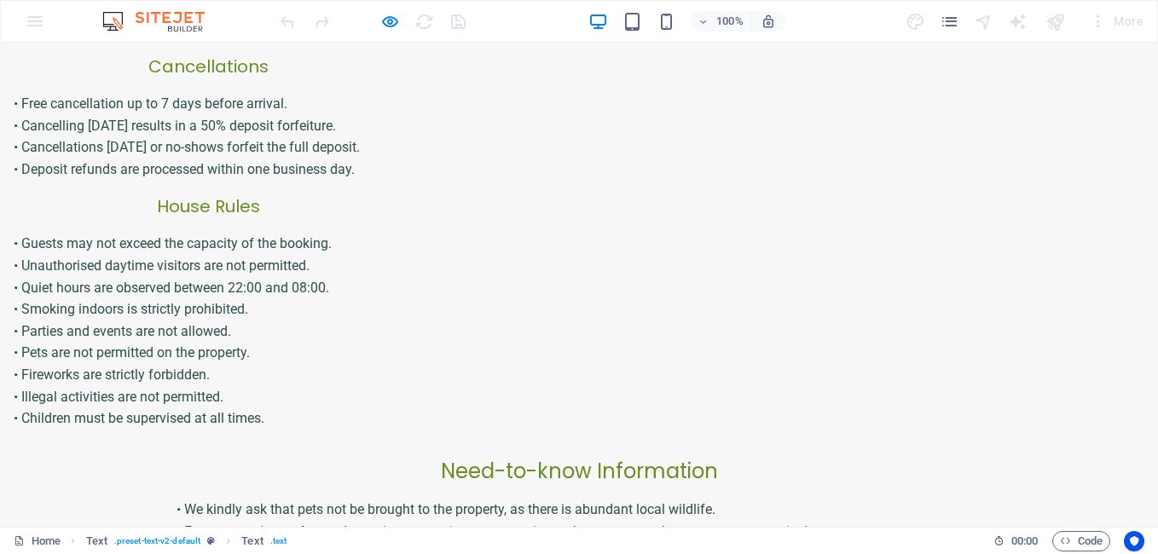
click at [538, 499] on p "• We kindly ask that pets not be brought to the property, as there is abundant …" at bounding box center [578, 510] width 805 height 22
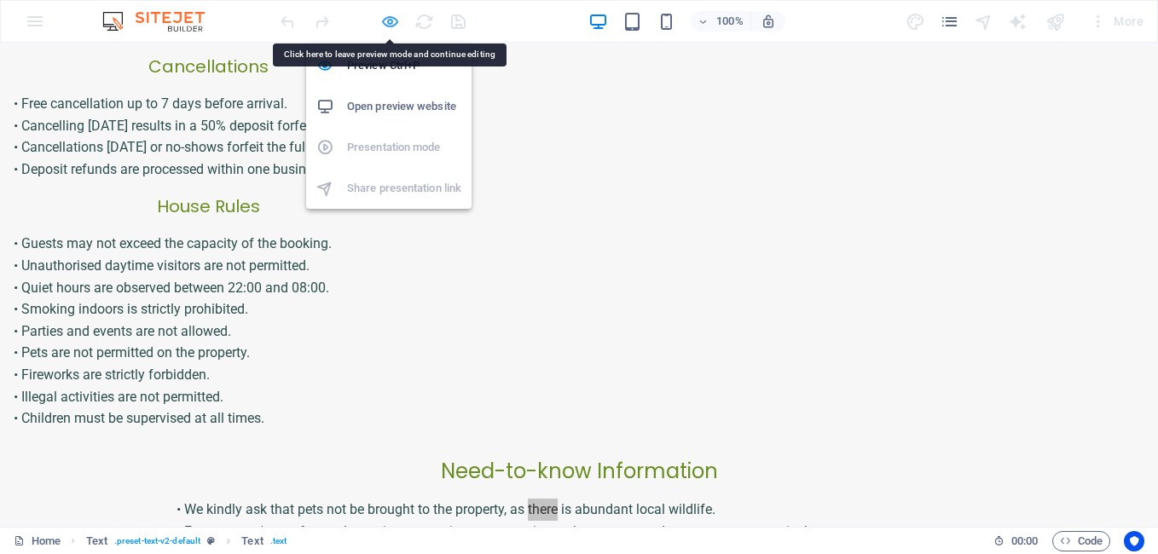
click at [392, 21] on icon "button" at bounding box center [390, 22] width 20 height 20
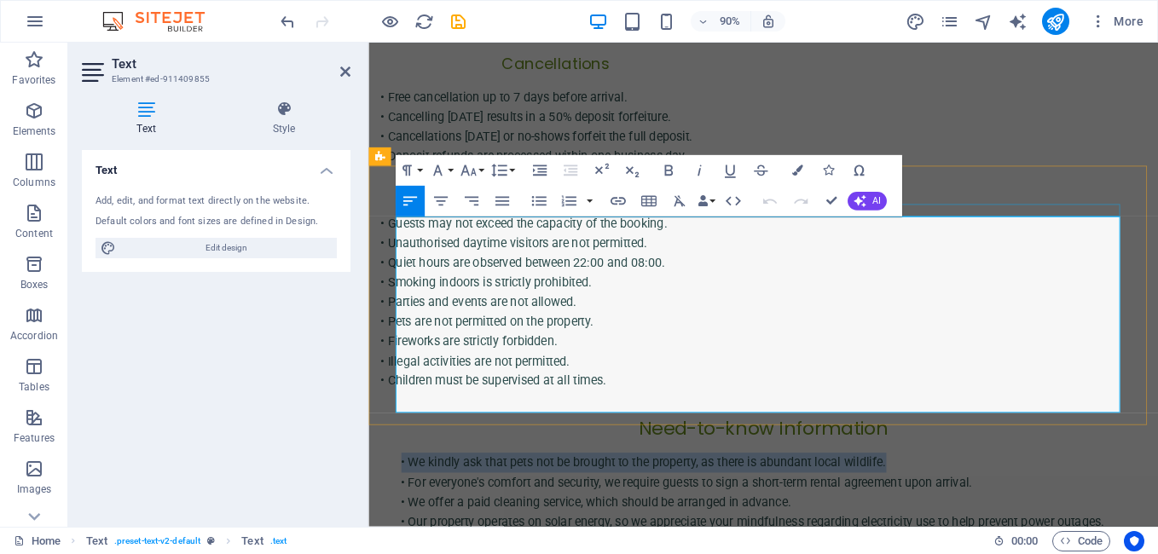
drag, startPoint x: 945, startPoint y: 246, endPoint x: 396, endPoint y: 221, distance: 548.7
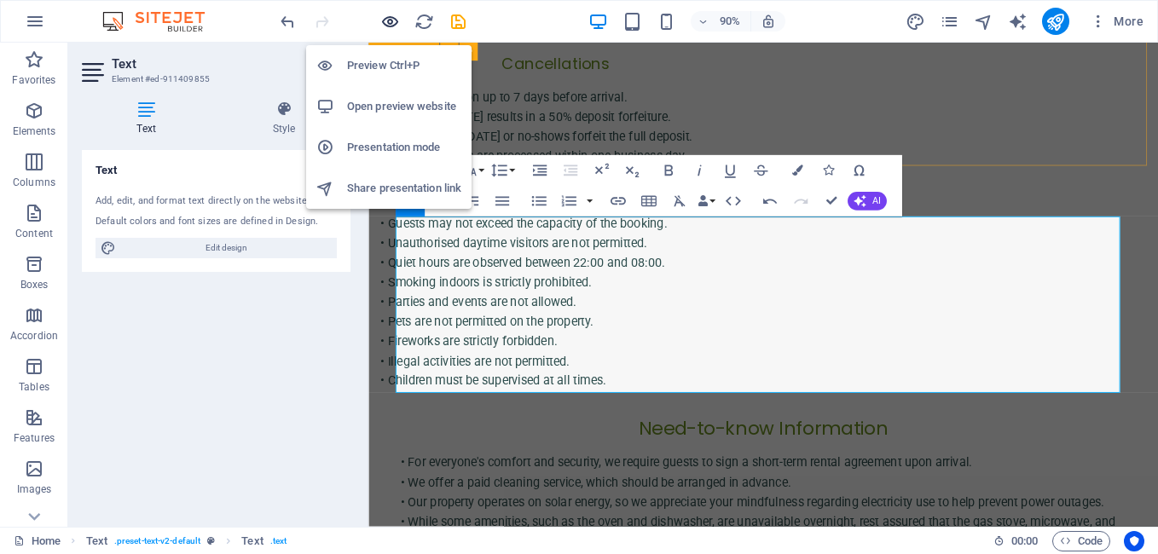
click at [387, 22] on icon "button" at bounding box center [390, 22] width 20 height 20
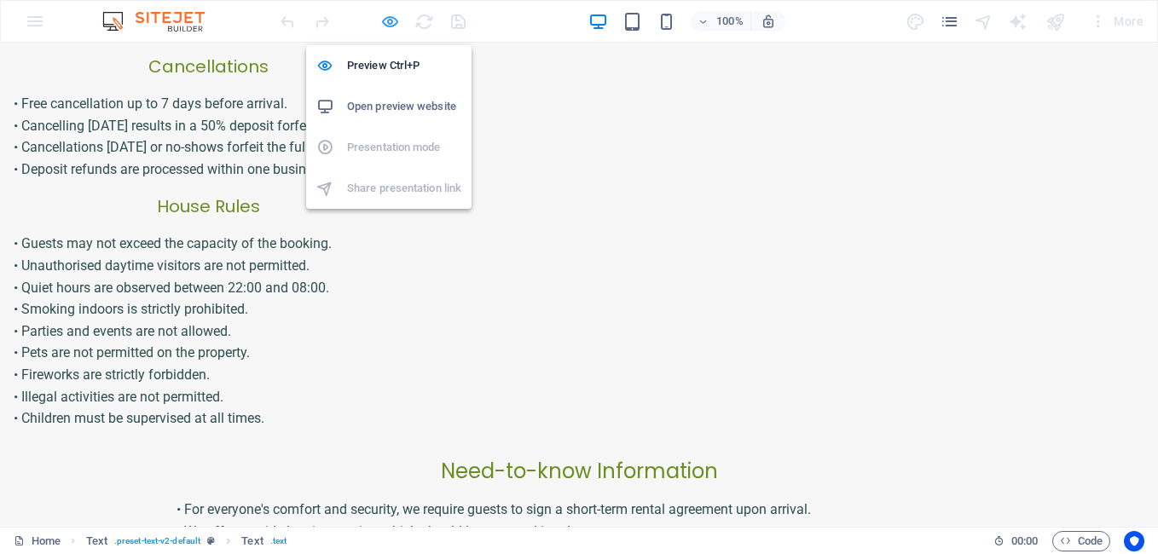
click at [387, 22] on icon "button" at bounding box center [390, 22] width 20 height 20
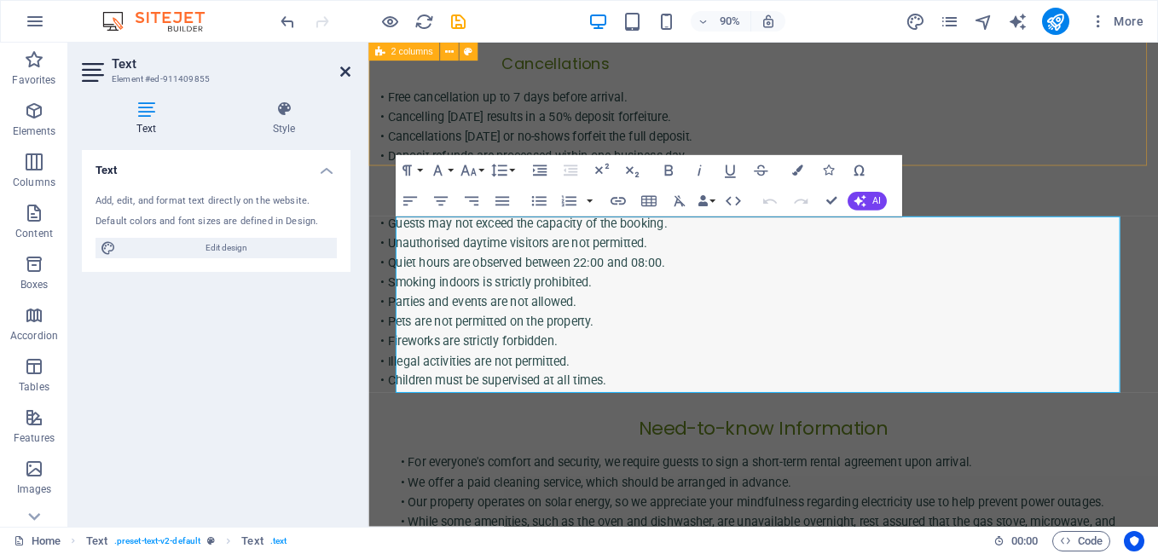
click at [345, 70] on icon at bounding box center [345, 72] width 10 height 14
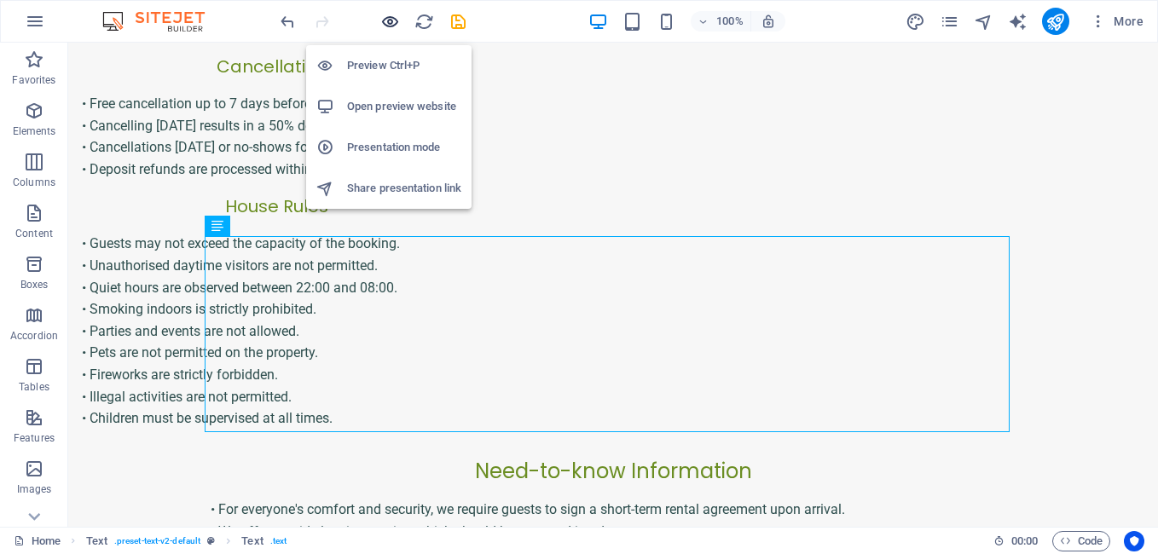
click at [390, 23] on icon "button" at bounding box center [390, 22] width 20 height 20
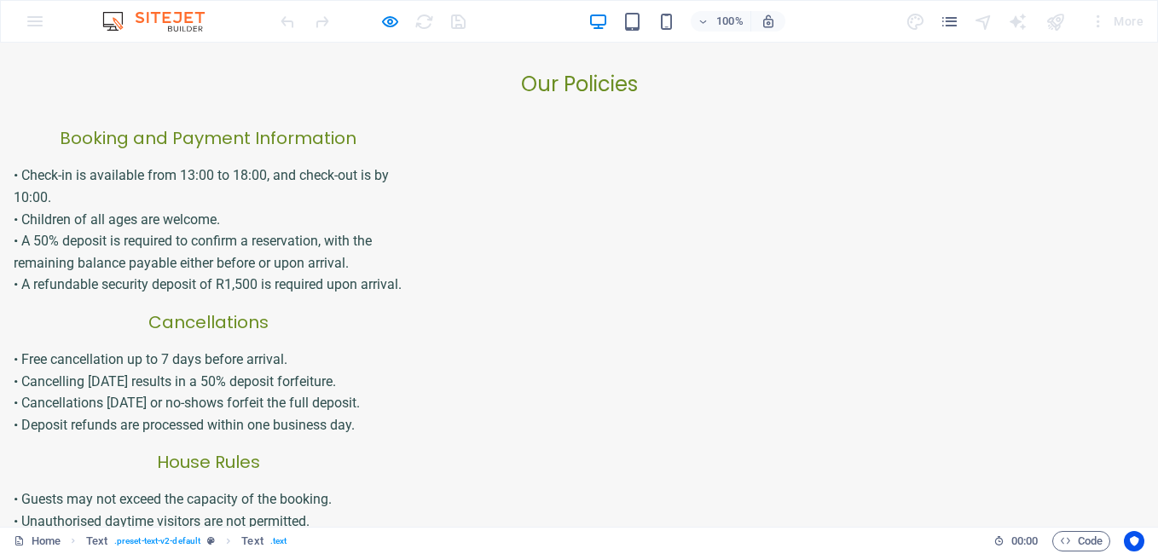
scroll to position [691, 0]
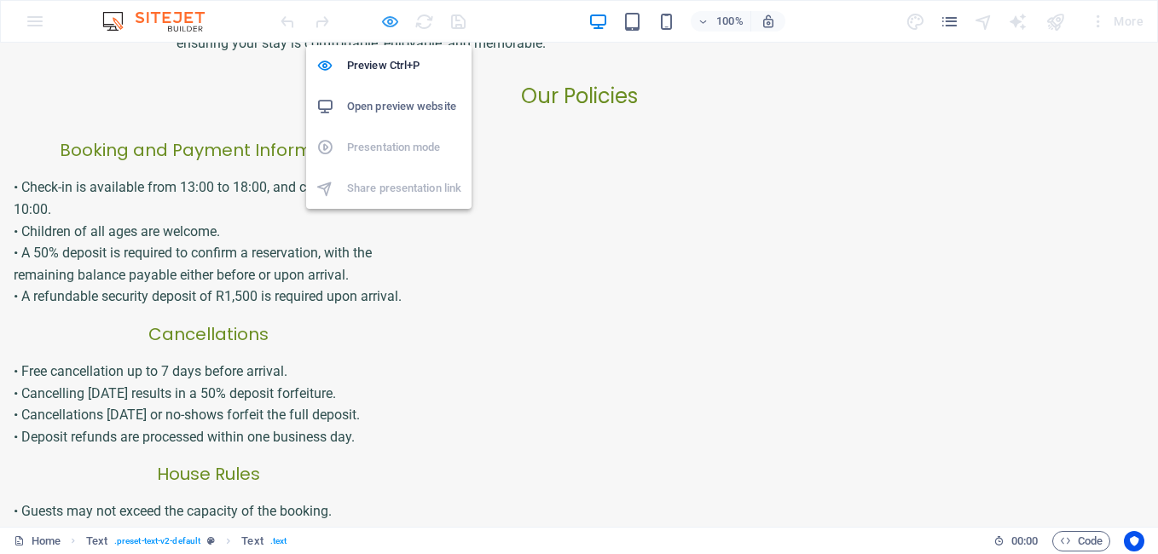
click at [387, 25] on icon "button" at bounding box center [390, 22] width 20 height 20
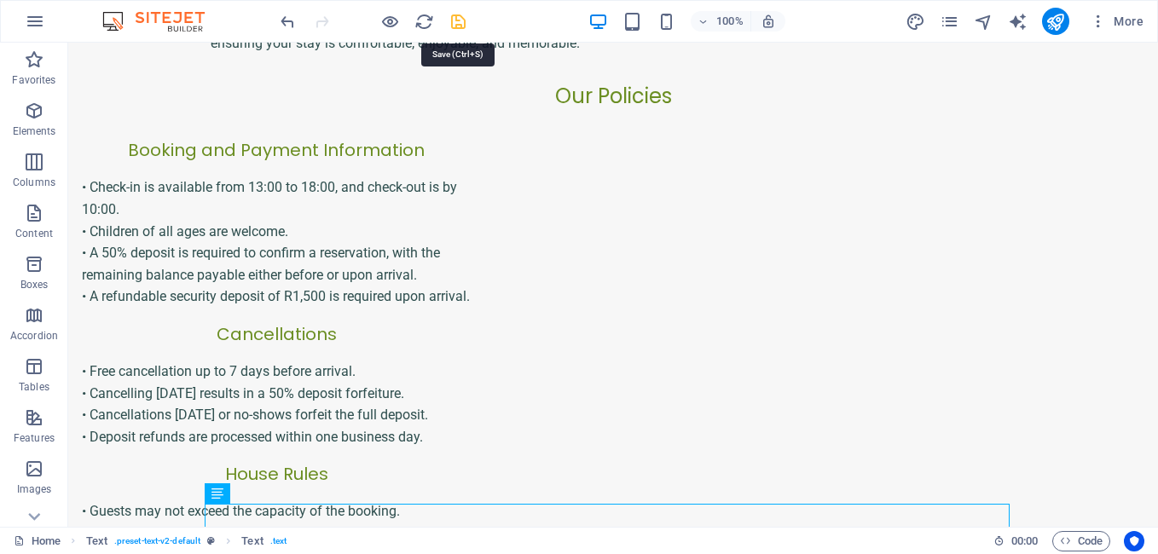
click at [456, 25] on icon "save" at bounding box center [458, 22] width 20 height 20
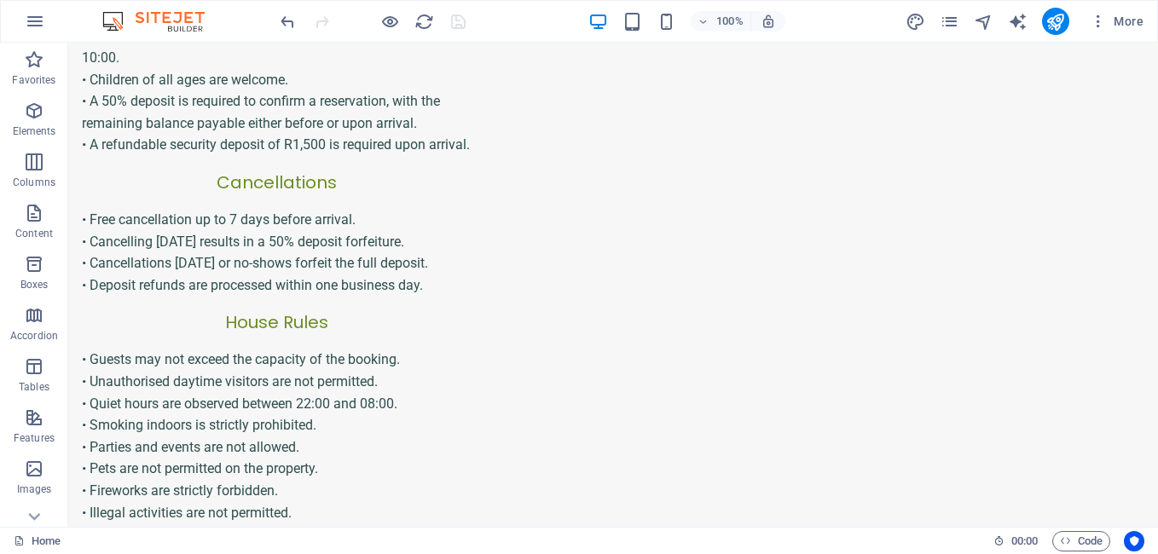
scroll to position [850, 0]
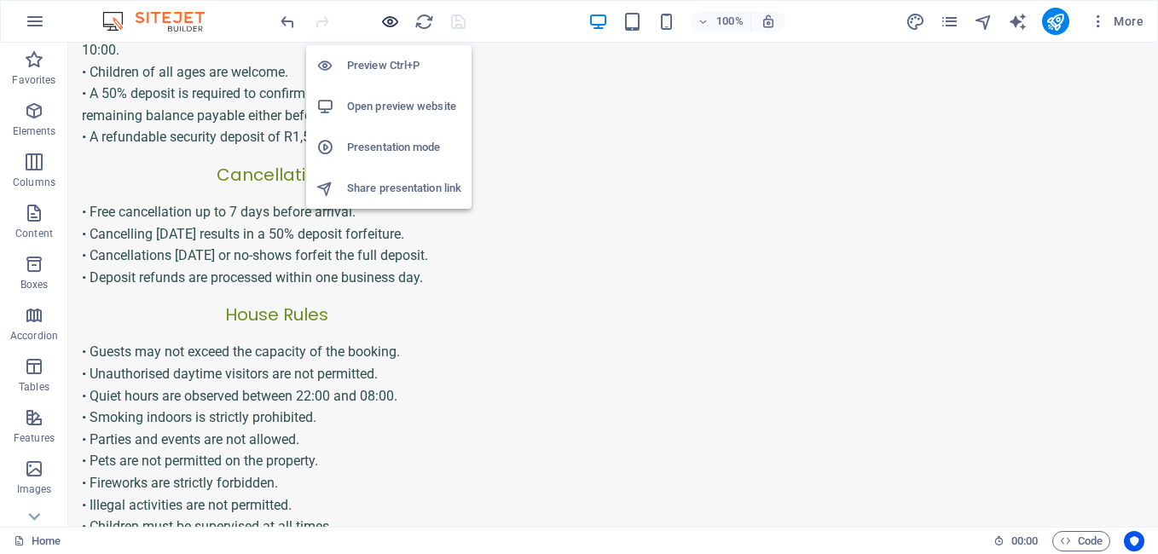
click at [391, 22] on icon "button" at bounding box center [390, 22] width 20 height 20
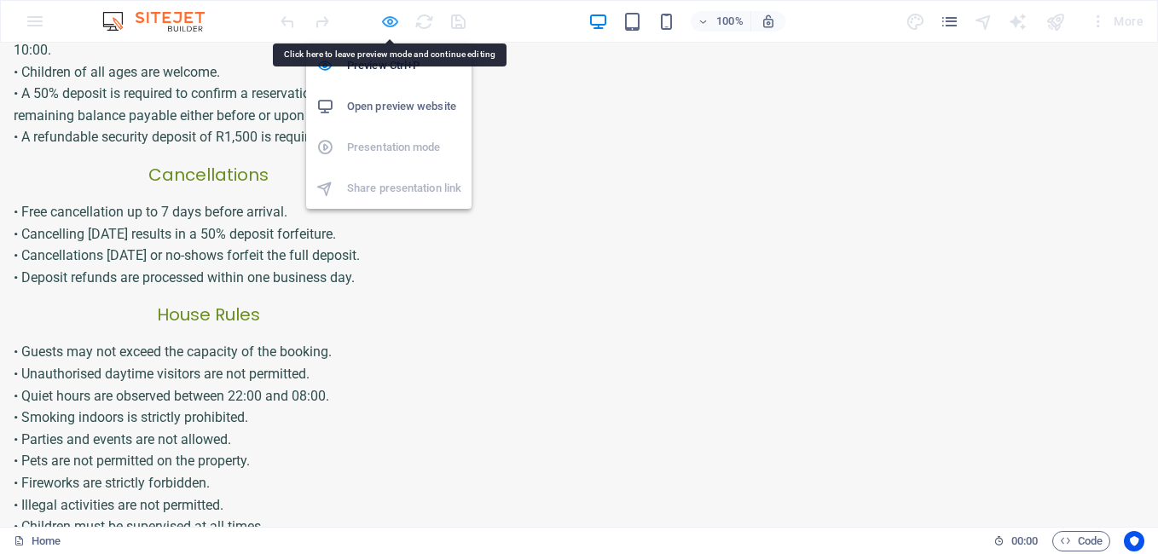
click at [392, 25] on icon "button" at bounding box center [390, 22] width 20 height 20
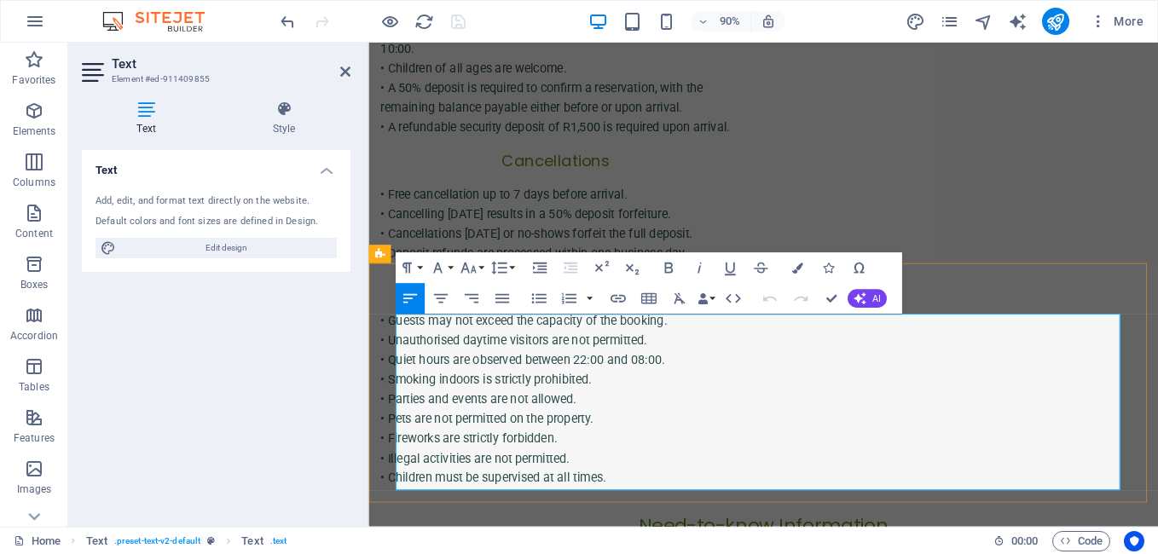
drag, startPoint x: 398, startPoint y: 377, endPoint x: 835, endPoint y: 377, distance: 436.5
click at [557, 78] on div "• Check-in is available from 13:00 to 18:00, and check-out is by 10:00. • Child…" at bounding box center [576, 82] width 389 height 131
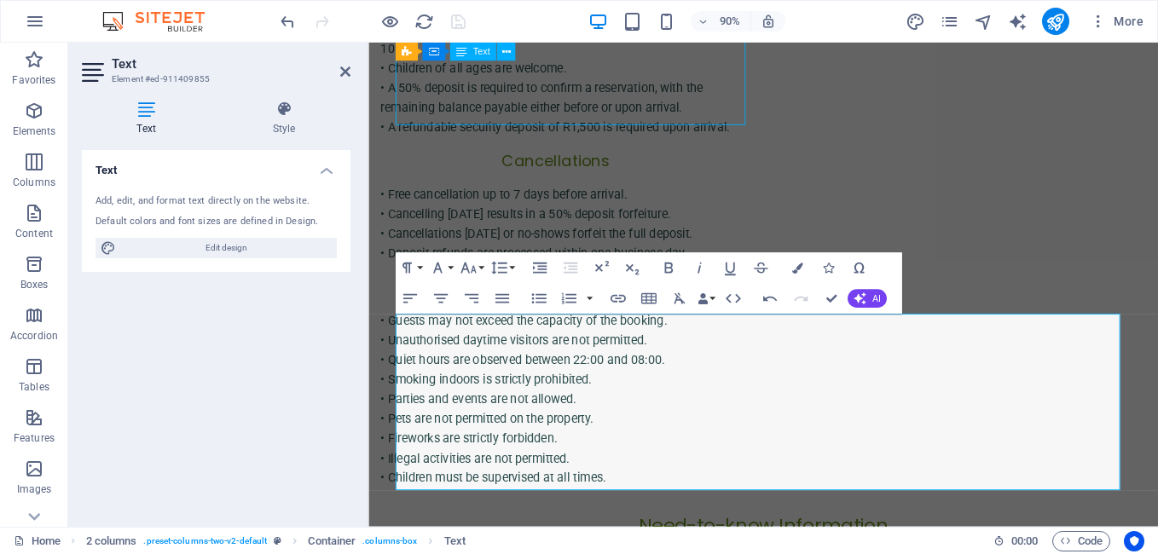
click at [557, 78] on div "• Check-in is available from 13:00 to 18:00, and check-out is by 10:00. • Child…" at bounding box center [576, 82] width 389 height 131
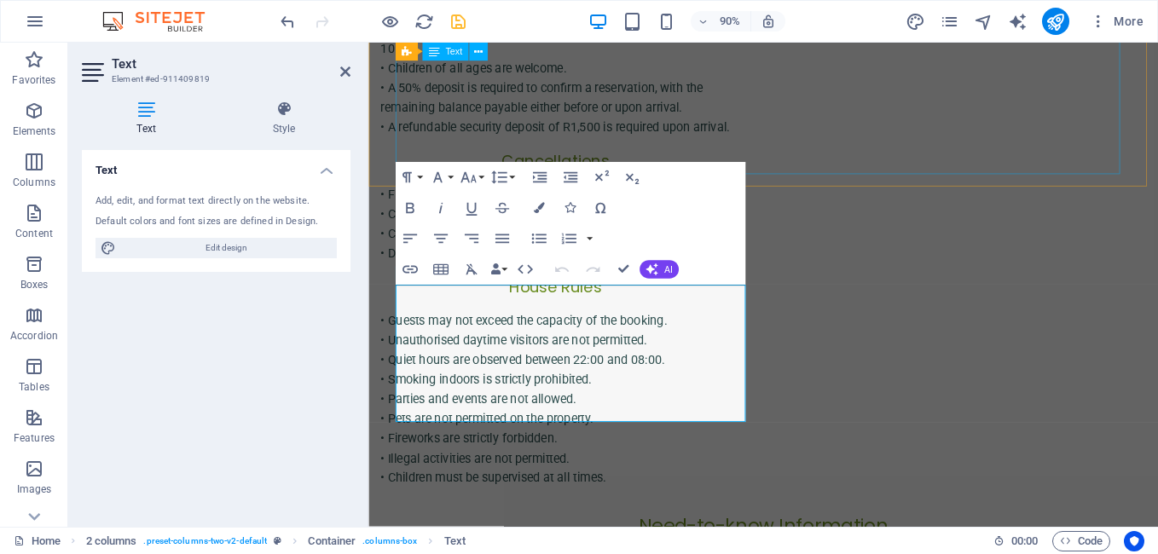
scroll to position [520, 0]
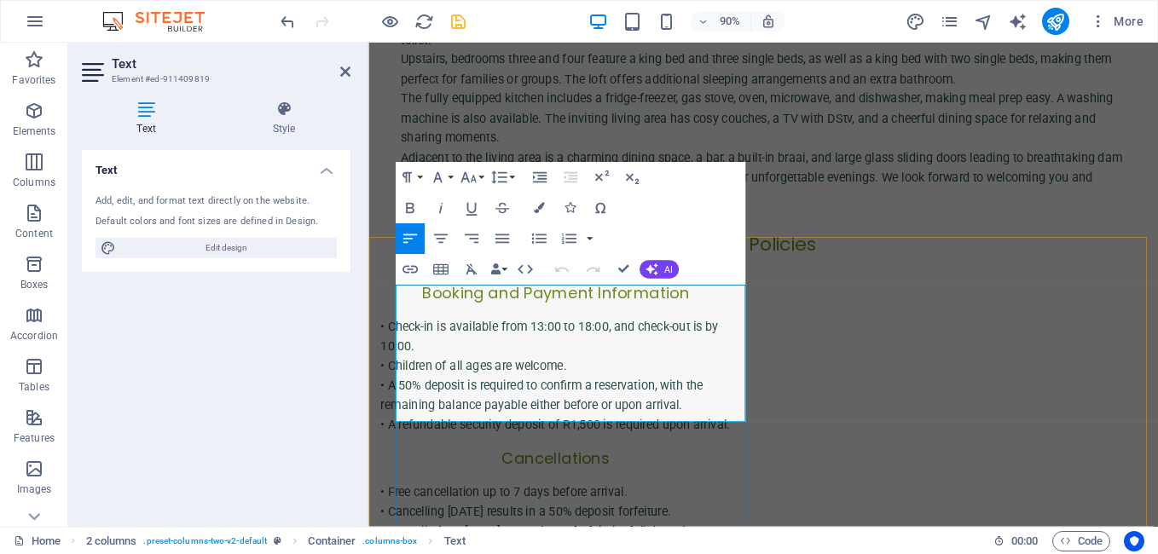
click at [611, 391] on p "• Children of all ages are welcome." at bounding box center [576, 402] width 389 height 22
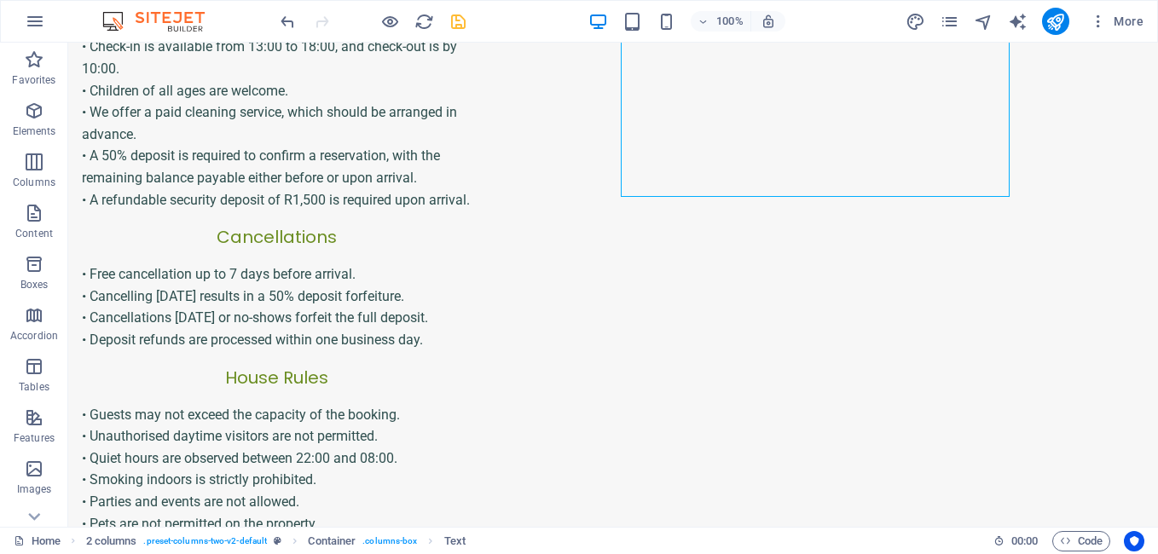
scroll to position [835, 0]
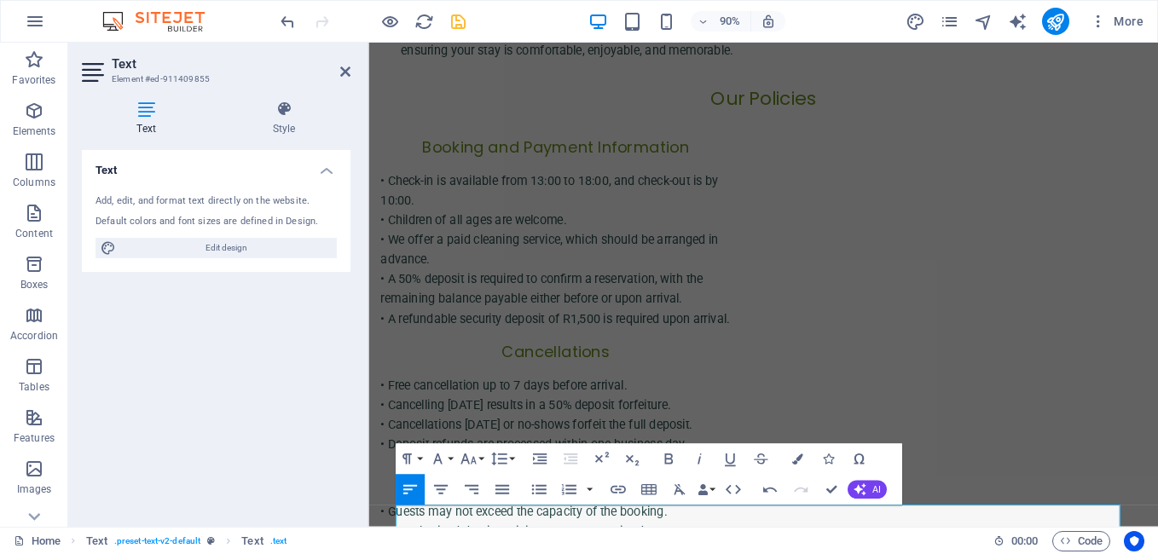
scroll to position [677, 0]
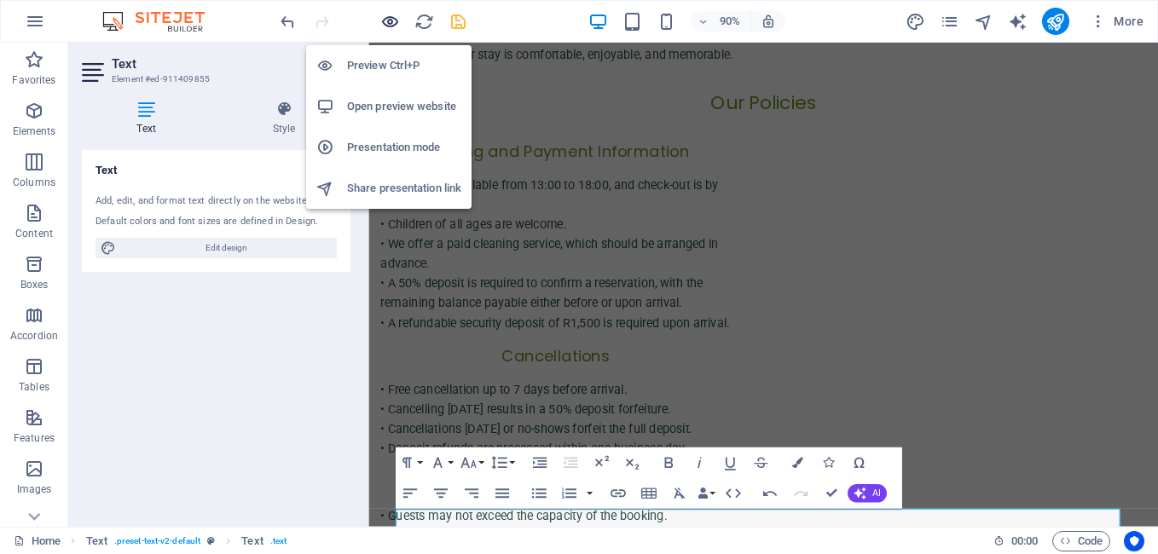
click at [385, 18] on icon "button" at bounding box center [390, 22] width 20 height 20
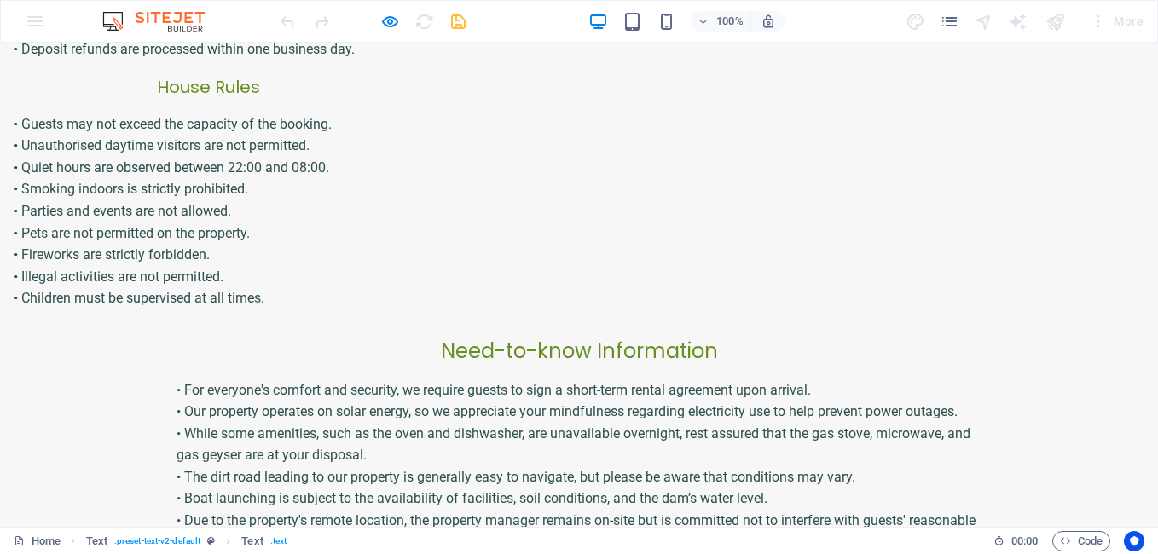
scroll to position [1130, 0]
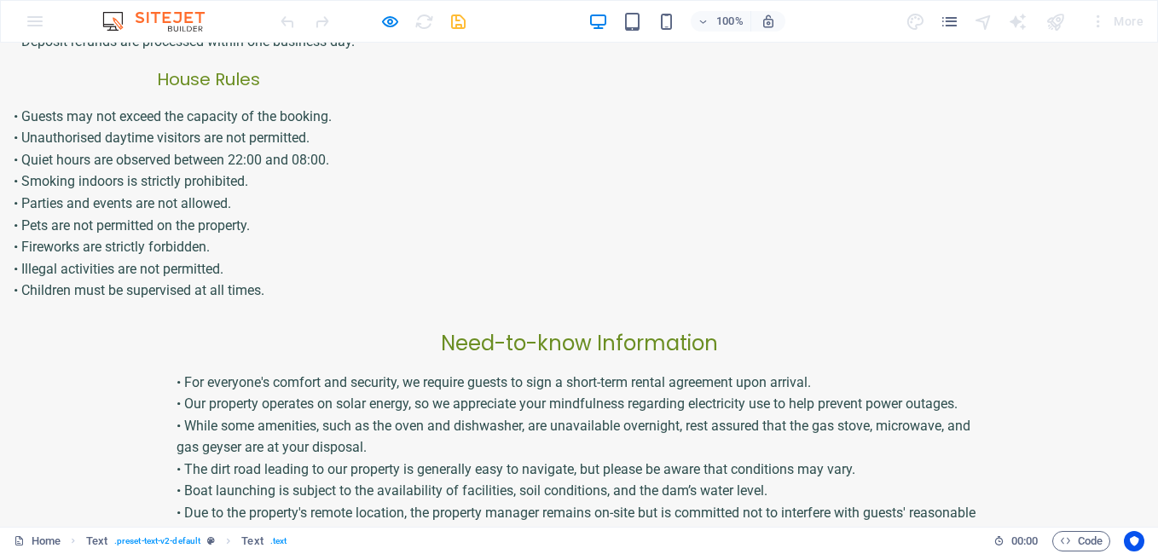
click at [344, 415] on p "• While some amenities, such as the oven and dishwasher, are unavailable overni…" at bounding box center [578, 436] width 805 height 43
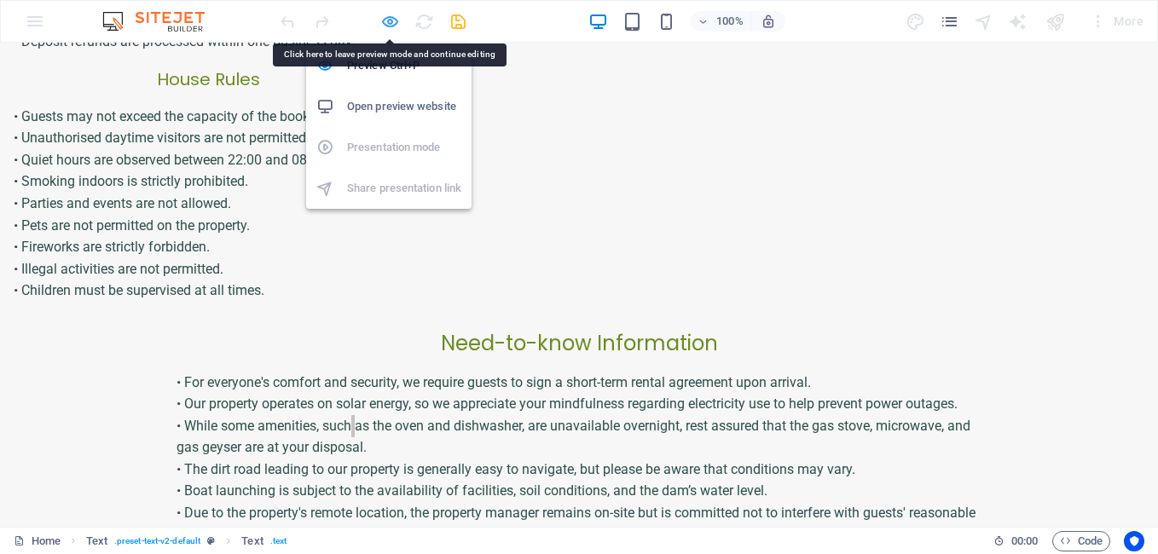
click at [390, 23] on icon "button" at bounding box center [390, 22] width 20 height 20
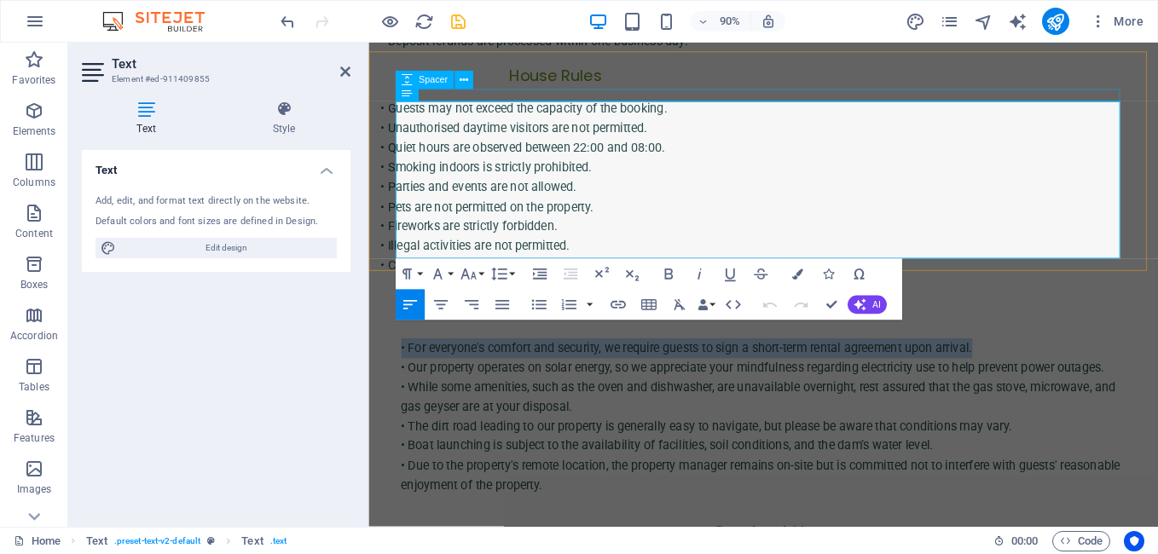
drag, startPoint x: 397, startPoint y: 119, endPoint x: 1054, endPoint y: 107, distance: 656.6
click at [1054, 315] on div "Need-to-know Information • For everyone's comfort and security, we require gues…" at bounding box center [807, 437] width 832 height 244
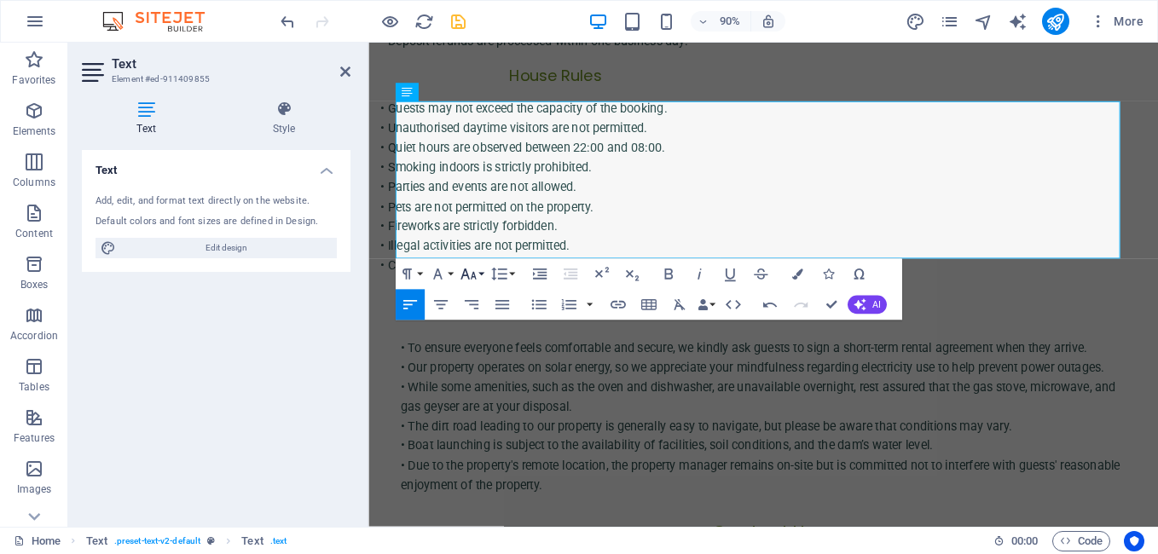
scroll to position [1505, 3]
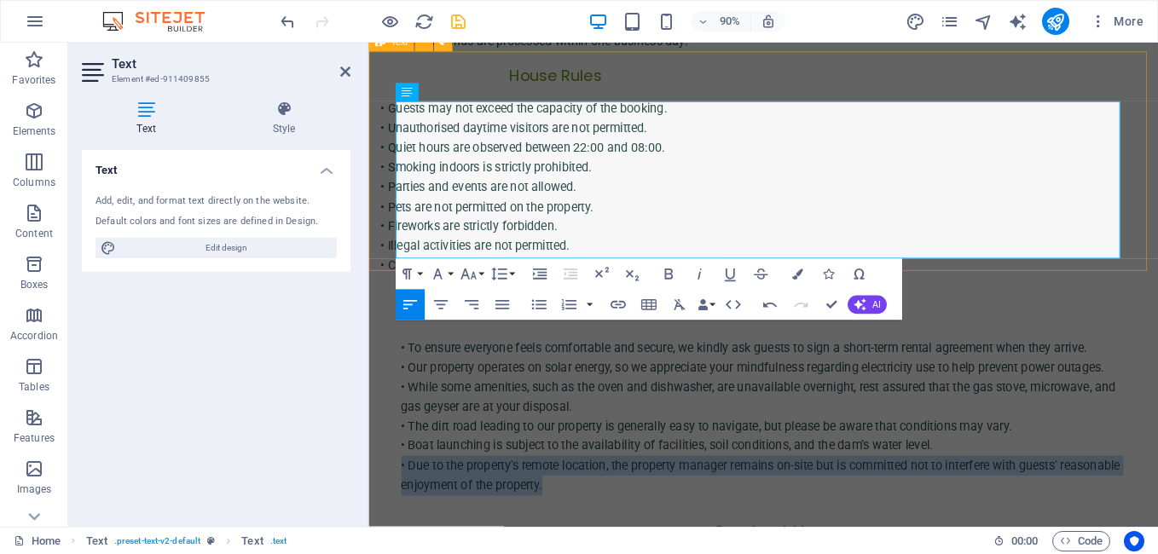
drag, startPoint x: 397, startPoint y: 250, endPoint x: 633, endPoint y: 288, distance: 239.2
click at [633, 315] on div "Need-to-know Information • To ensure everyone feels comfortable and secure, we …" at bounding box center [806, 437] width 877 height 244
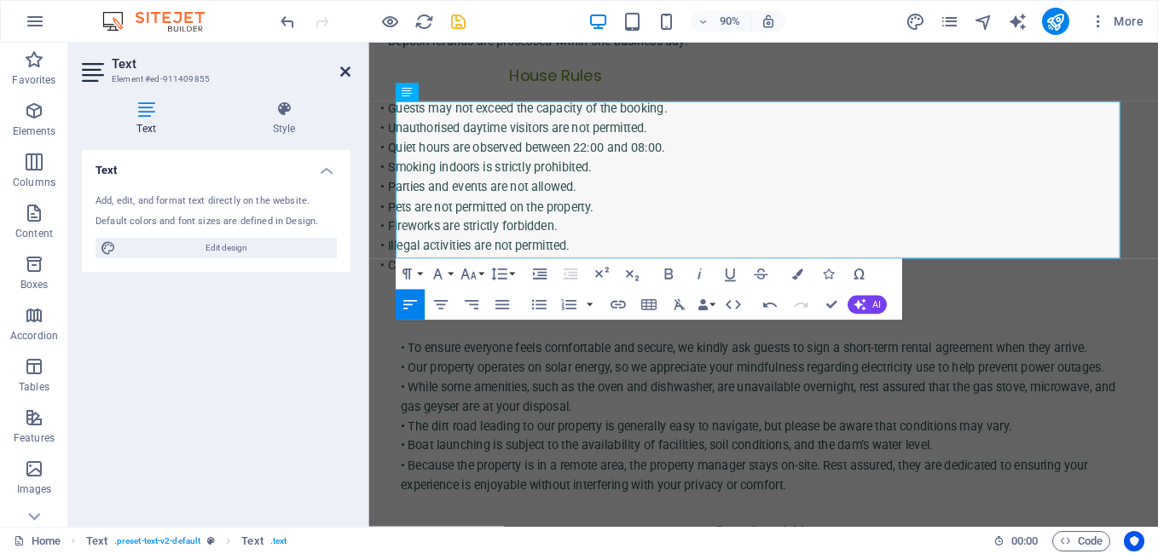
click at [344, 68] on icon at bounding box center [345, 72] width 10 height 14
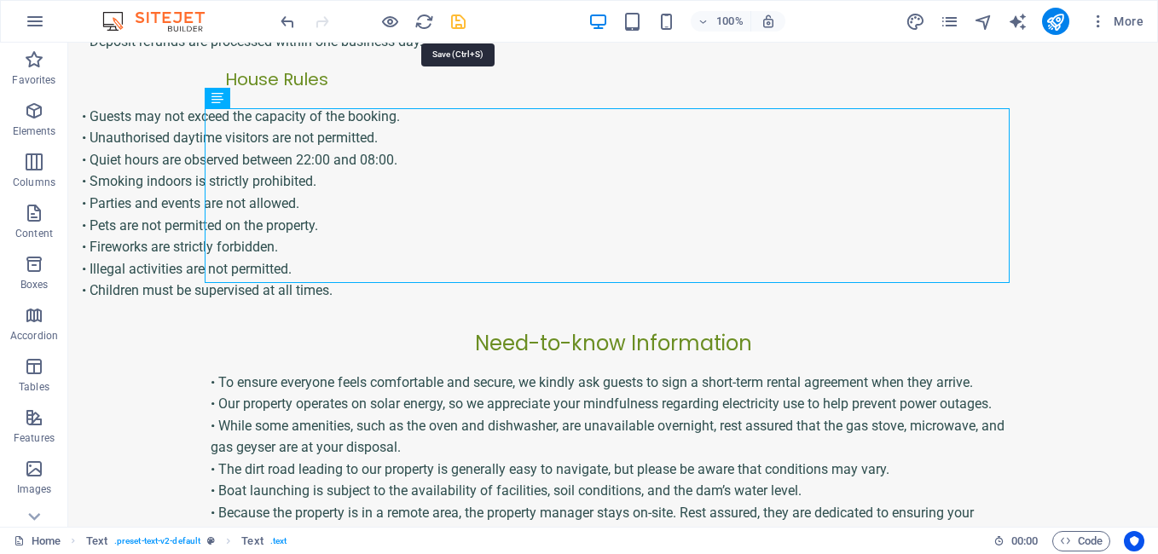
click at [463, 21] on icon "save" at bounding box center [458, 22] width 20 height 20
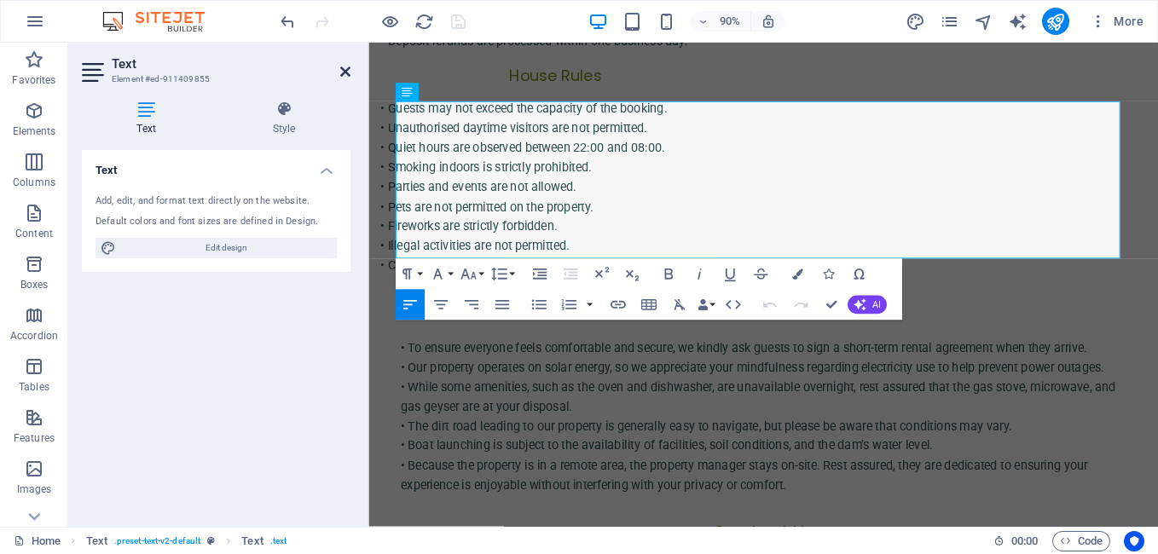
click at [344, 73] on icon at bounding box center [345, 72] width 10 height 14
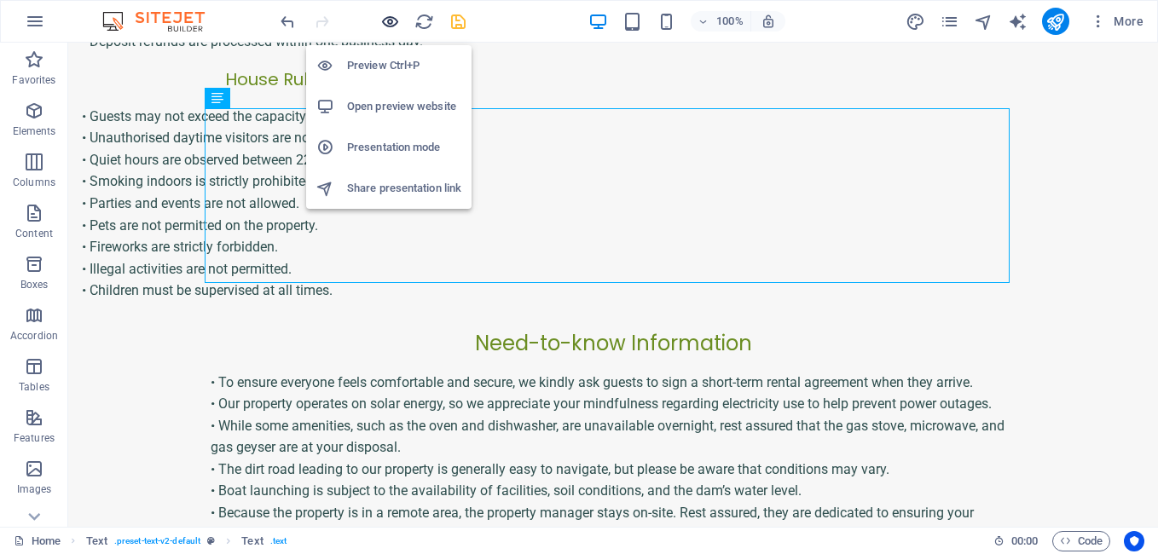
click at [390, 24] on icon "button" at bounding box center [390, 22] width 20 height 20
